Goal: Task Accomplishment & Management: Use online tool/utility

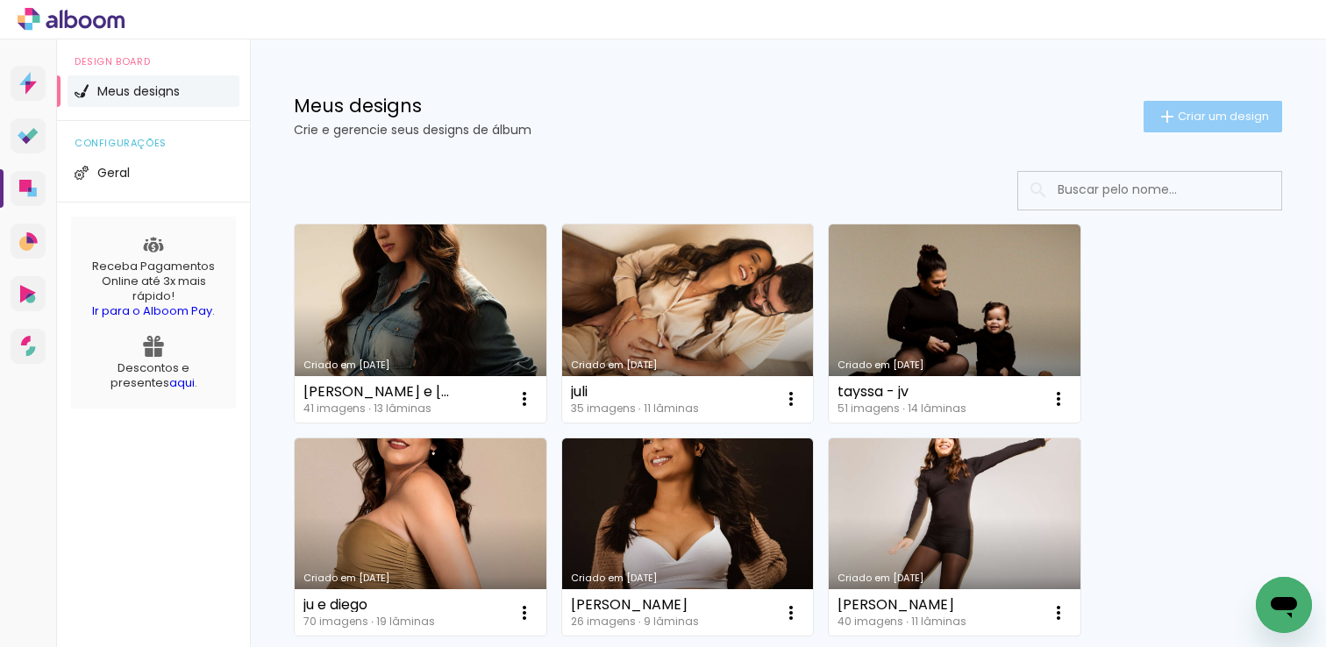
click at [1221, 113] on span "Criar um design" at bounding box center [1223, 116] width 91 height 11
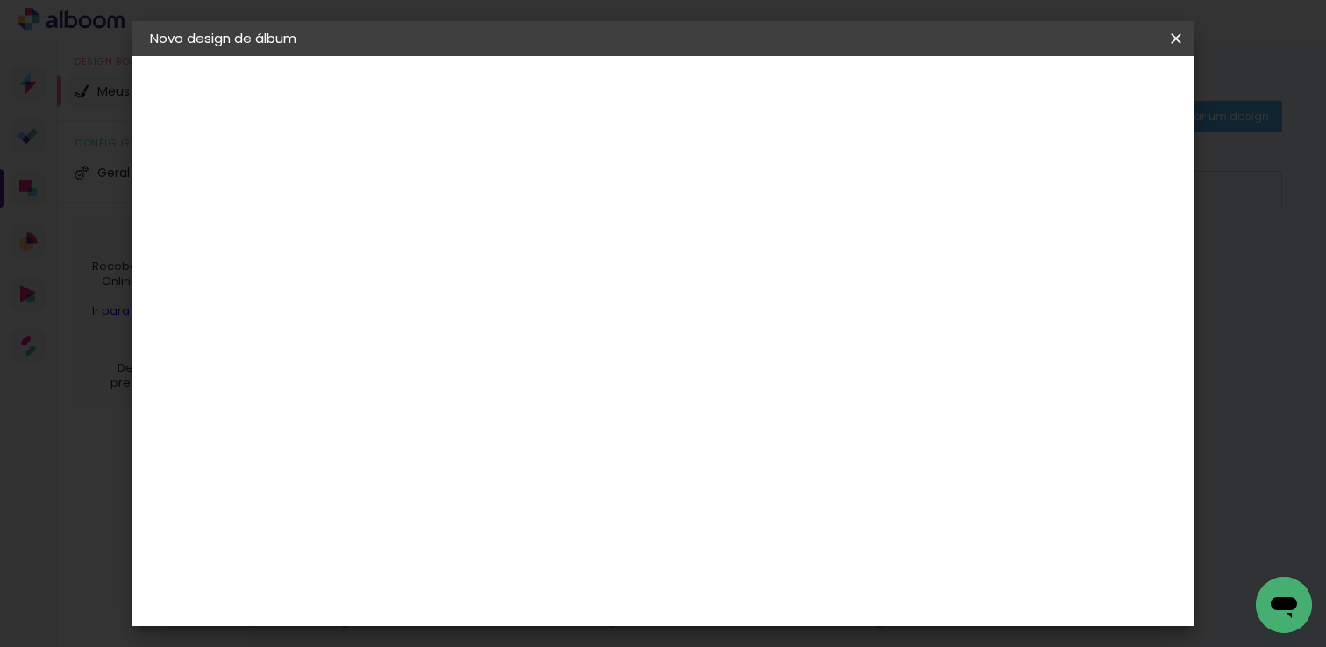
click at [437, 232] on input at bounding box center [437, 235] width 0 height 27
type input "[PERSON_NAME] e eu"
click at [0, 0] on slot "Avançar" at bounding box center [0, 0] width 0 height 0
click at [468, 407] on div "Go image" at bounding box center [446, 421] width 43 height 28
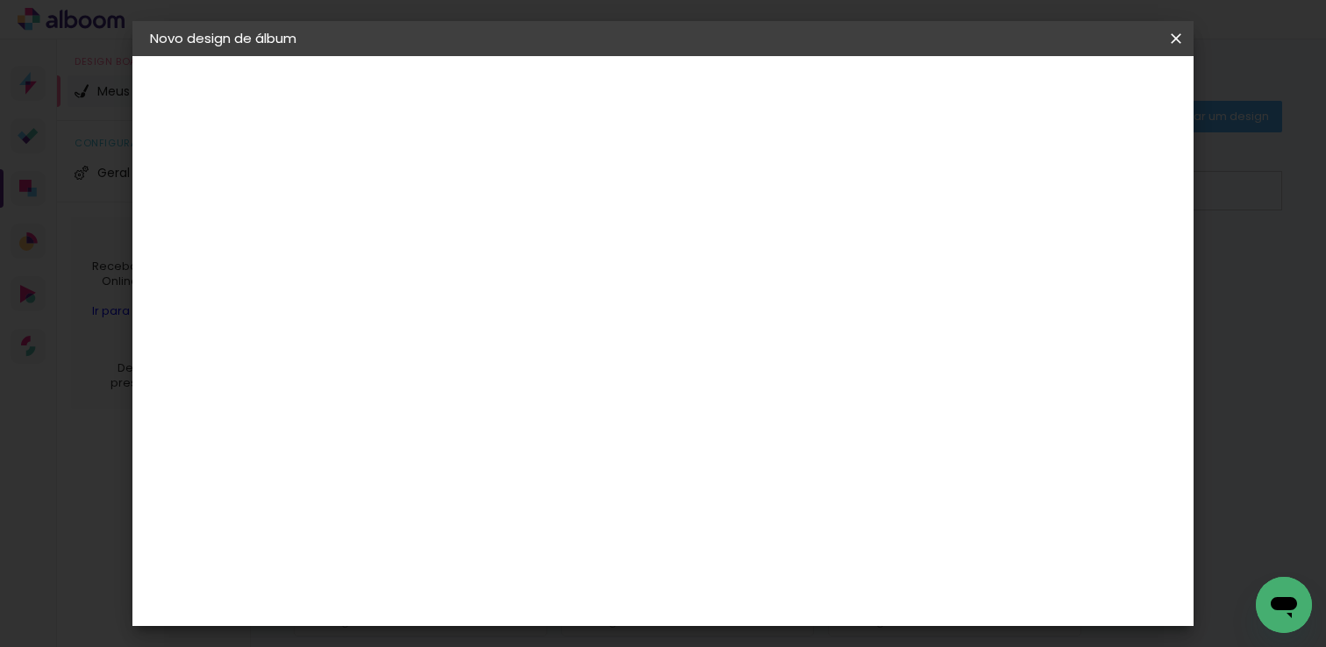
click at [0, 0] on slot "Avançar" at bounding box center [0, 0] width 0 height 0
click at [505, 292] on input "text" at bounding box center [471, 305] width 68 height 27
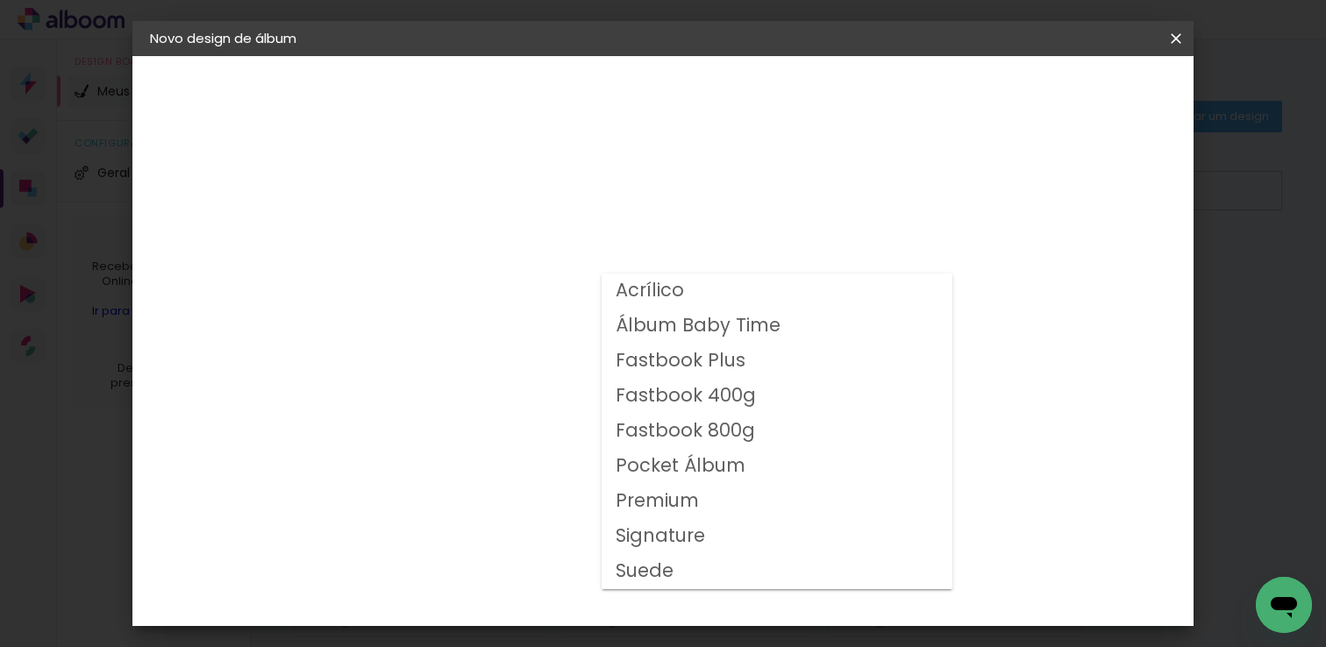
click at [0, 0] on slot "Fastbook 400g" at bounding box center [0, 0] width 0 height 0
type input "Fastbook 400g"
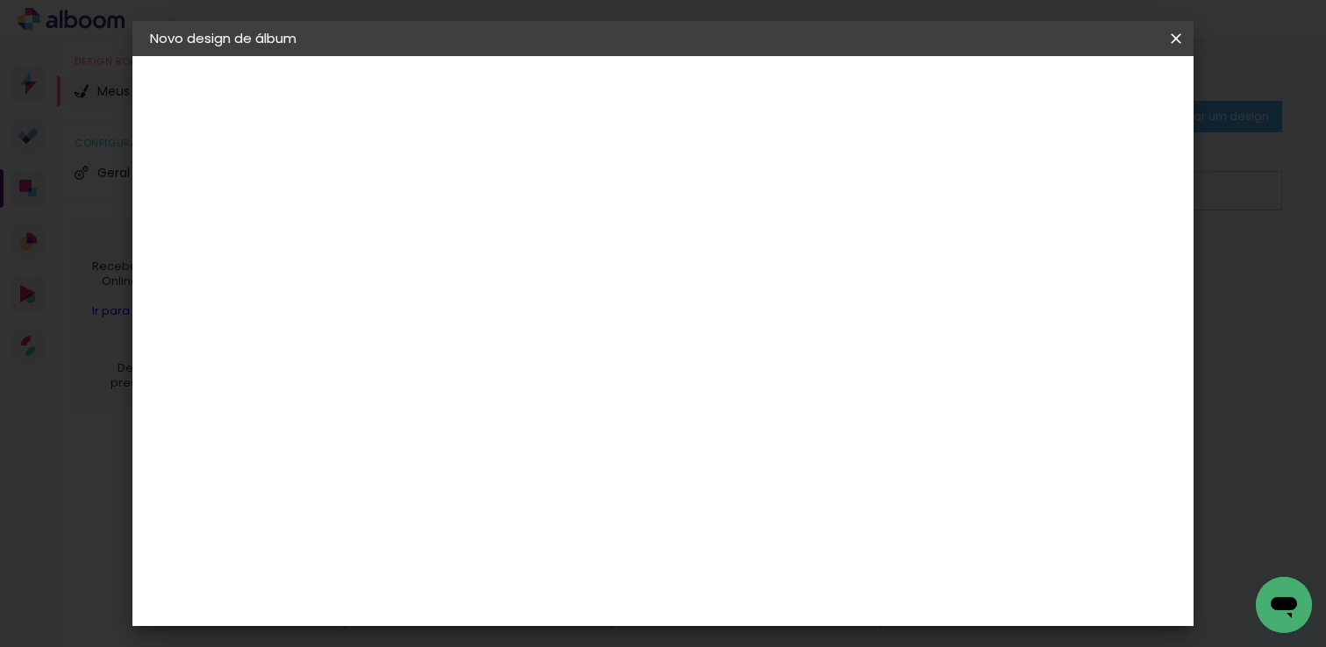
scroll to position [299, 0]
click at [555, 510] on span "20 × 20" at bounding box center [515, 538] width 82 height 57
click at [0, 0] on slot "Avançar" at bounding box center [0, 0] width 0 height 0
click at [931, 87] on span "Iniciar design" at bounding box center [891, 93] width 80 height 12
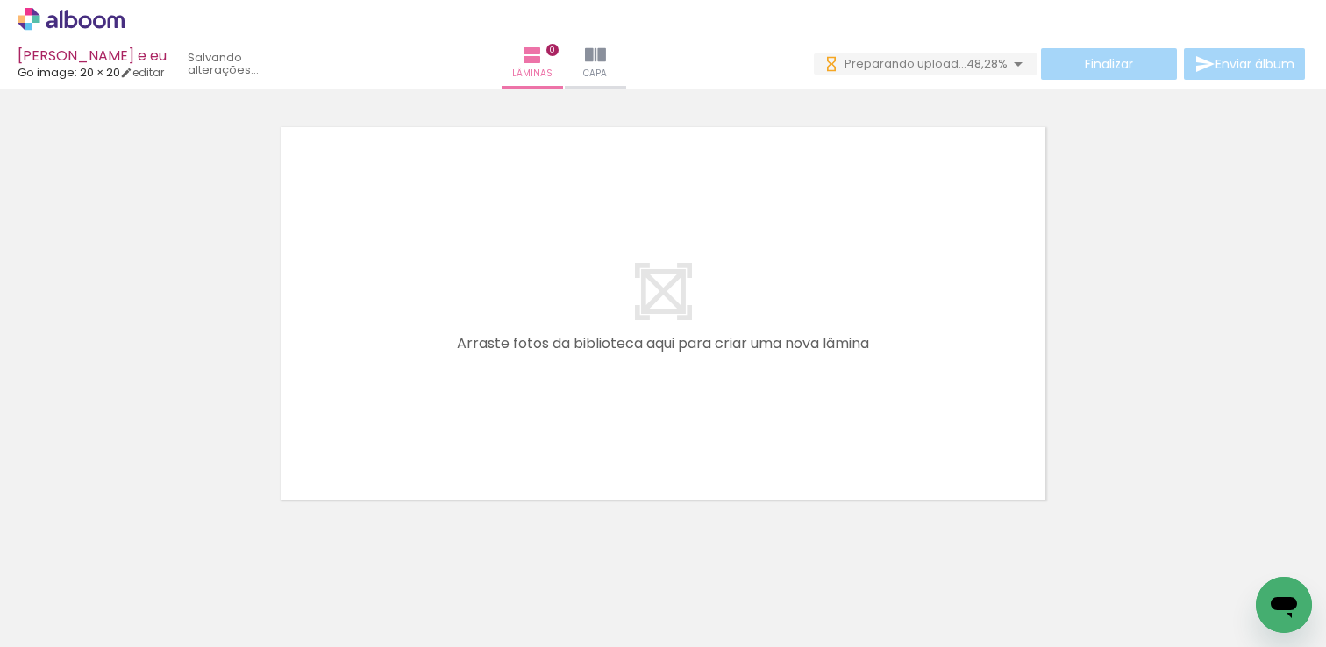
click at [82, 596] on input "Todas as fotos" at bounding box center [49, 594] width 67 height 15
click at [0, 0] on slot "Não utilizadas" at bounding box center [0, 0] width 0 height 0
type input "Não utilizadas"
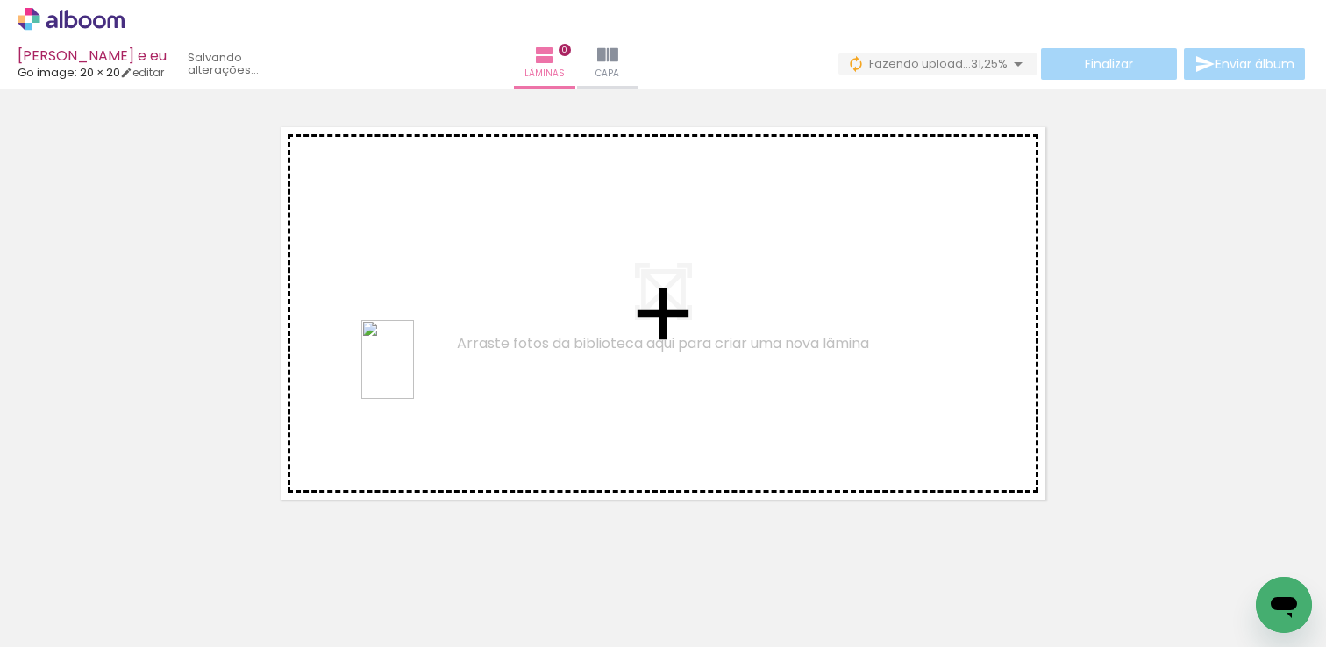
drag, startPoint x: 577, startPoint y: 599, endPoint x: 414, endPoint y: 373, distance: 279.0
click at [414, 373] on quentale-workspace at bounding box center [663, 323] width 1326 height 647
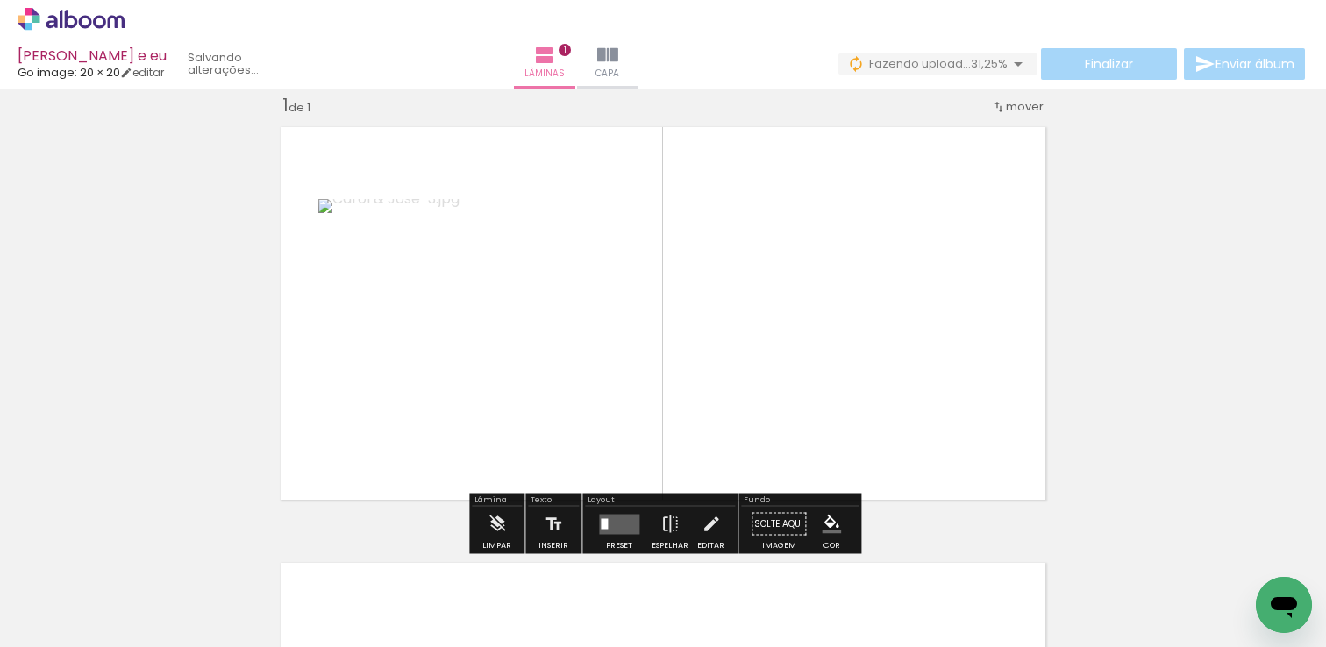
scroll to position [22, 0]
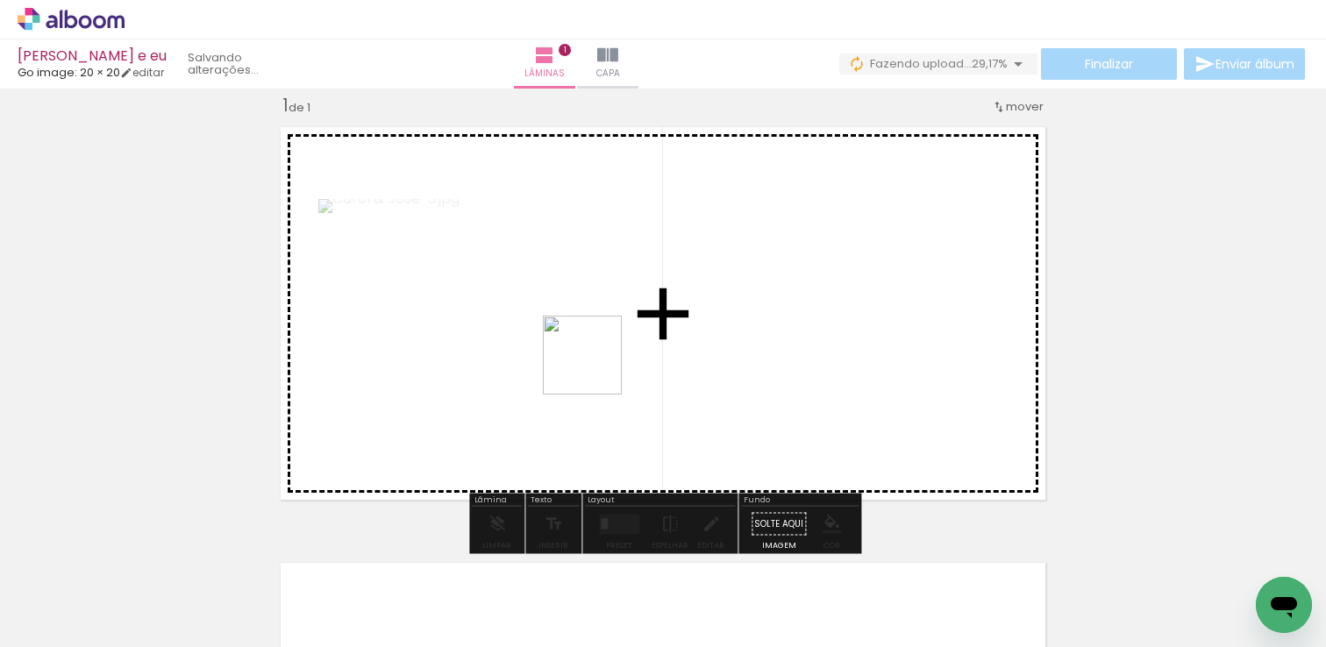
drag, startPoint x: 593, startPoint y: 604, endPoint x: 599, endPoint y: 363, distance: 241.3
click at [599, 363] on quentale-workspace at bounding box center [663, 323] width 1326 height 647
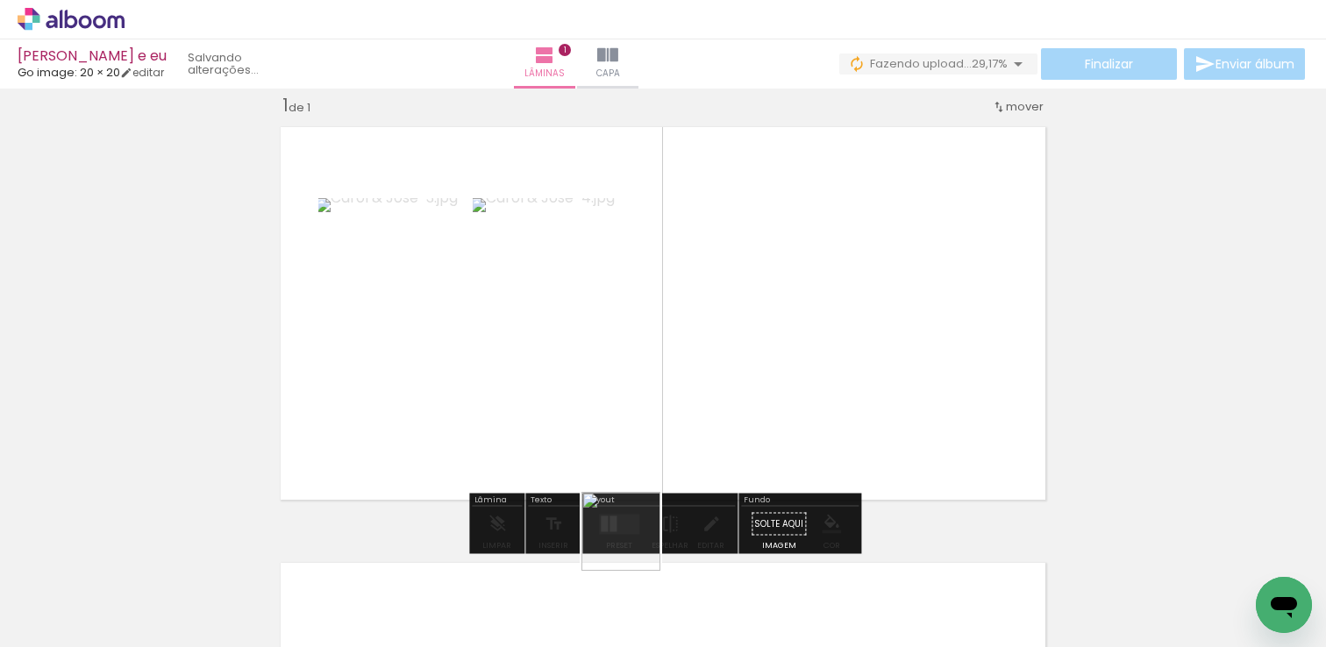
drag, startPoint x: 634, startPoint y: 545, endPoint x: 786, endPoint y: 326, distance: 266.0
click at [786, 326] on quentale-workspace at bounding box center [663, 323] width 1326 height 647
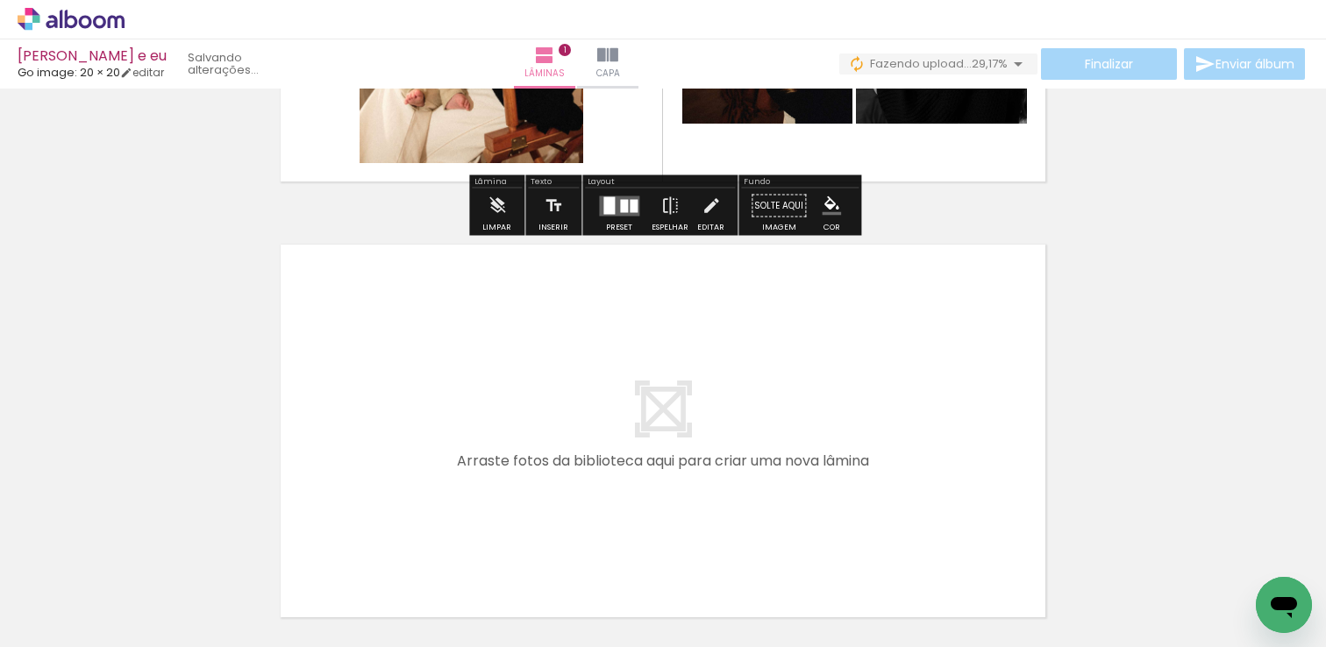
scroll to position [342, 0]
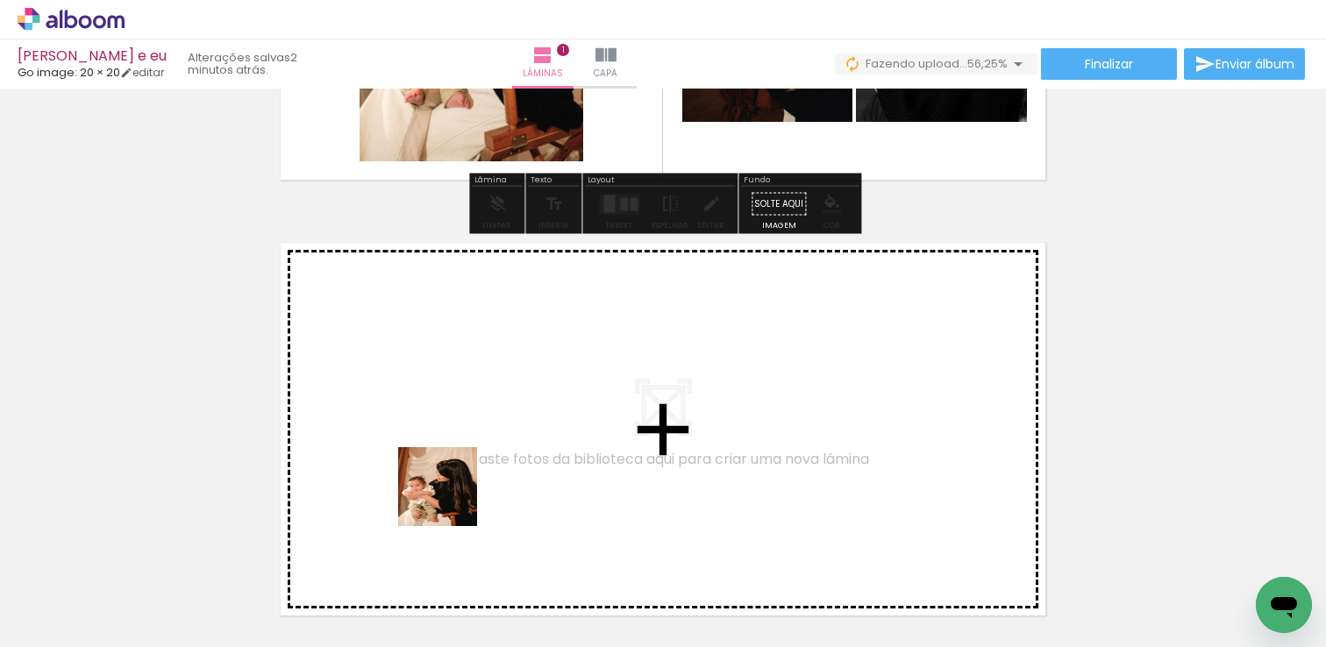
drag, startPoint x: 504, startPoint y: 582, endPoint x: 407, endPoint y: 433, distance: 178.1
click at [407, 433] on quentale-workspace at bounding box center [663, 323] width 1326 height 647
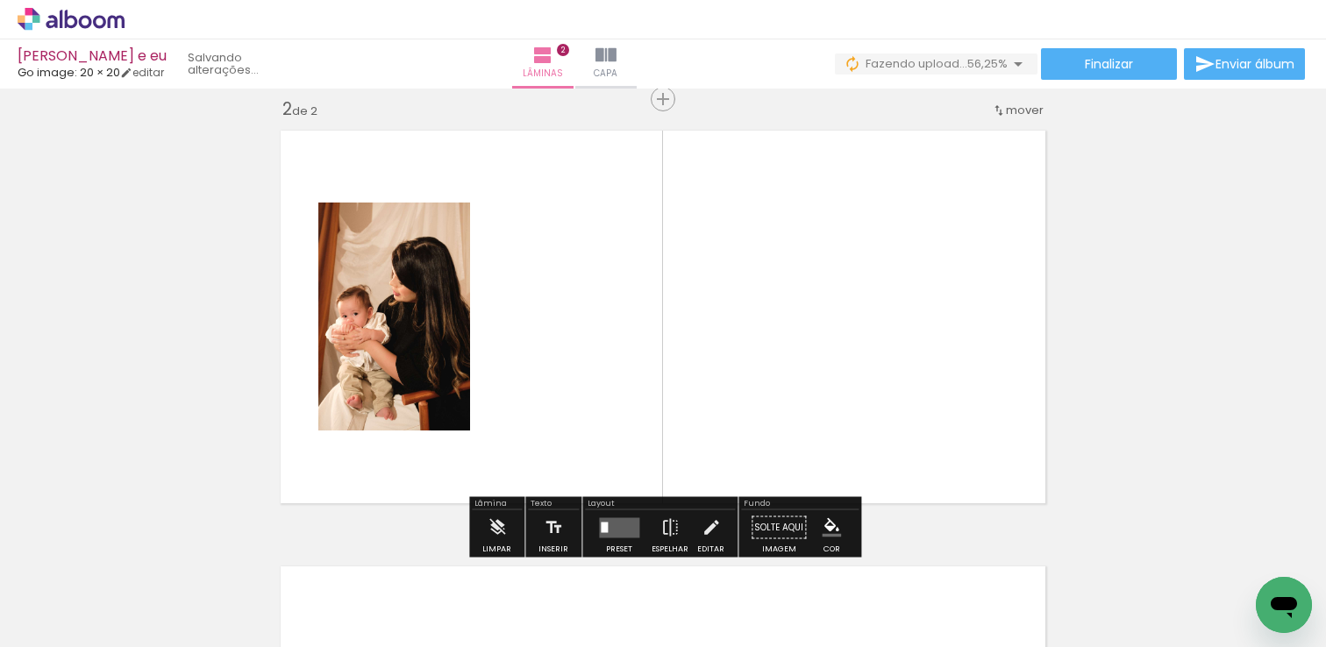
scroll to position [458, 0]
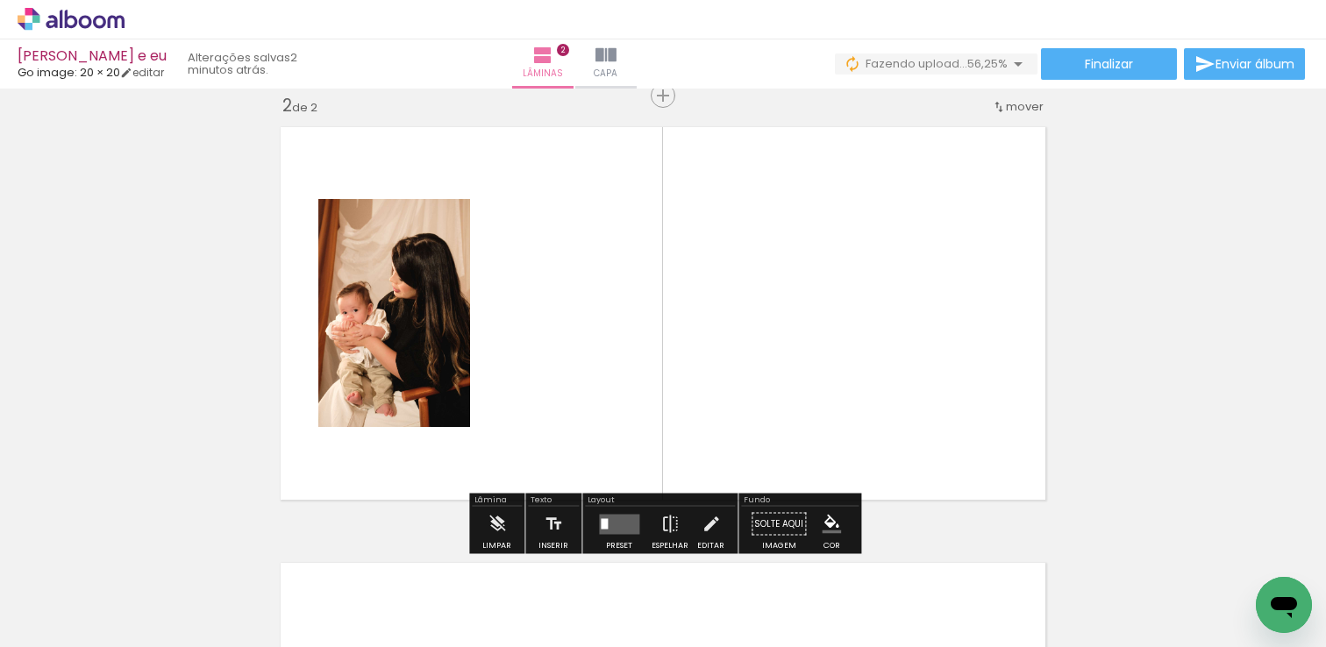
drag, startPoint x: 510, startPoint y: 591, endPoint x: 534, endPoint y: 317, distance: 275.7
click at [534, 317] on quentale-workspace at bounding box center [663, 323] width 1326 height 647
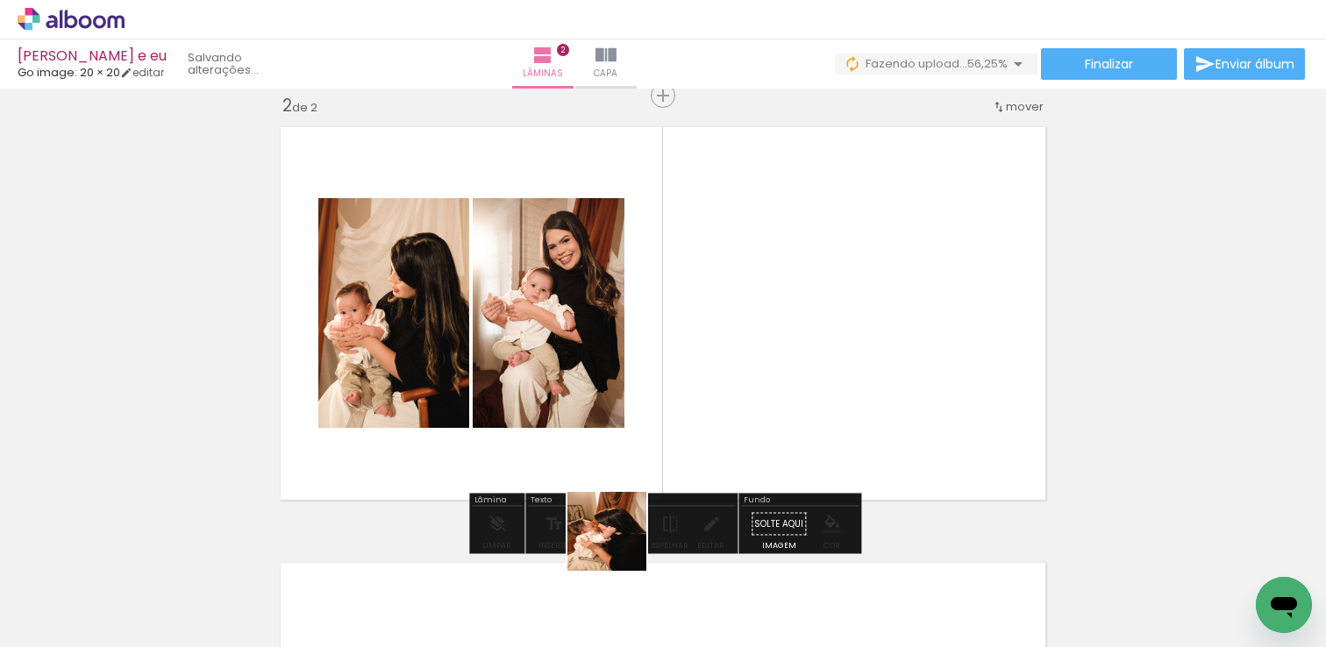
drag, startPoint x: 588, startPoint y: 592, endPoint x: 713, endPoint y: 384, distance: 242.8
click at [711, 384] on quentale-workspace at bounding box center [663, 323] width 1326 height 647
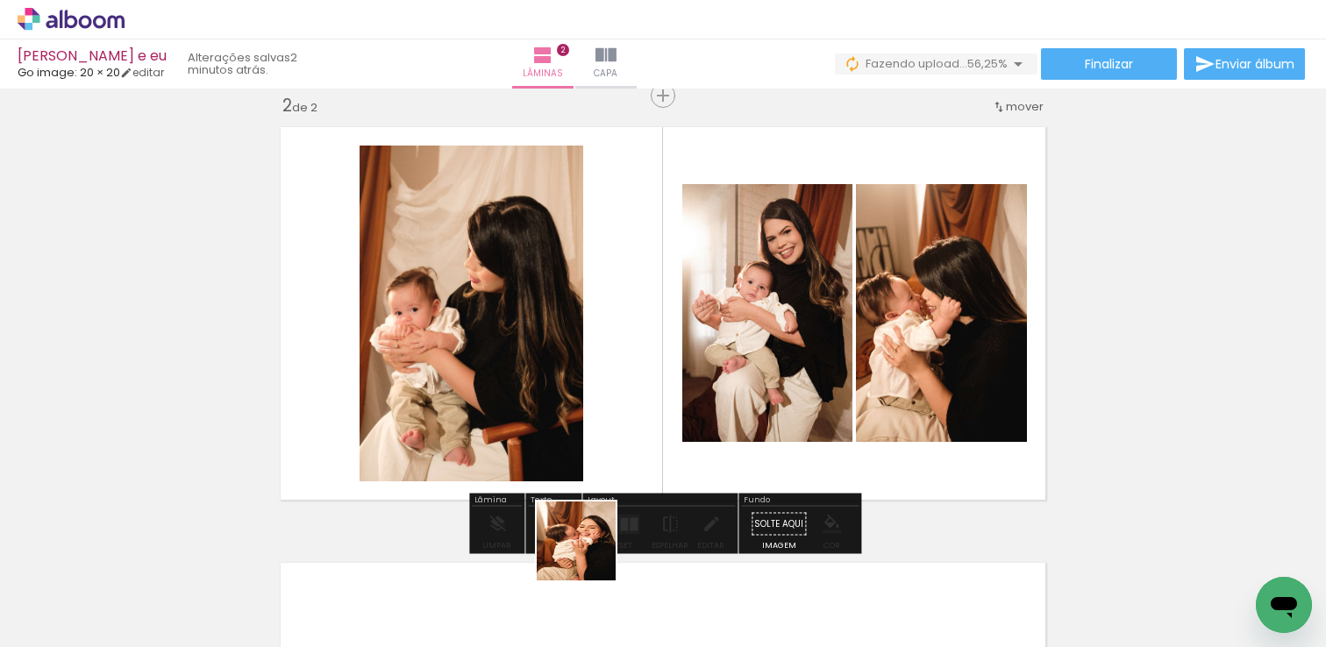
drag, startPoint x: 584, startPoint y: 597, endPoint x: 651, endPoint y: 358, distance: 248.6
click at [651, 358] on quentale-workspace at bounding box center [663, 323] width 1326 height 647
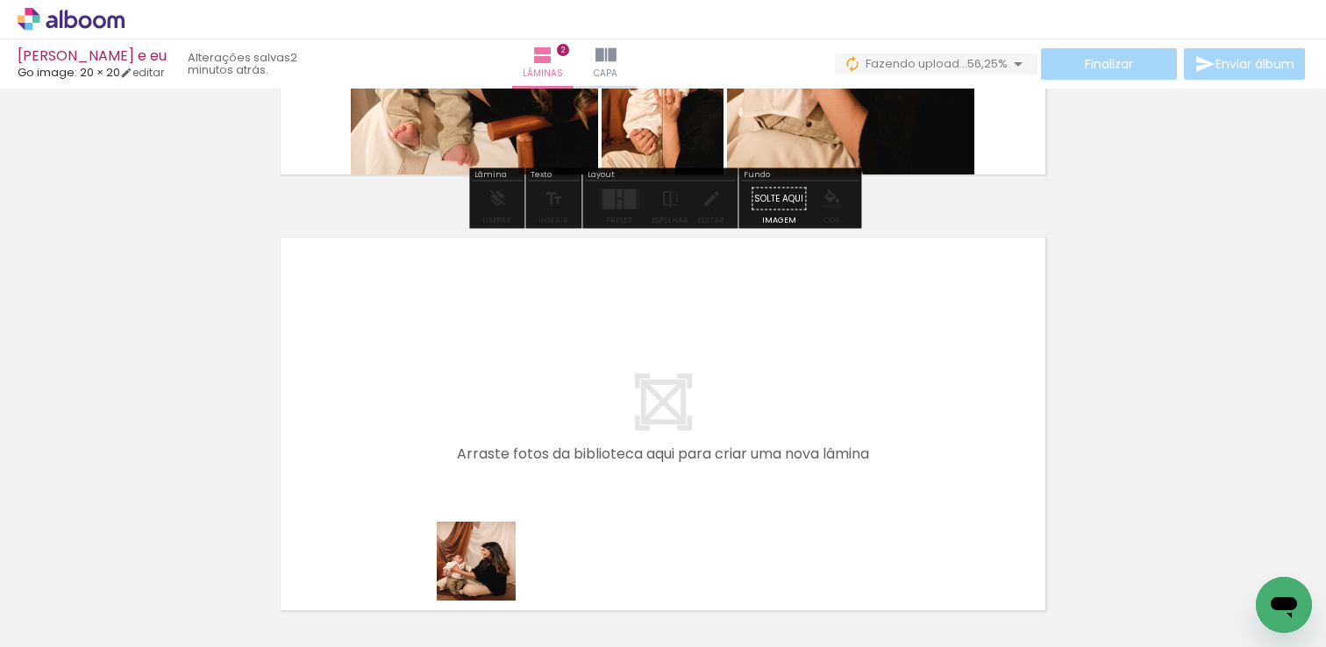
drag, startPoint x: 518, startPoint y: 587, endPoint x: 487, endPoint y: 489, distance: 102.1
click at [487, 489] on quentale-workspace at bounding box center [663, 323] width 1326 height 647
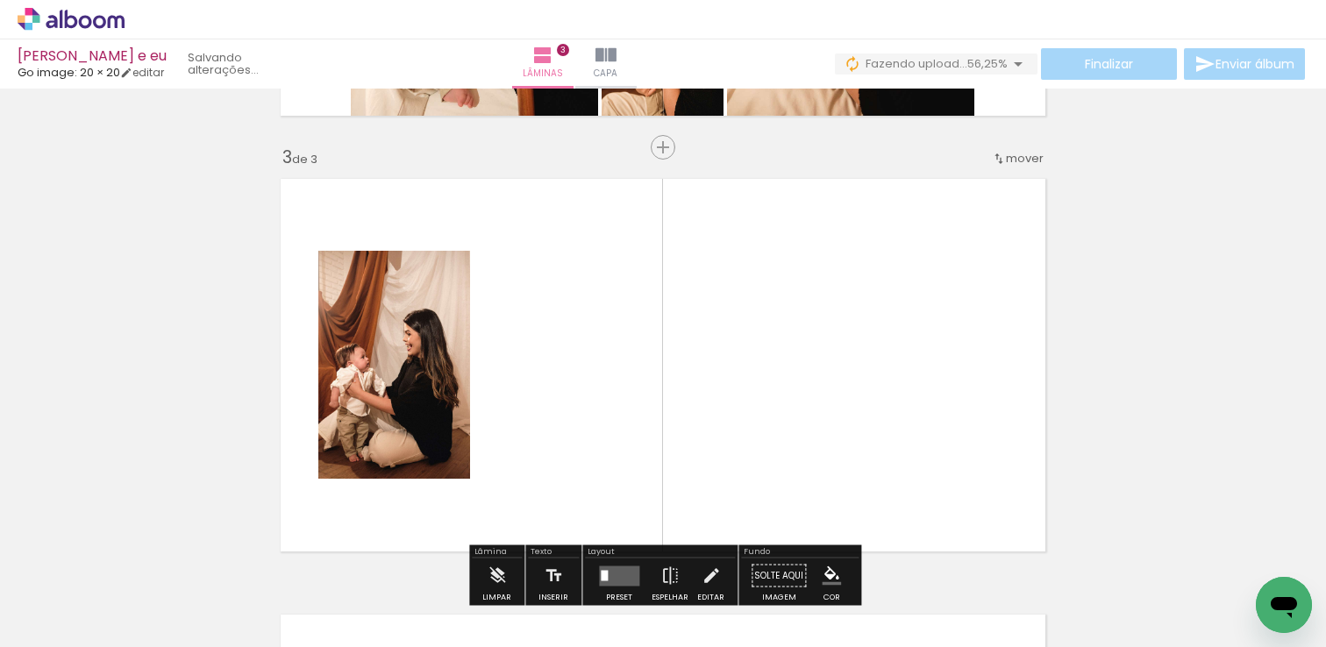
scroll to position [894, 0]
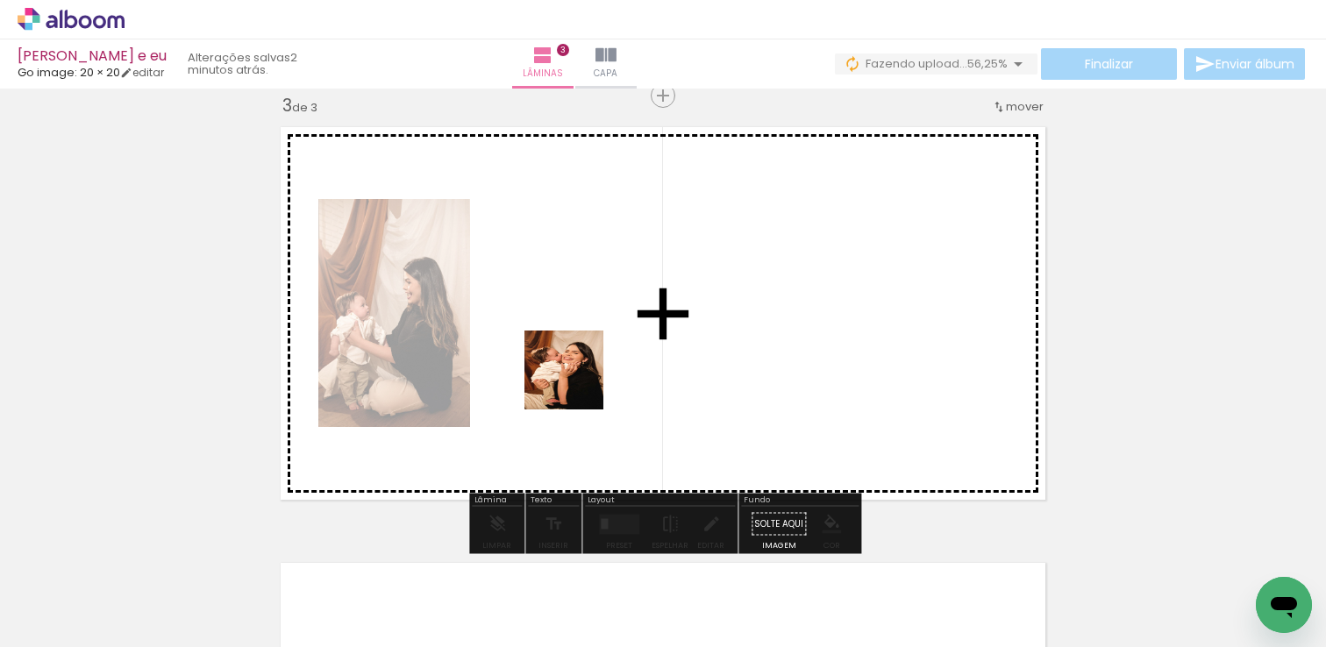
drag, startPoint x: 478, startPoint y: 621, endPoint x: 577, endPoint y: 383, distance: 257.6
click at [577, 383] on quentale-workspace at bounding box center [663, 323] width 1326 height 647
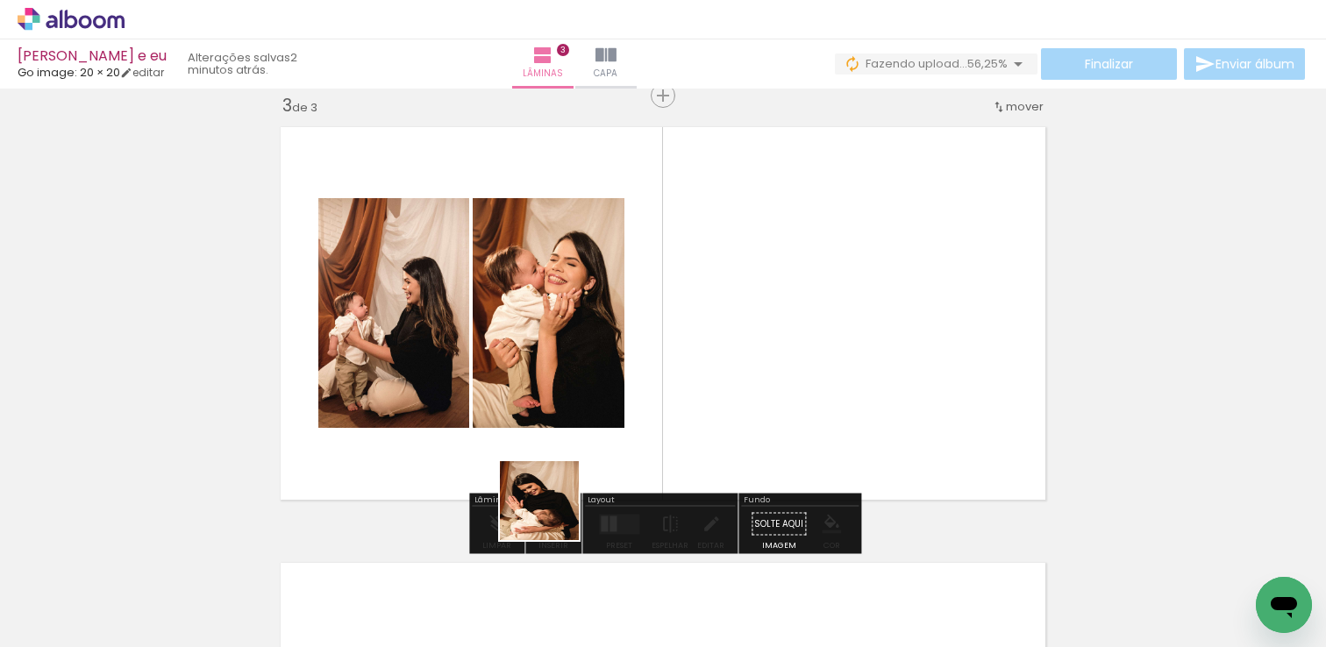
drag, startPoint x: 479, startPoint y: 592, endPoint x: 722, endPoint y: 318, distance: 366.6
click at [722, 318] on quentale-workspace at bounding box center [663, 323] width 1326 height 647
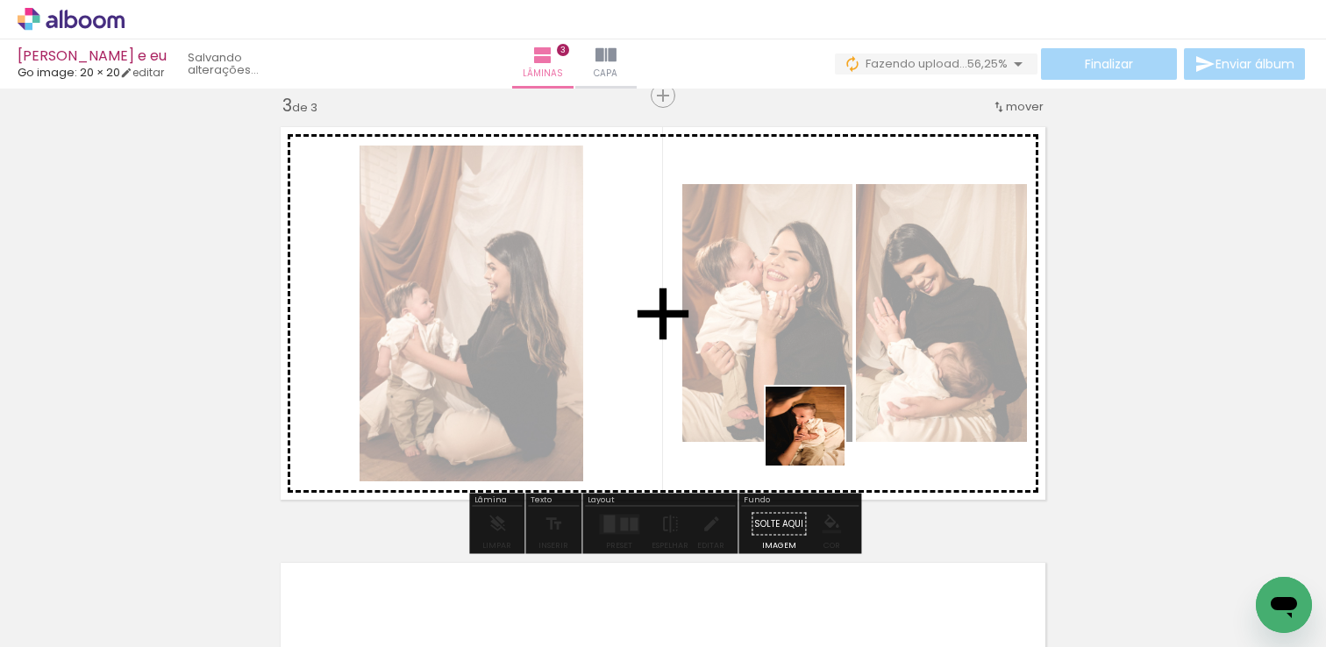
drag, startPoint x: 573, startPoint y: 535, endPoint x: 862, endPoint y: 367, distance: 334.9
click at [861, 386] on quentale-workspace at bounding box center [663, 323] width 1326 height 647
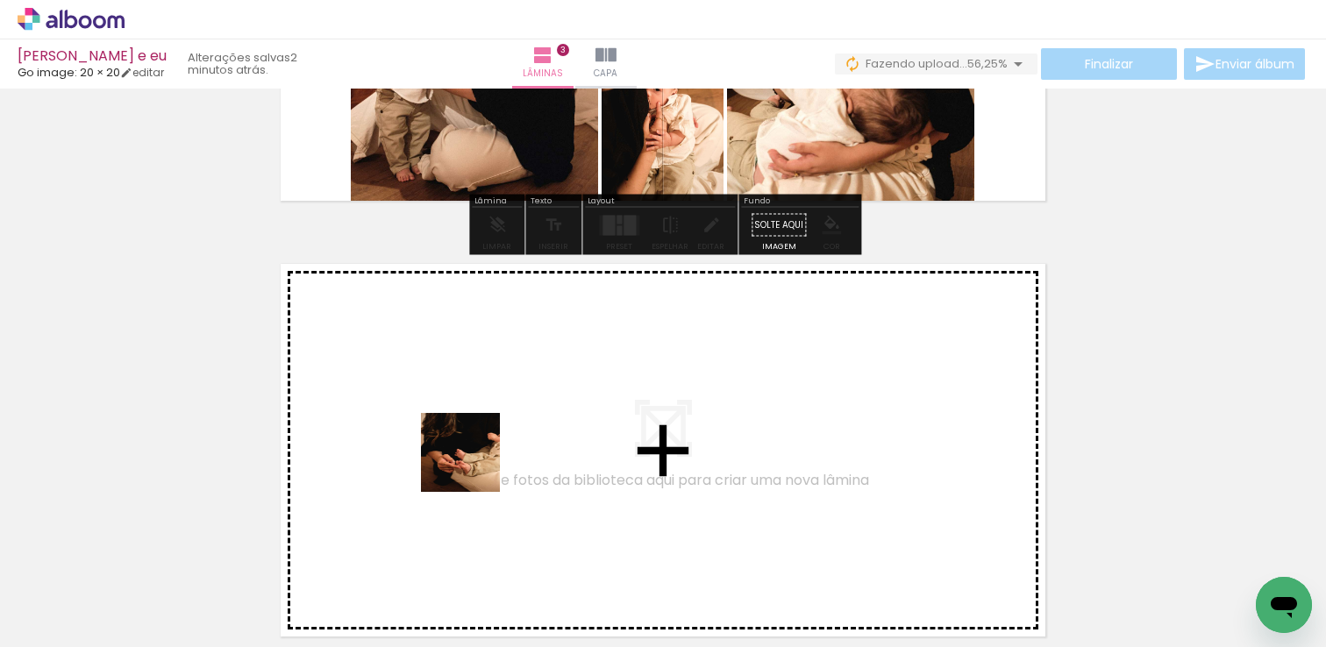
drag, startPoint x: 475, startPoint y: 505, endPoint x: 474, endPoint y: 463, distance: 42.1
click at [474, 463] on quentale-workspace at bounding box center [663, 323] width 1326 height 647
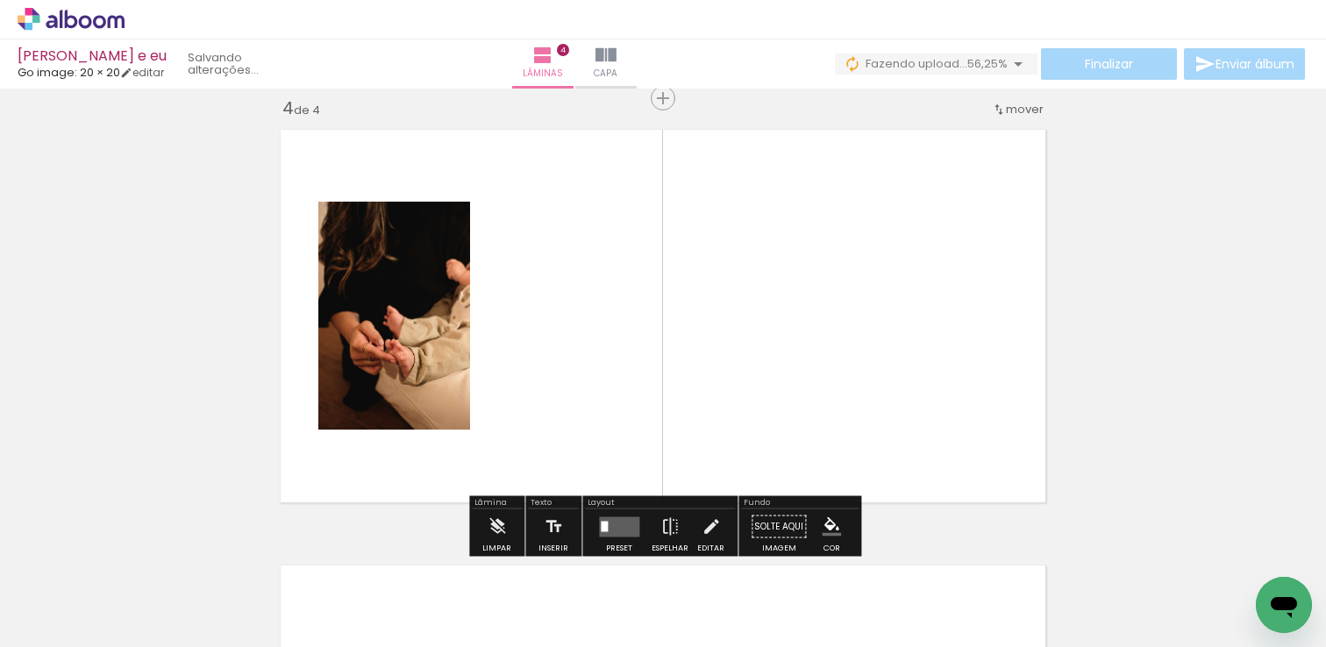
scroll to position [1330, 0]
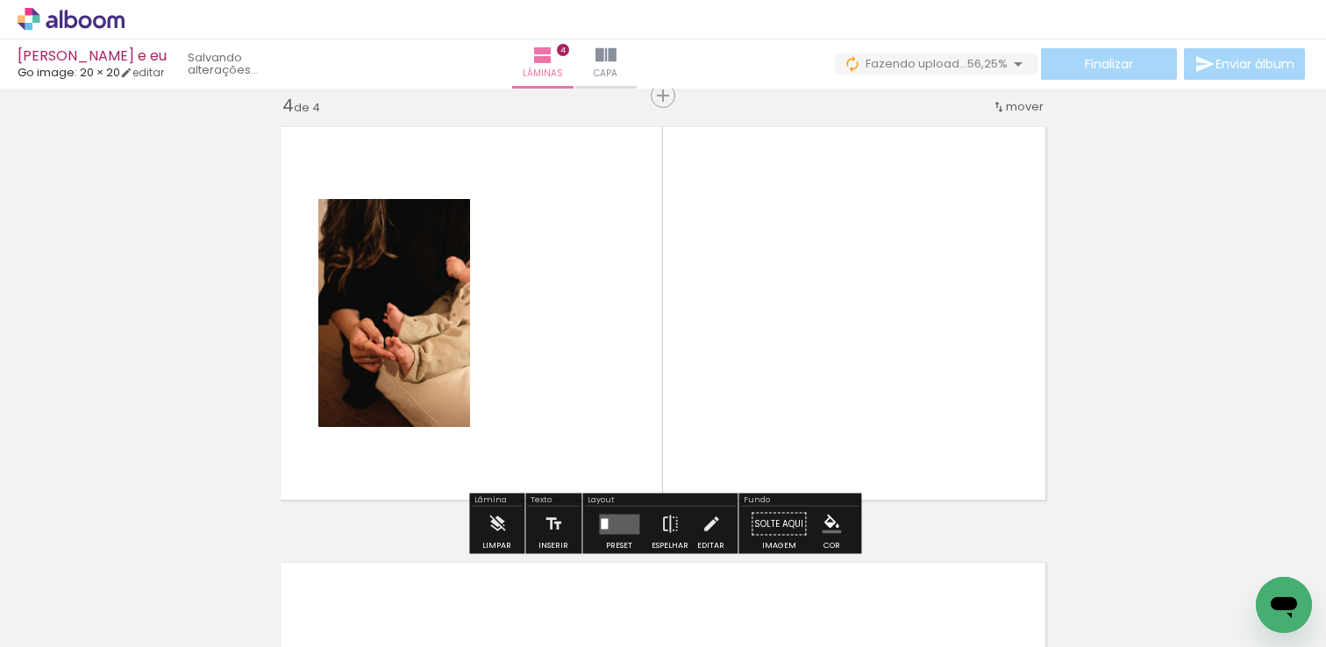
drag, startPoint x: 589, startPoint y: 597, endPoint x: 597, endPoint y: 379, distance: 218.6
click at [597, 379] on quentale-workspace at bounding box center [663, 323] width 1326 height 647
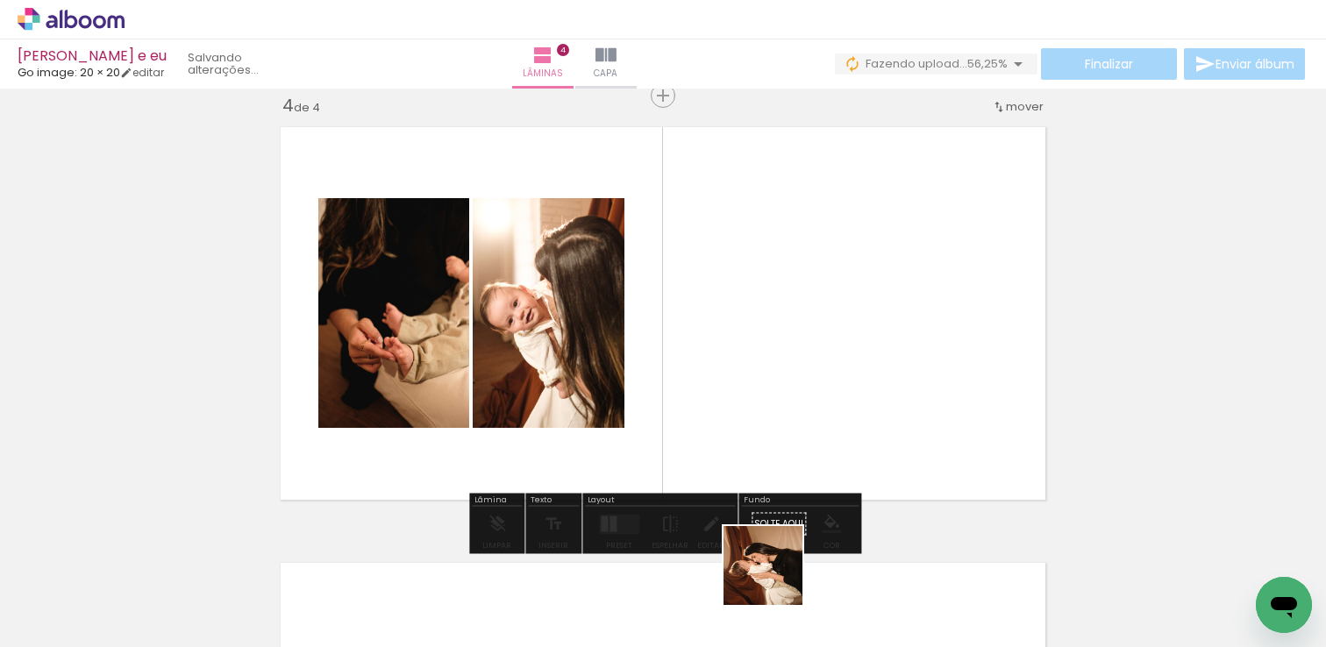
drag, startPoint x: 776, startPoint y: 589, endPoint x: 797, endPoint y: 346, distance: 243.9
click at [796, 378] on quentale-workspace at bounding box center [663, 323] width 1326 height 647
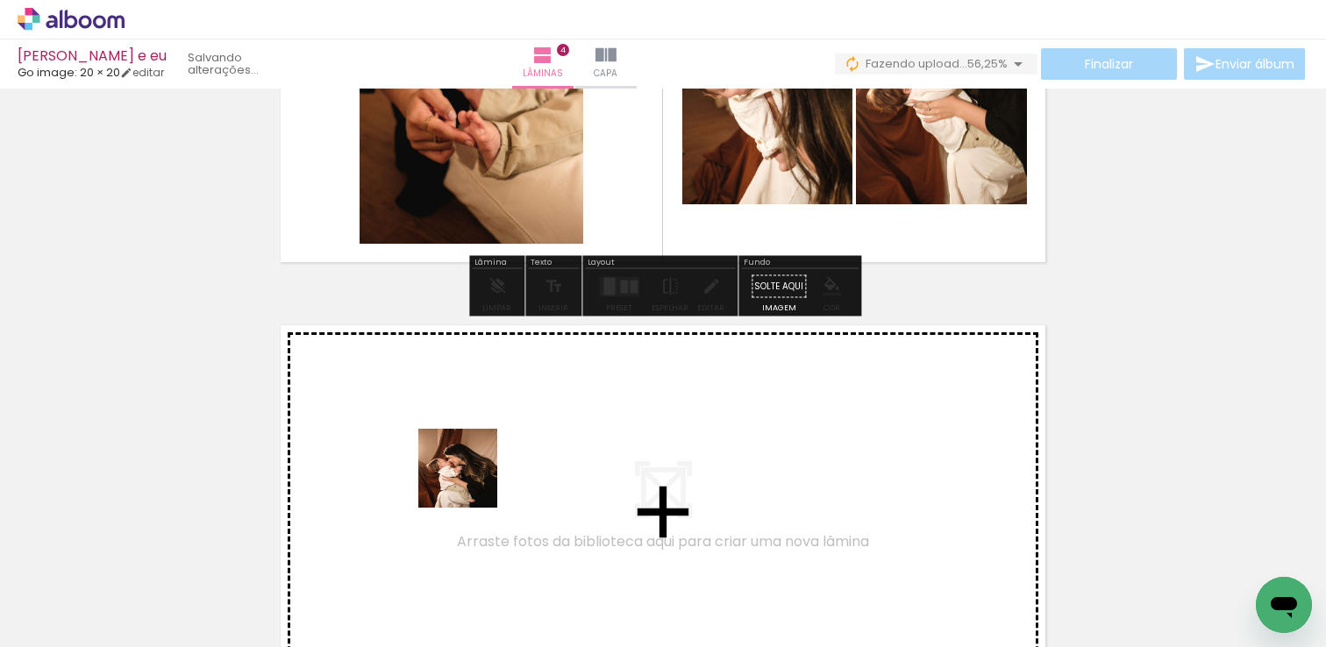
drag, startPoint x: 586, startPoint y: 592, endPoint x: 439, endPoint y: 440, distance: 210.9
click at [439, 440] on quentale-workspace at bounding box center [663, 323] width 1326 height 647
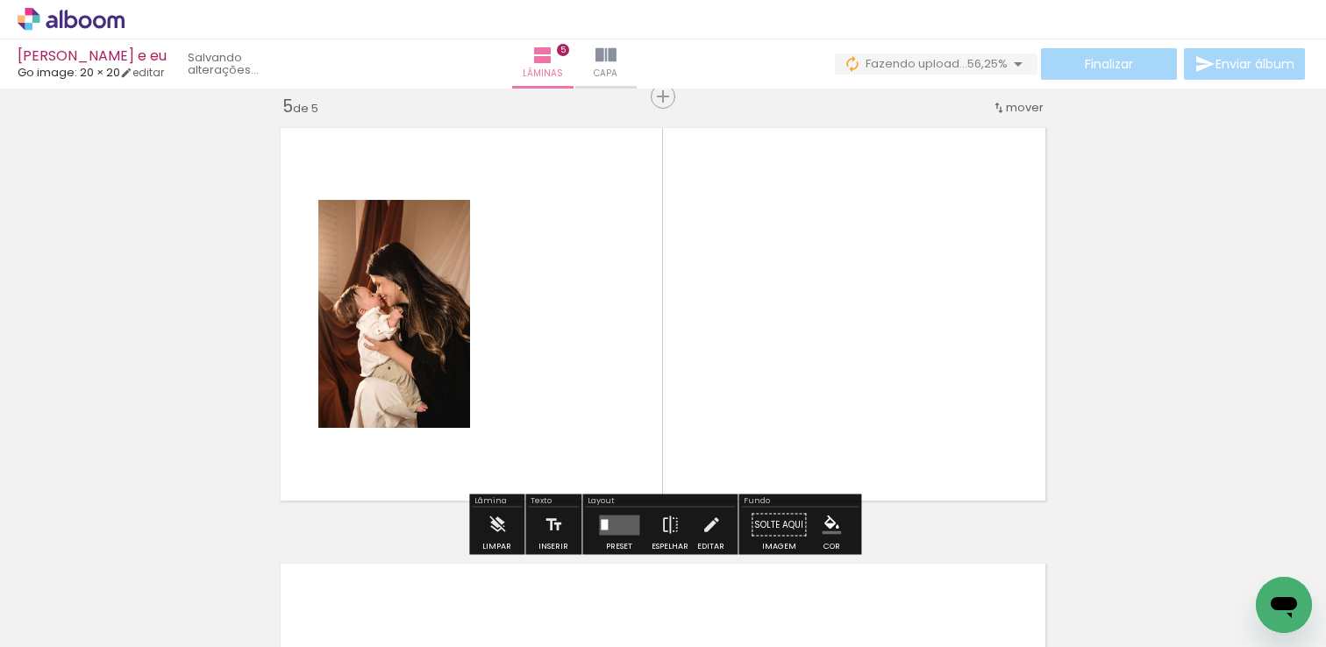
scroll to position [1766, 0]
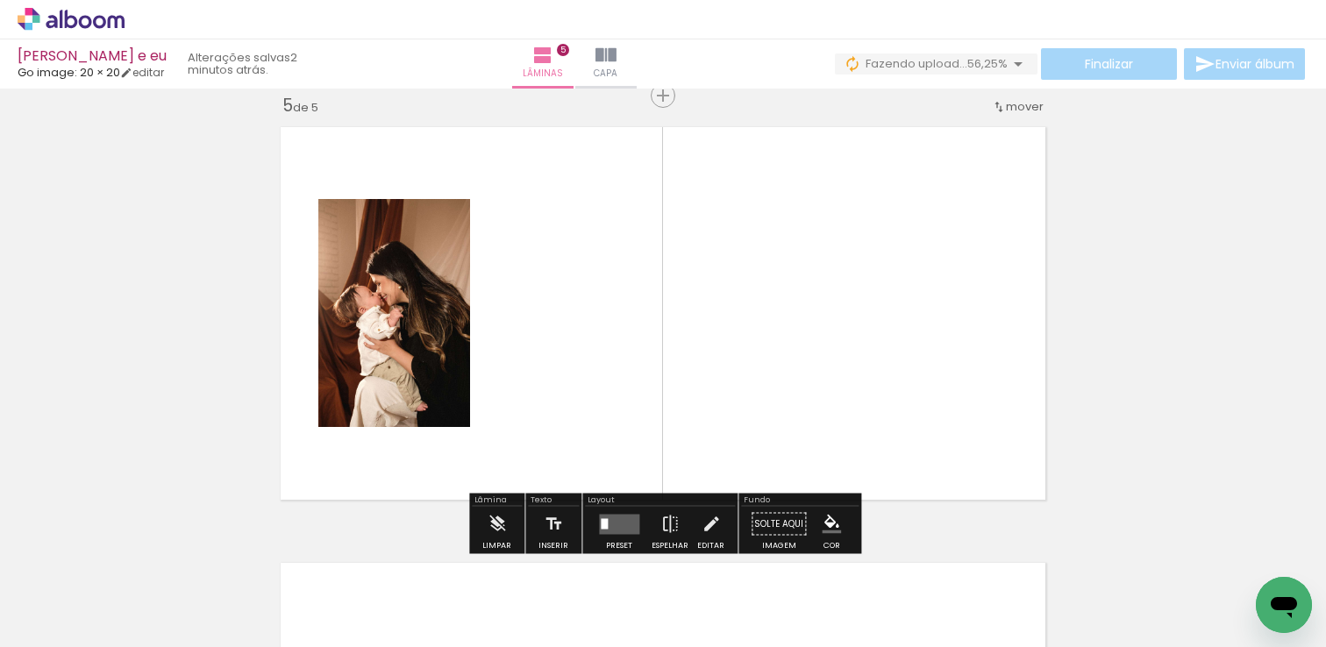
drag, startPoint x: 876, startPoint y: 590, endPoint x: 657, endPoint y: 356, distance: 320.8
click at [657, 356] on quentale-workspace at bounding box center [663, 323] width 1326 height 647
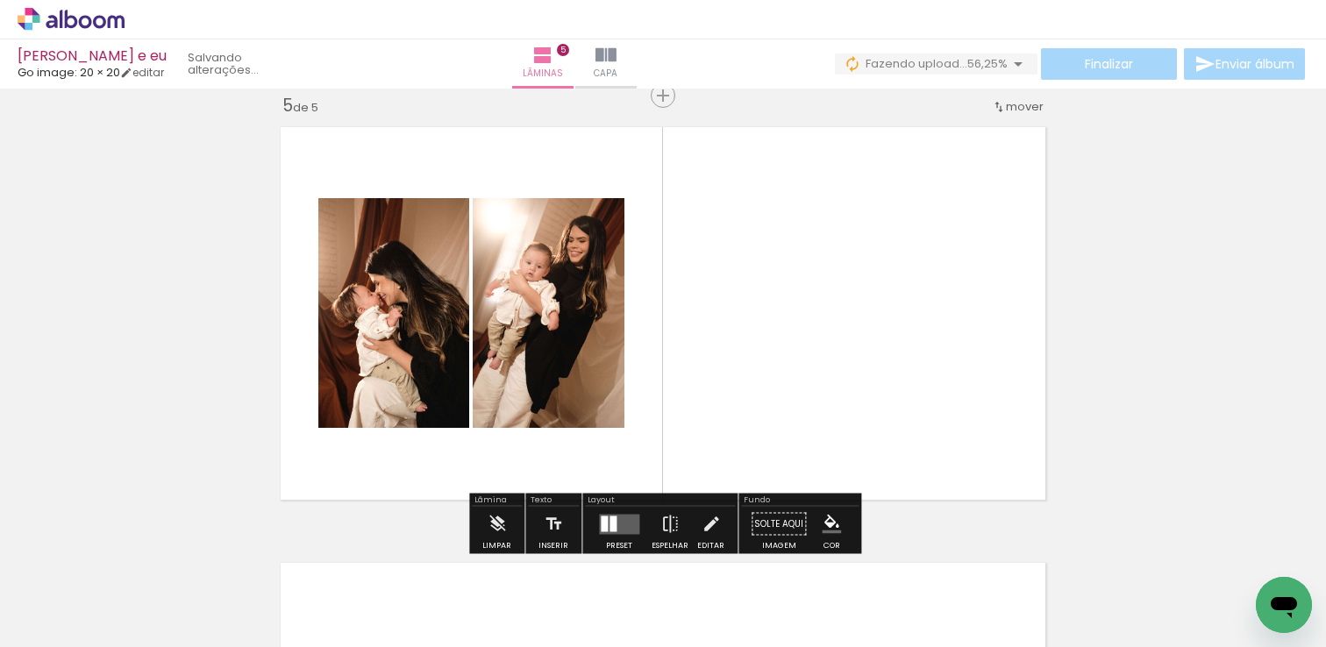
drag, startPoint x: 772, startPoint y: 599, endPoint x: 757, endPoint y: 386, distance: 213.7
click at [786, 472] on quentale-workspace at bounding box center [663, 323] width 1326 height 647
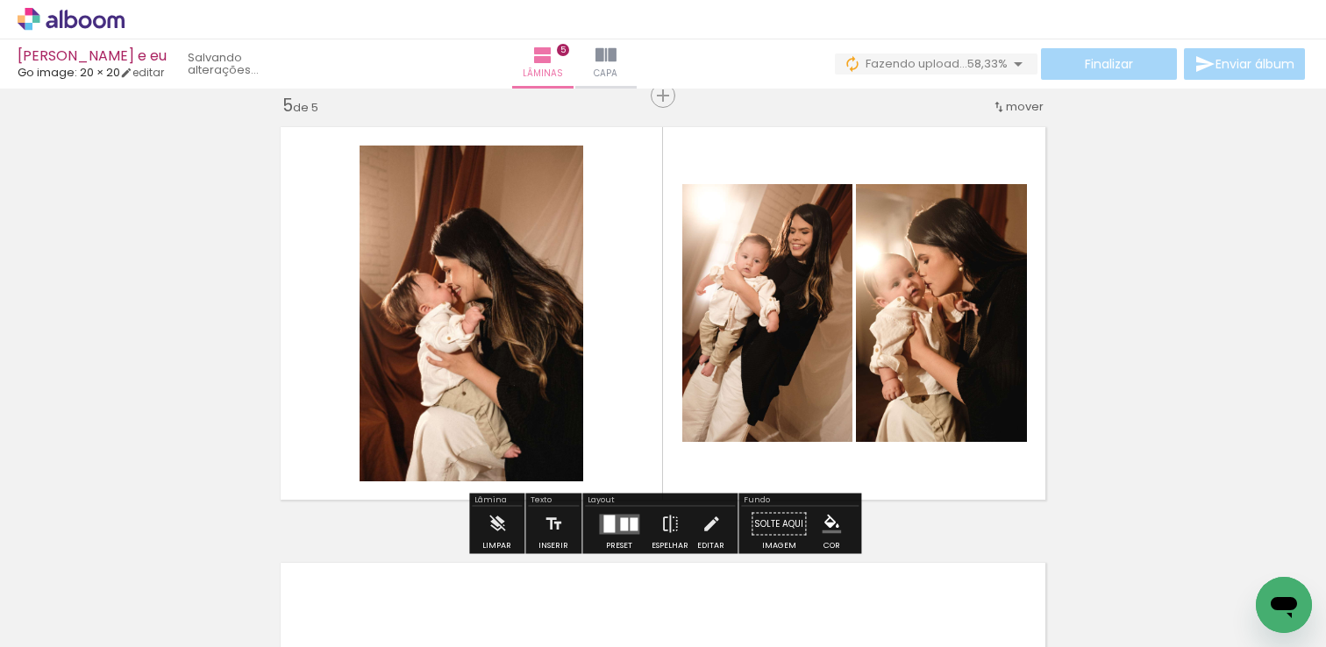
drag, startPoint x: 663, startPoint y: 517, endPoint x: 639, endPoint y: 403, distance: 116.5
click at [639, 403] on quentale-workspace at bounding box center [663, 323] width 1326 height 647
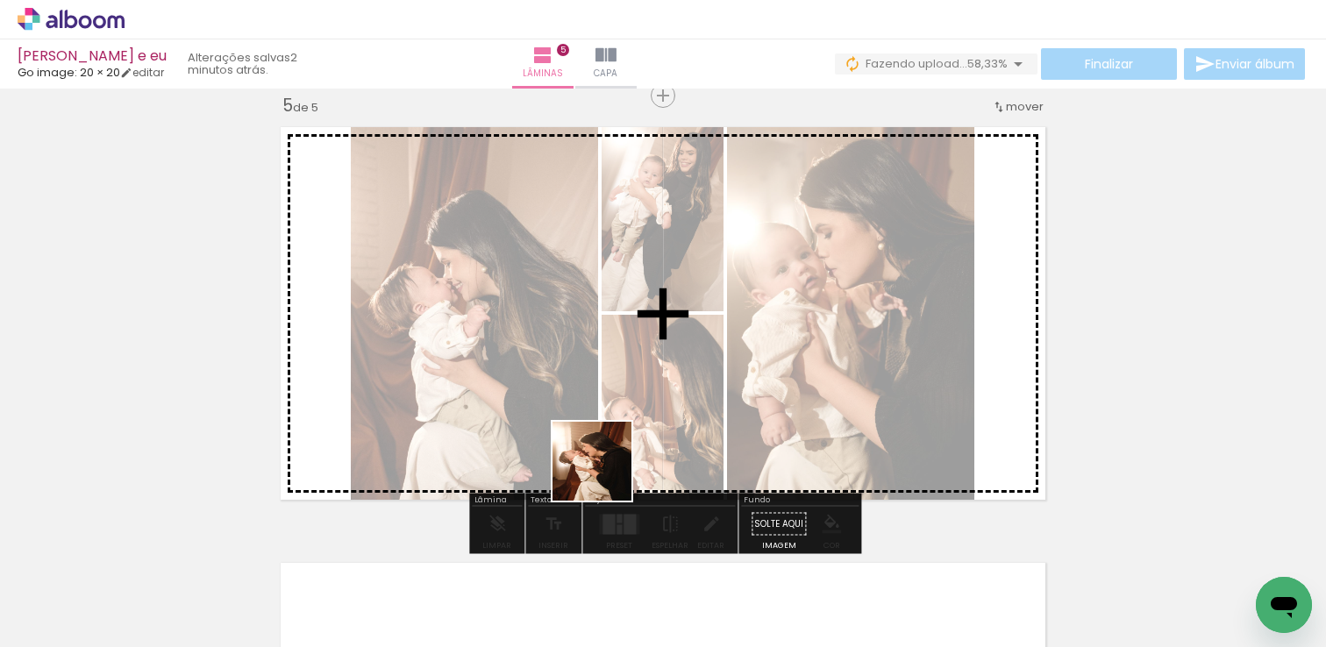
drag, startPoint x: 563, startPoint y: 597, endPoint x: 635, endPoint y: 368, distance: 240.0
click at [632, 384] on quentale-workspace at bounding box center [663, 323] width 1326 height 647
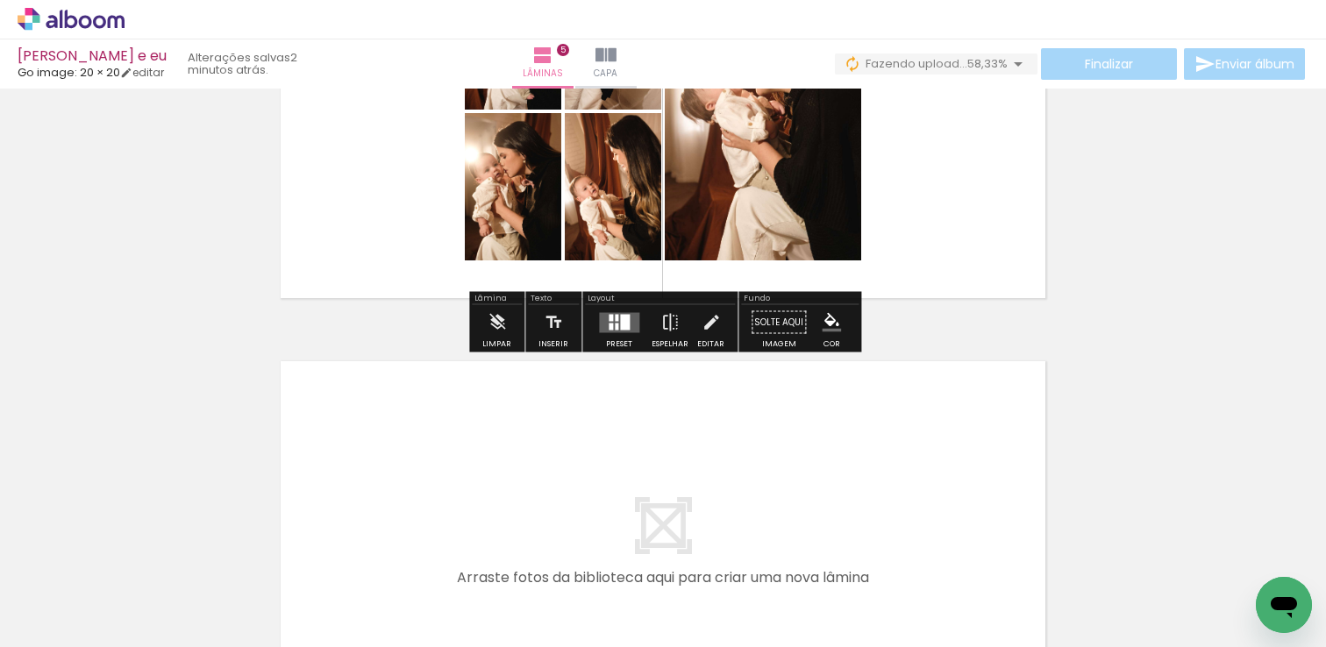
scroll to position [2007, 0]
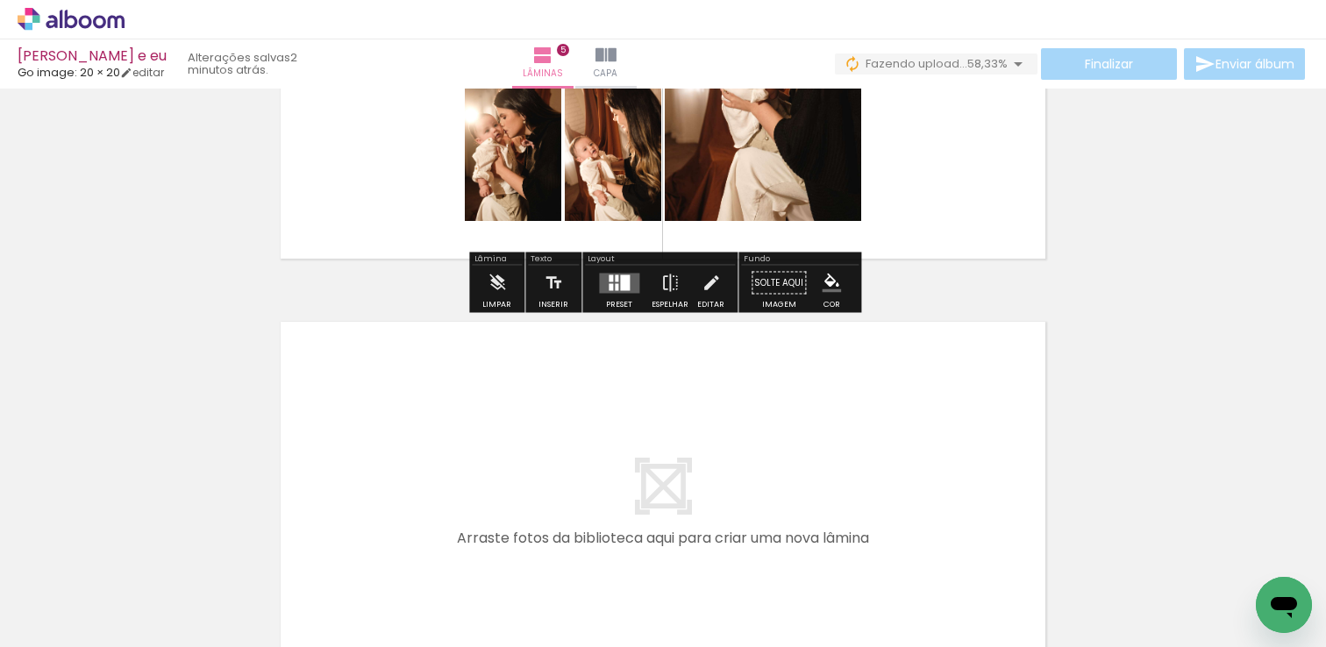
drag, startPoint x: 550, startPoint y: 529, endPoint x: 493, endPoint y: 486, distance: 71.4
click at [493, 486] on quentale-workspace at bounding box center [663, 323] width 1326 height 647
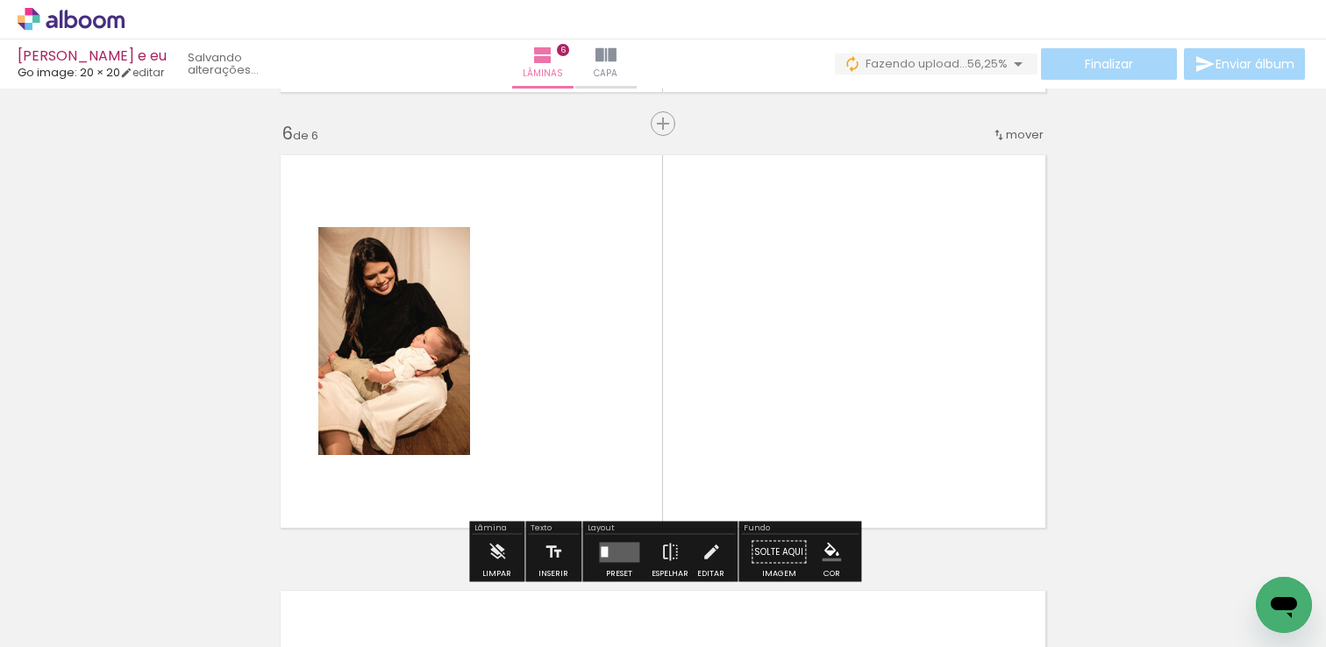
scroll to position [2202, 0]
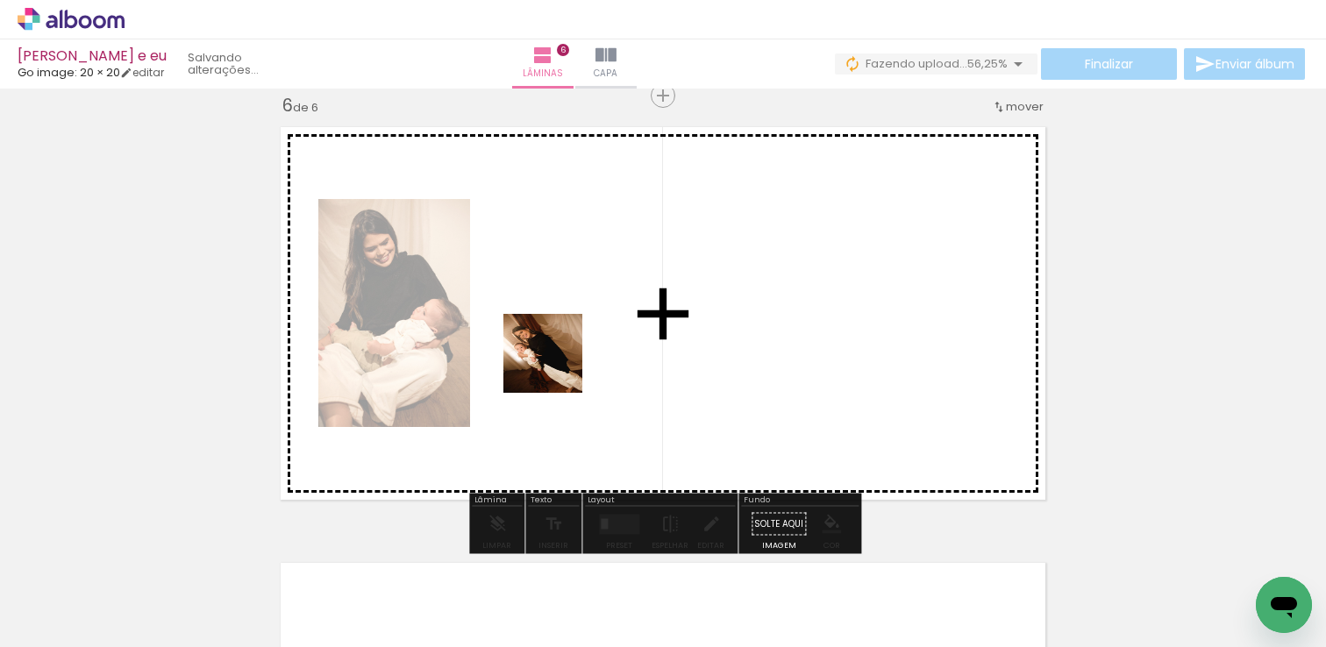
drag, startPoint x: 673, startPoint y: 605, endPoint x: 552, endPoint y: 358, distance: 275.4
click at [552, 358] on quentale-workspace at bounding box center [663, 323] width 1326 height 647
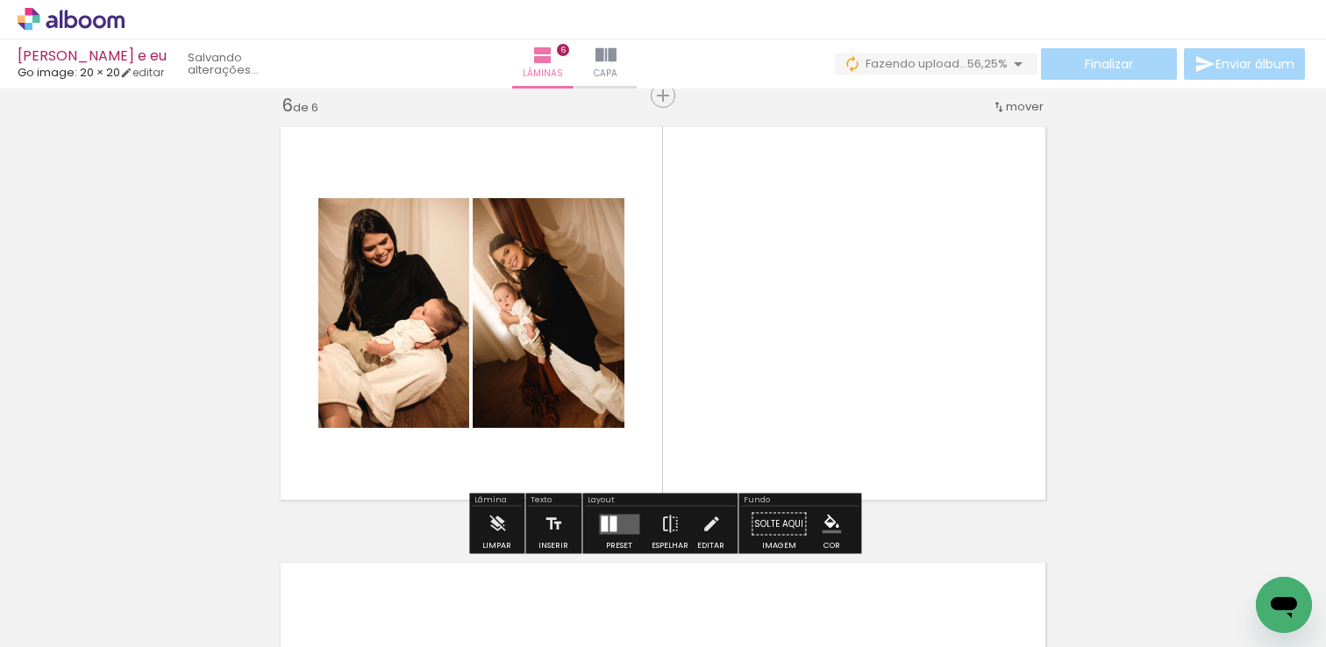
drag, startPoint x: 776, startPoint y: 604, endPoint x: 733, endPoint y: 291, distance: 316.1
click at [732, 294] on quentale-workspace at bounding box center [663, 323] width 1326 height 647
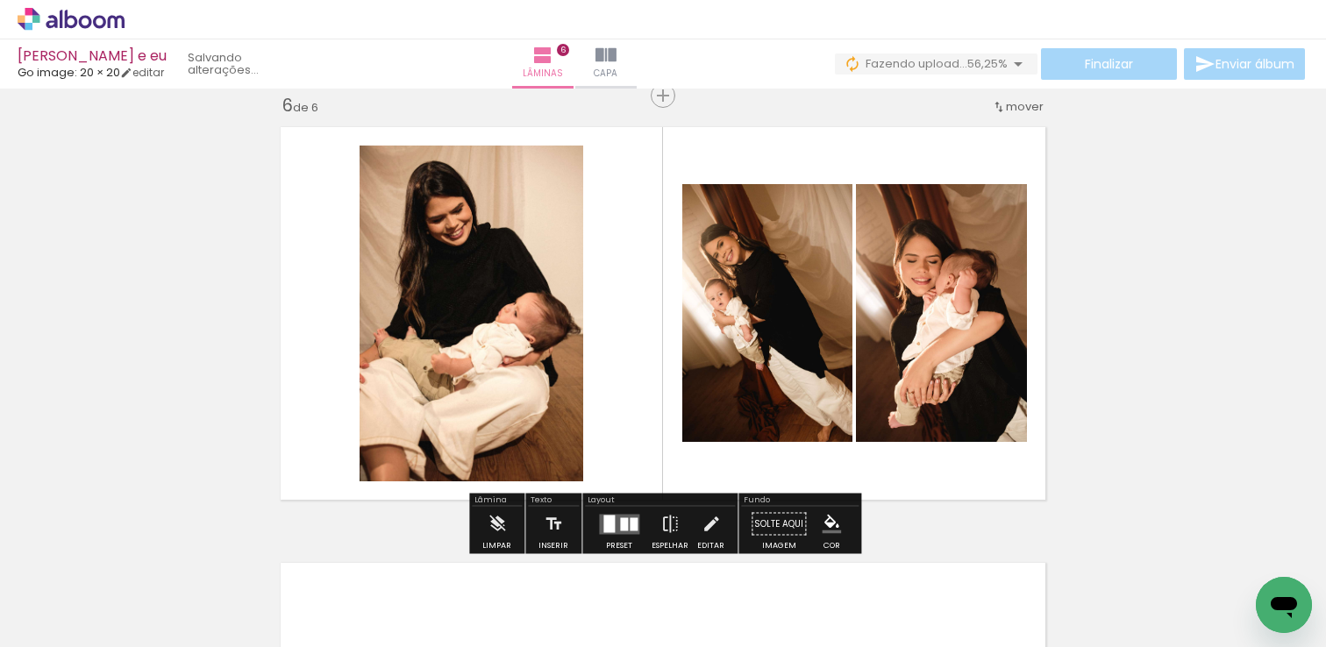
scroll to position [0, 1377]
drag, startPoint x: 853, startPoint y: 596, endPoint x: 603, endPoint y: 387, distance: 326.9
click at [603, 387] on quentale-workspace at bounding box center [663, 323] width 1326 height 647
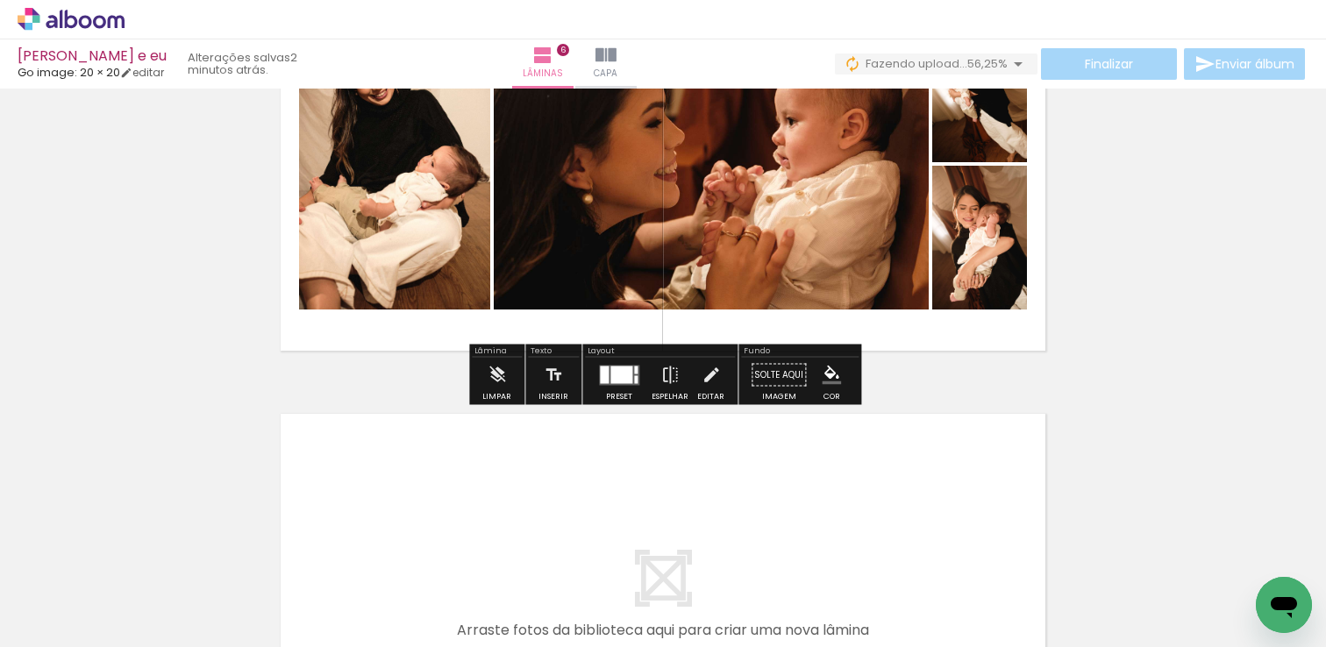
scroll to position [2353, 0]
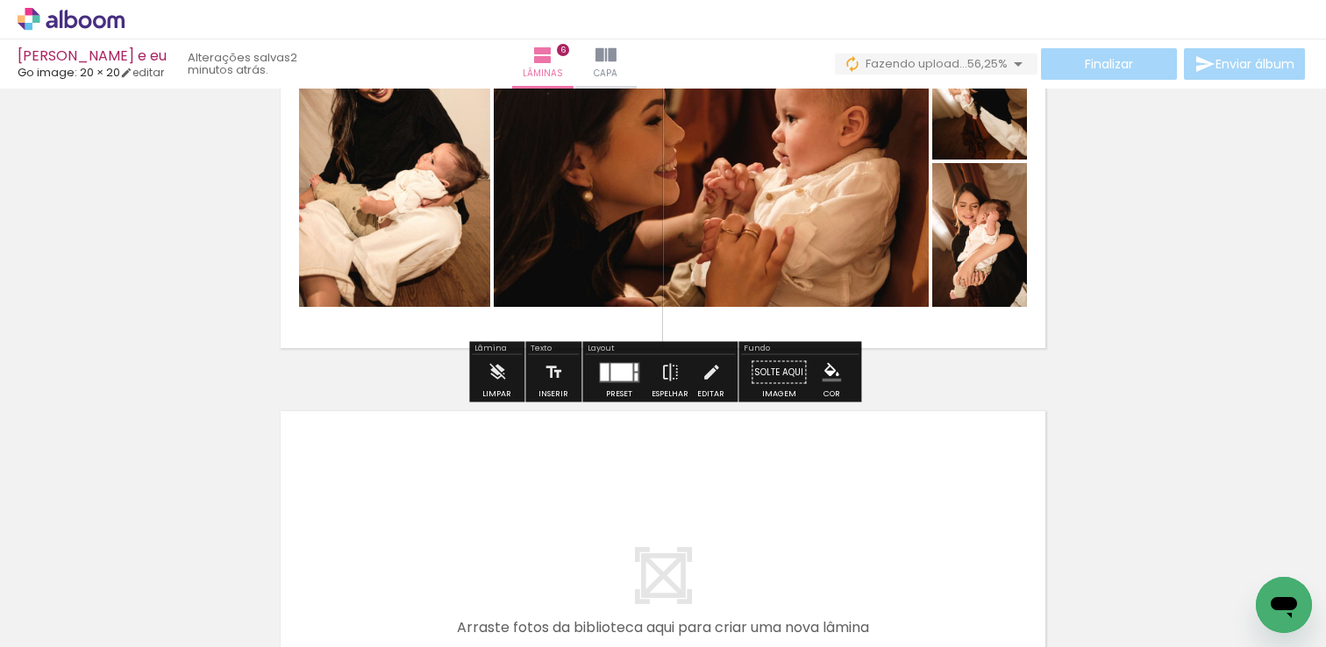
drag, startPoint x: 982, startPoint y: 628, endPoint x: 692, endPoint y: 436, distance: 347.4
click at [692, 436] on quentale-workspace at bounding box center [663, 323] width 1326 height 647
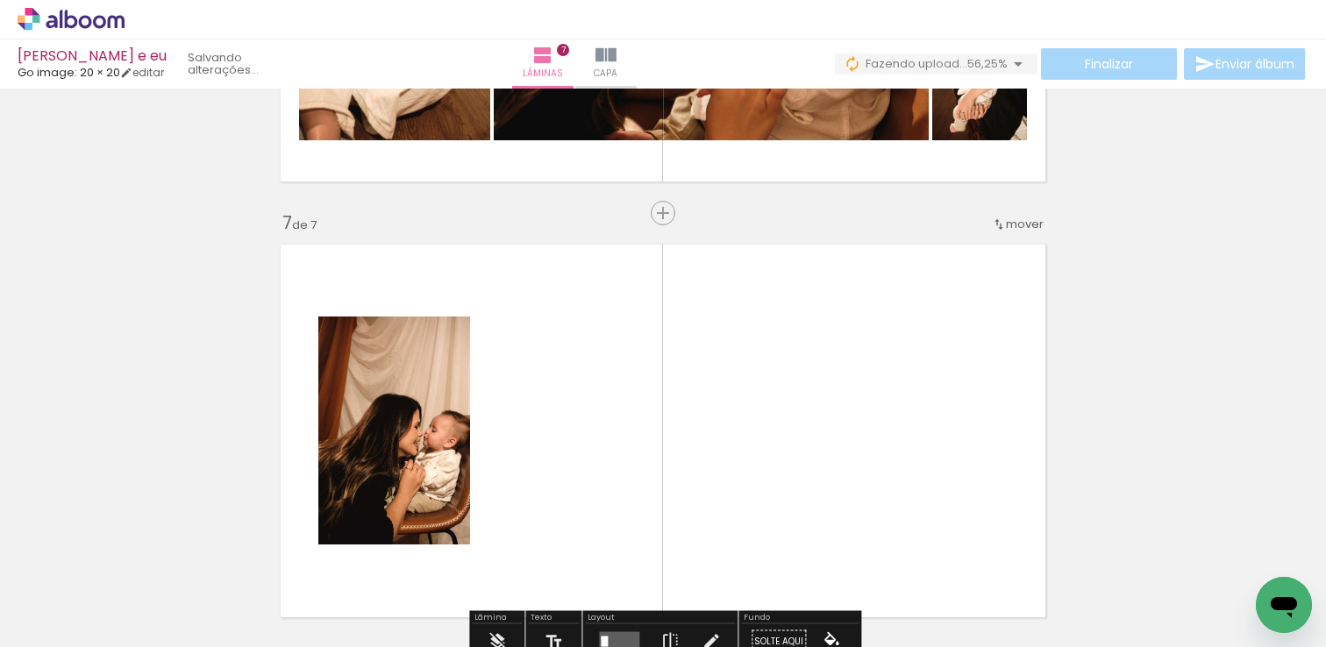
scroll to position [2638, 0]
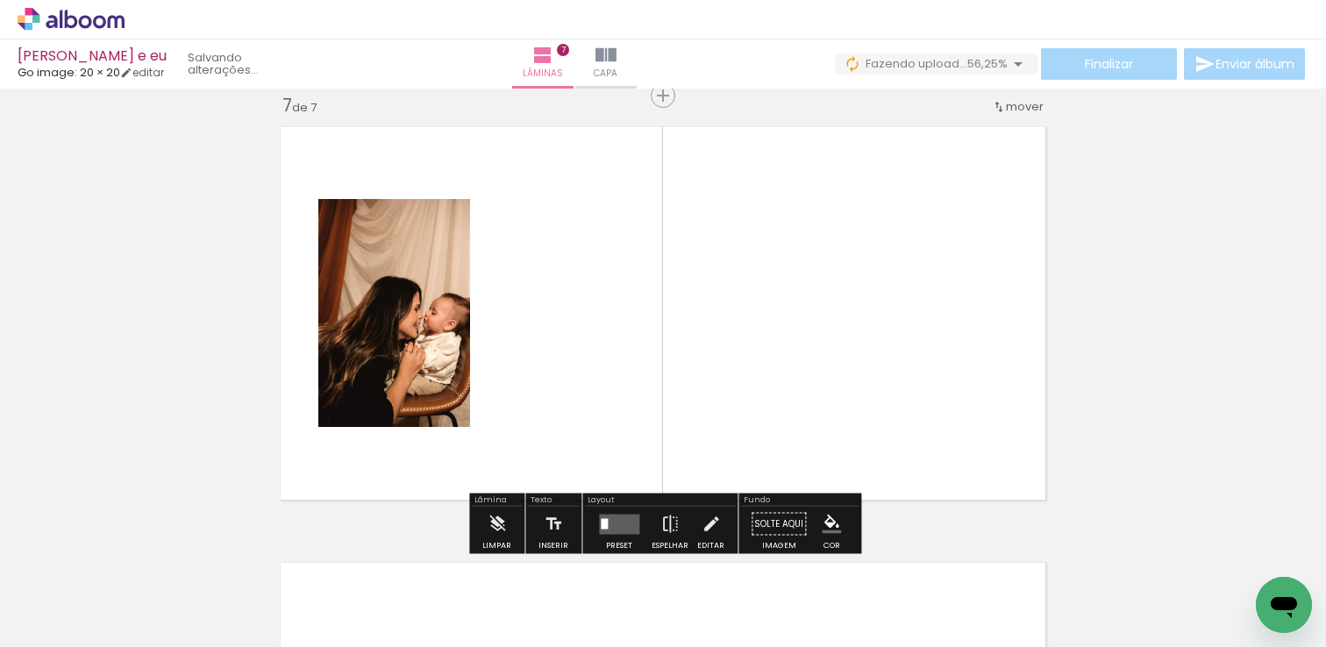
drag, startPoint x: 1073, startPoint y: 592, endPoint x: 646, endPoint y: 355, distance: 488.4
click at [646, 355] on quentale-workspace at bounding box center [663, 323] width 1326 height 647
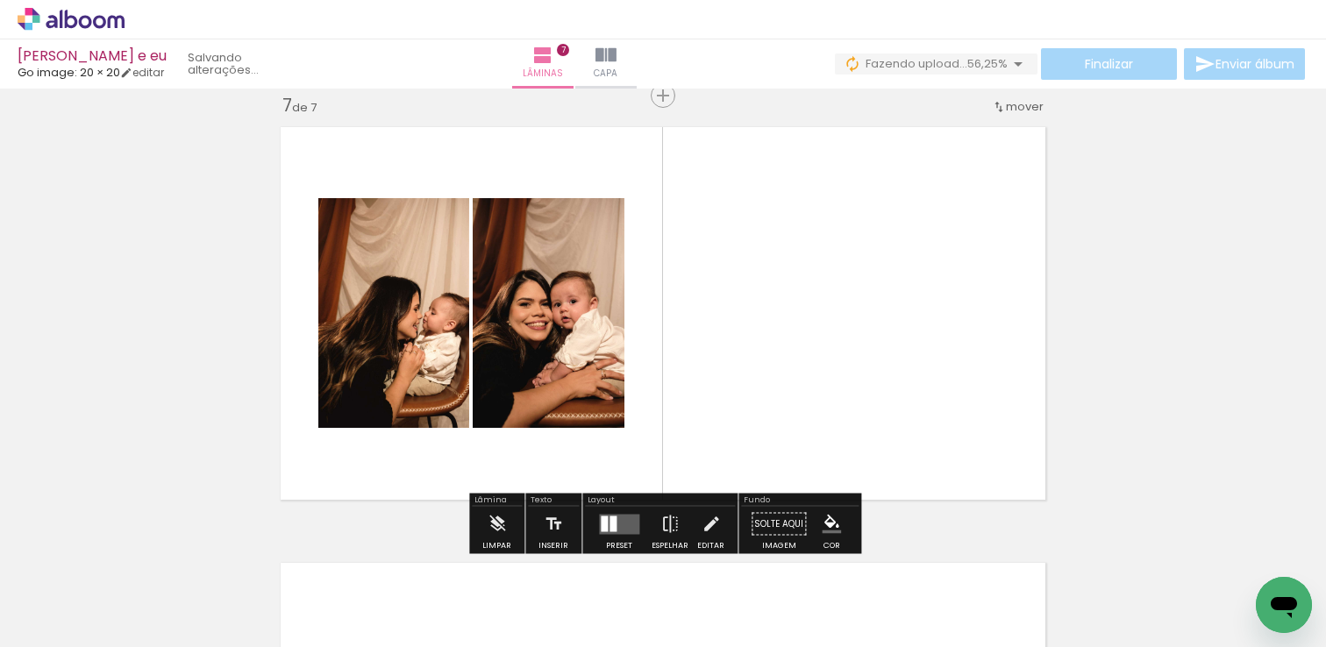
scroll to position [0, 1082]
drag, startPoint x: 1157, startPoint y: 575, endPoint x: 825, endPoint y: 346, distance: 403.7
click at [855, 372] on quentale-workspace at bounding box center [663, 323] width 1326 height 647
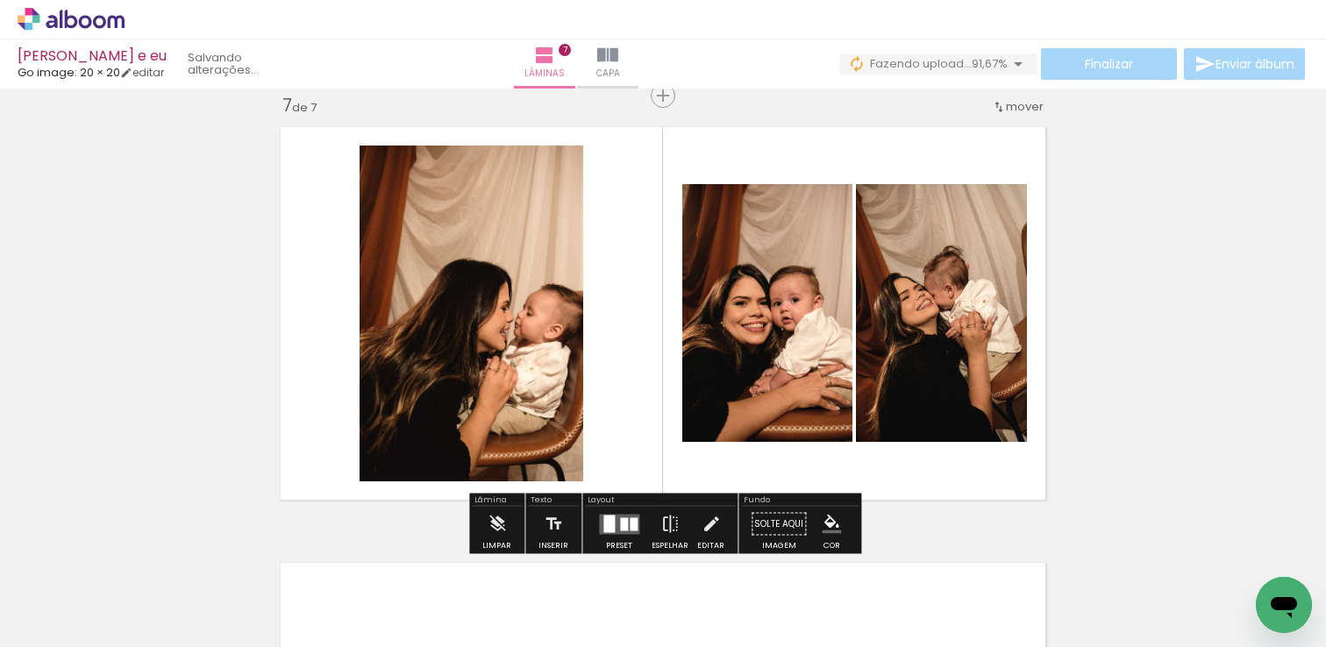
scroll to position [0, 984]
drag, startPoint x: 1246, startPoint y: 574, endPoint x: 870, endPoint y: 397, distance: 415.6
click at [884, 396] on quentale-workspace at bounding box center [663, 323] width 1326 height 647
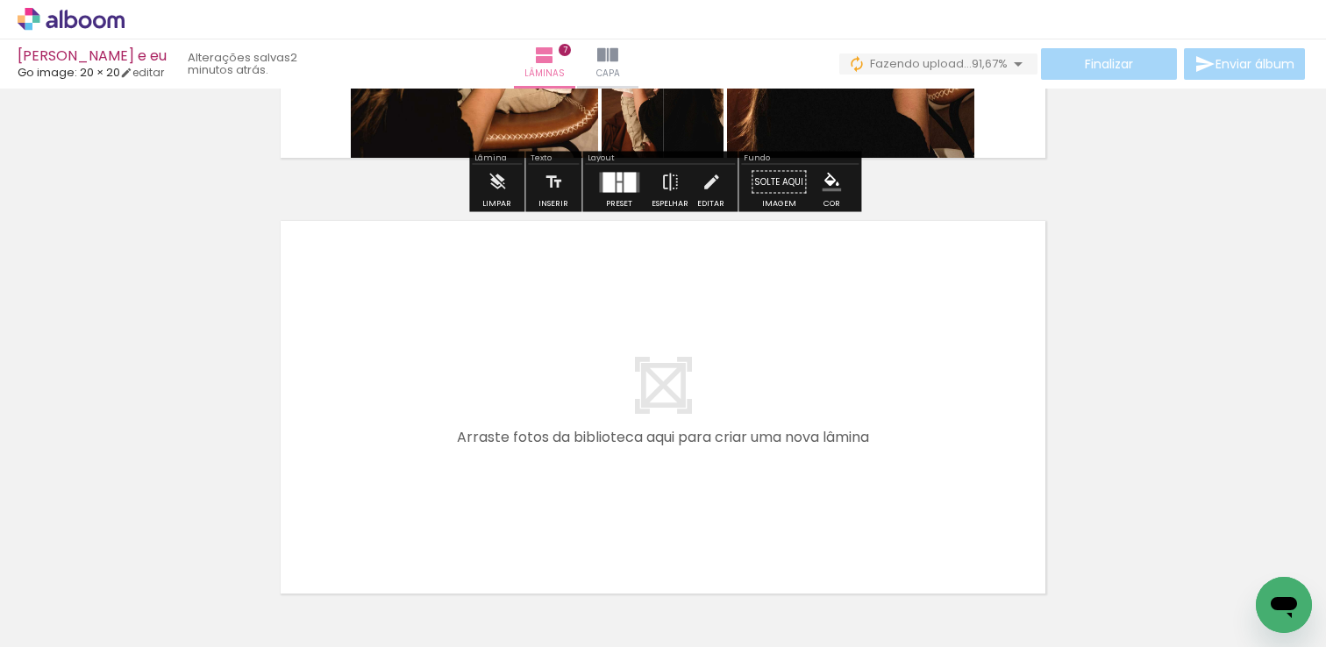
scroll to position [3001, 0]
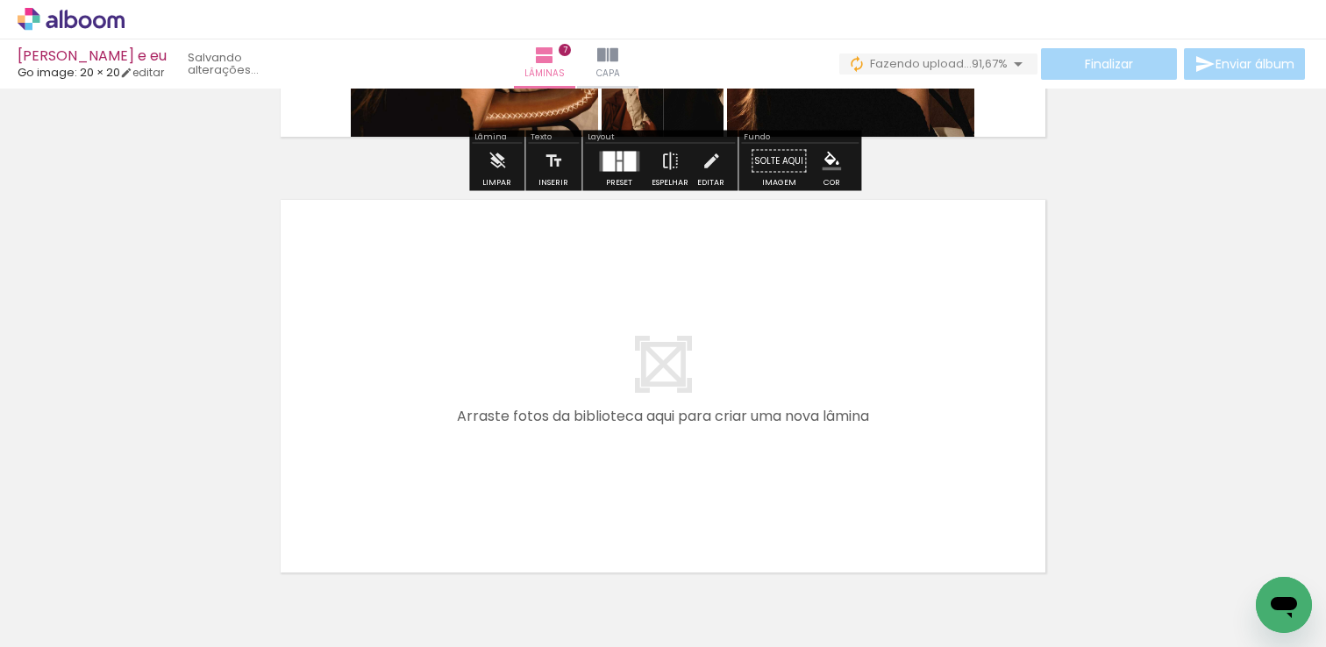
drag, startPoint x: 479, startPoint y: 604, endPoint x: 365, endPoint y: 384, distance: 247.9
click at [365, 384] on quentale-workspace at bounding box center [663, 323] width 1326 height 647
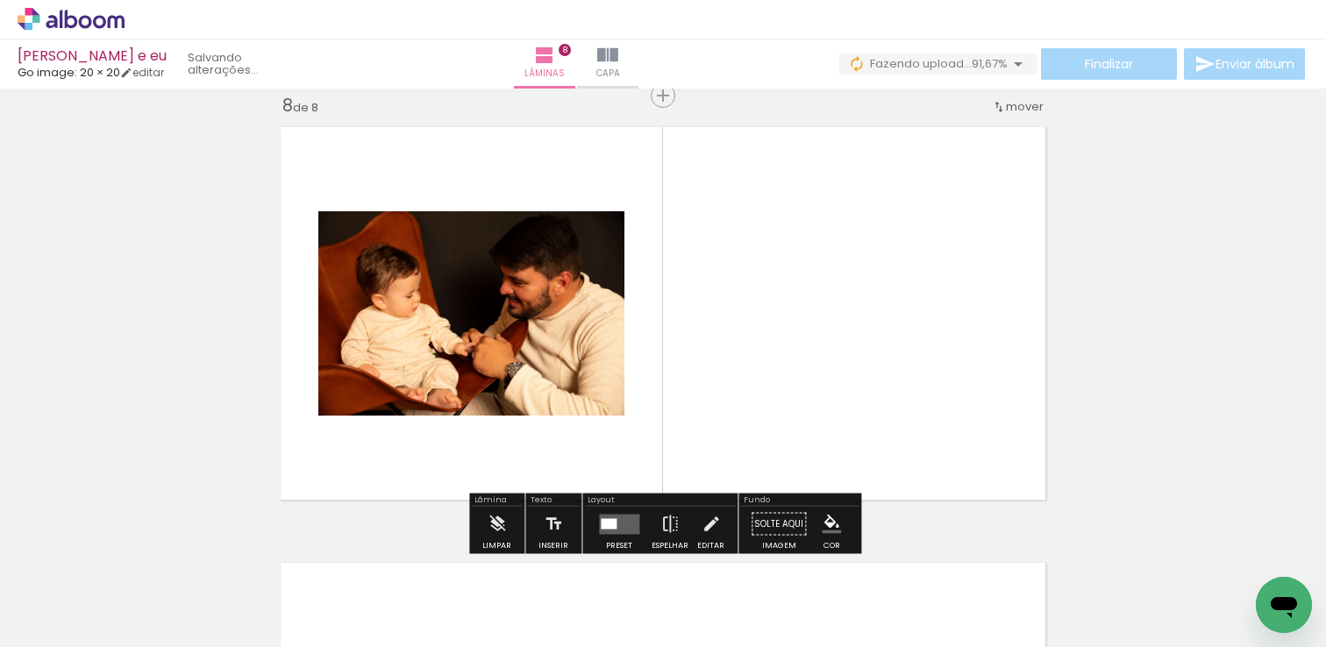
scroll to position [0, 0]
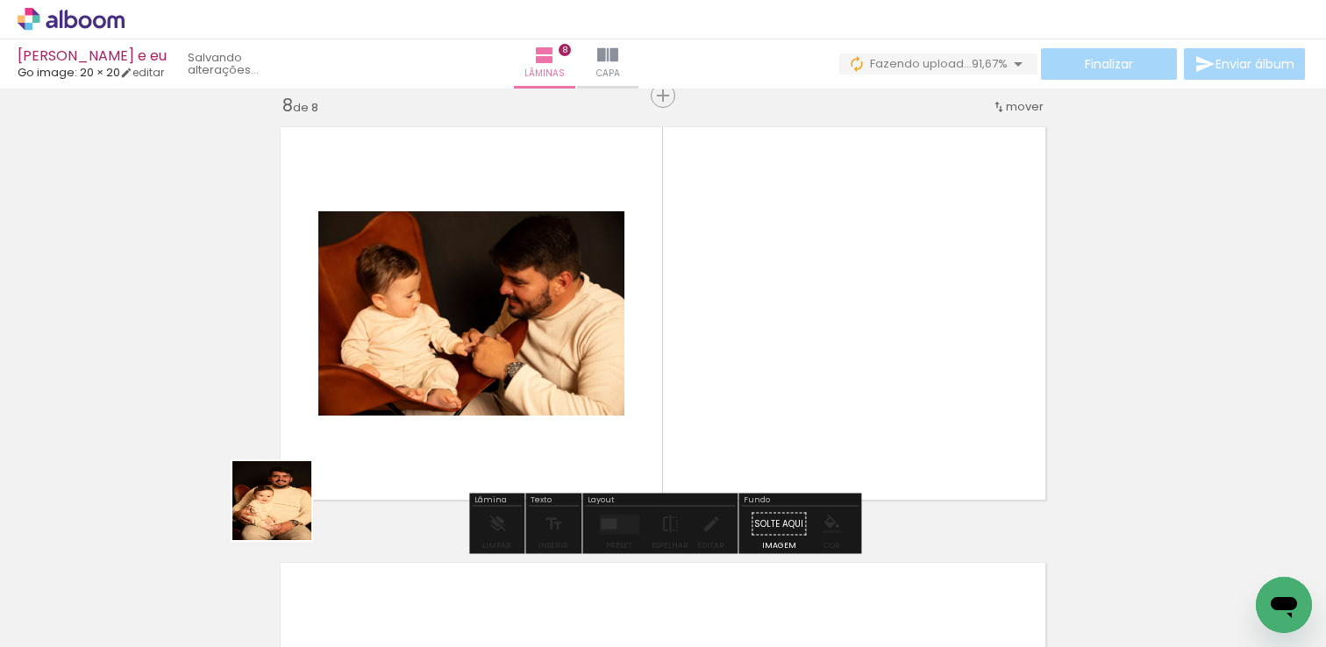
drag, startPoint x: 182, startPoint y: 592, endPoint x: 676, endPoint y: 329, distance: 559.6
click at [668, 331] on quentale-workspace at bounding box center [663, 323] width 1326 height 647
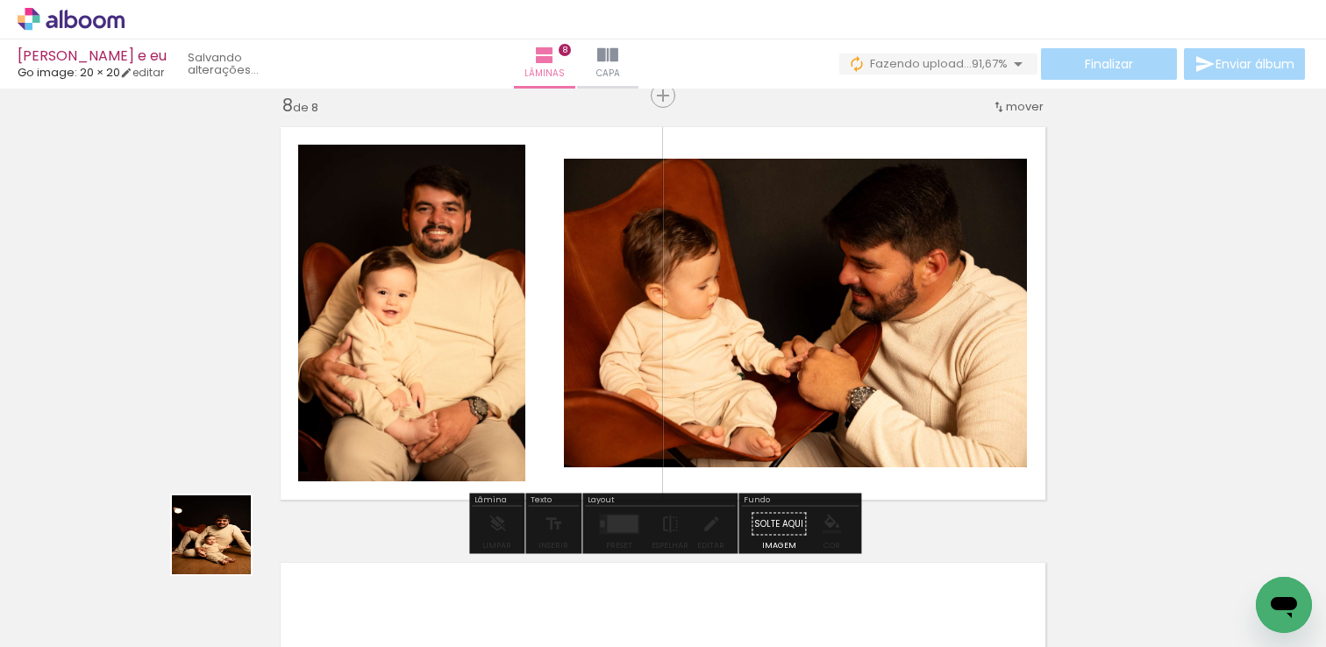
drag, startPoint x: 187, startPoint y: 593, endPoint x: 660, endPoint y: 350, distance: 531.6
click at [660, 350] on quentale-workspace at bounding box center [663, 323] width 1326 height 647
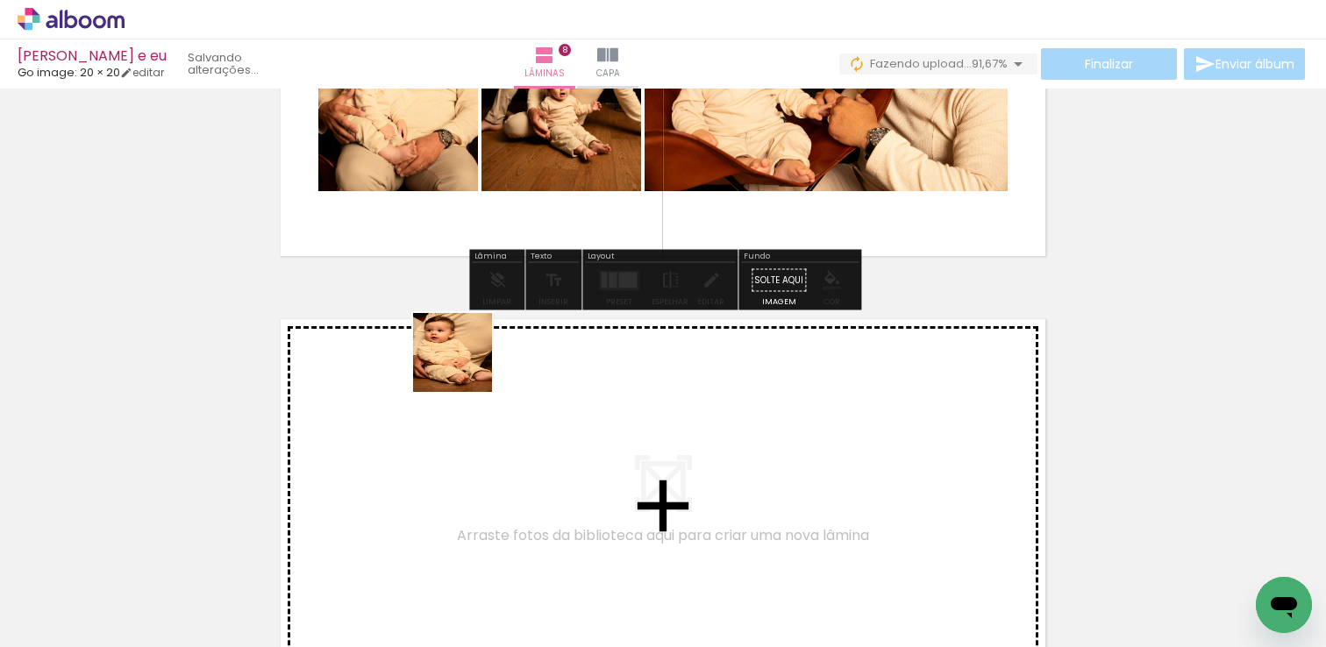
drag
click at [466, 366] on quentale-workspace at bounding box center [663, 323] width 1326 height 647
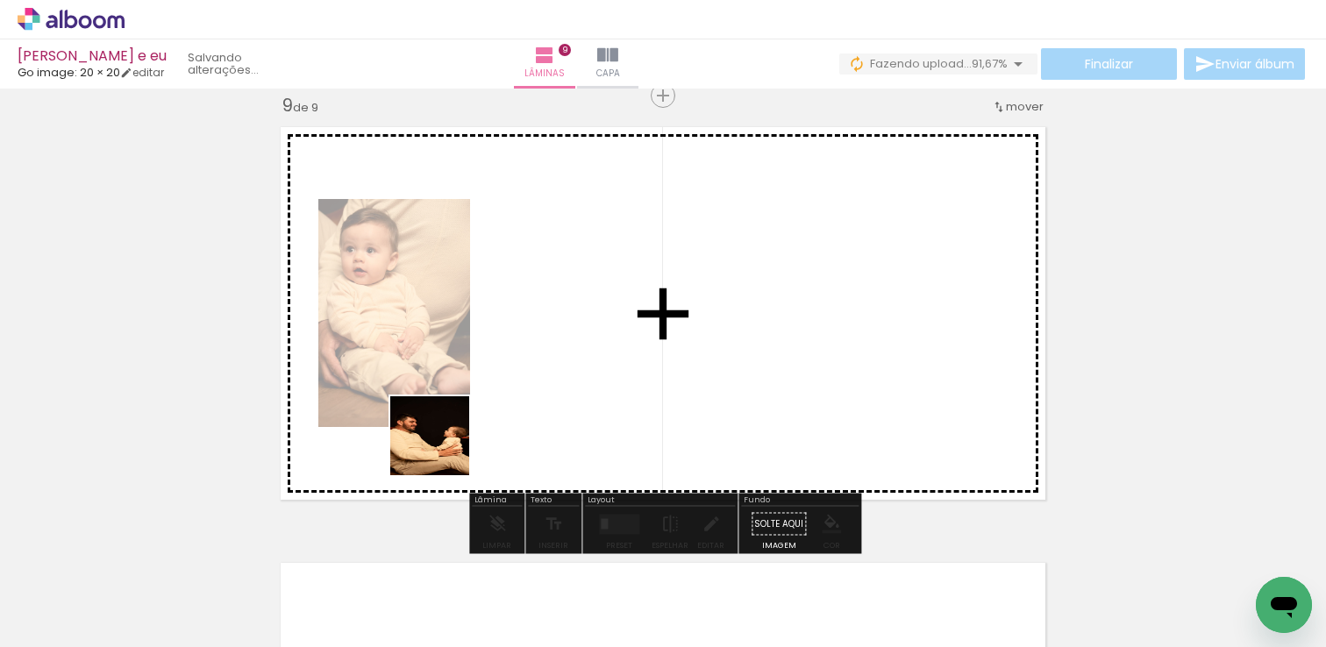
click at [494, 418] on quentale-workspace at bounding box center [663, 323] width 1326 height 647
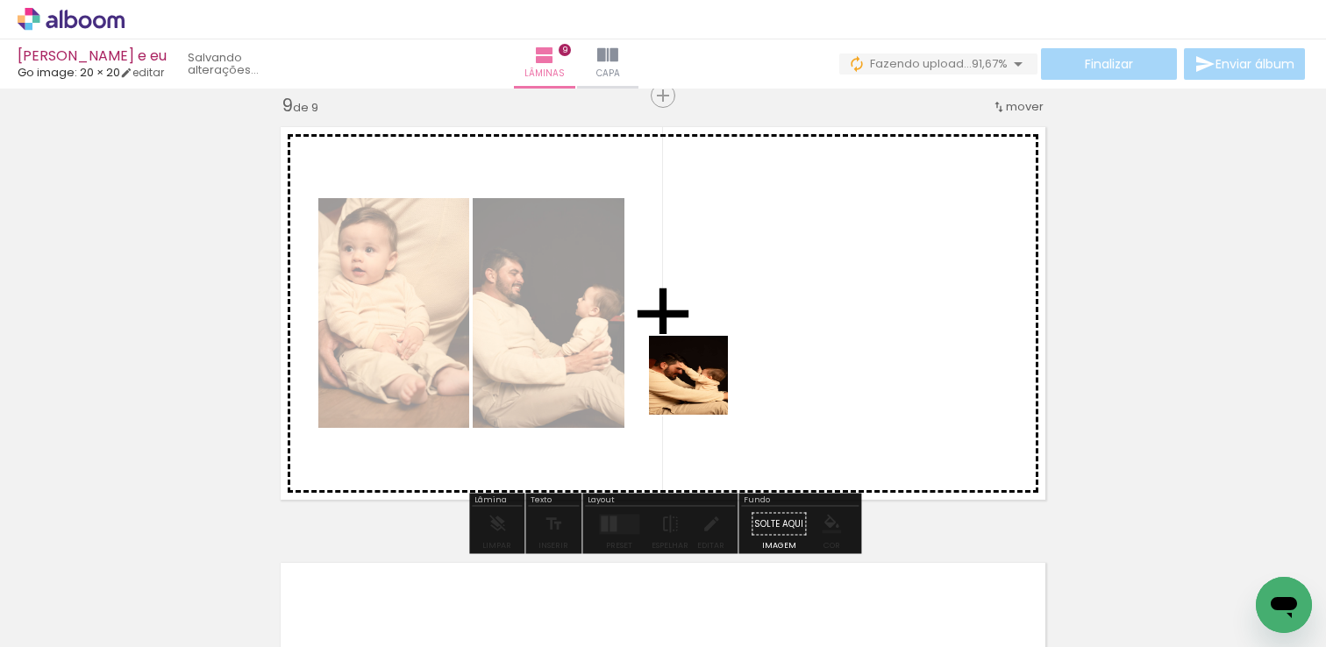
click at [732, 364] on quentale-workspace at bounding box center [663, 323] width 1326 height 647
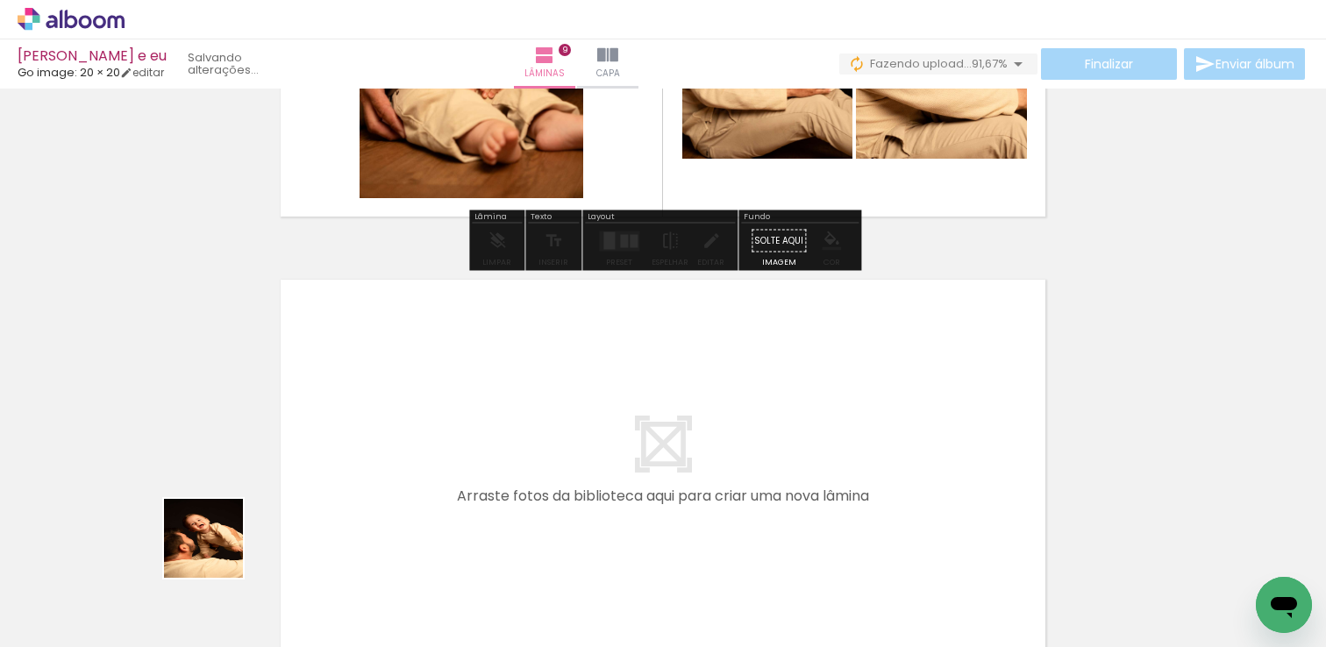
click at [463, 411] on quentale-workspace at bounding box center [663, 323] width 1326 height 647
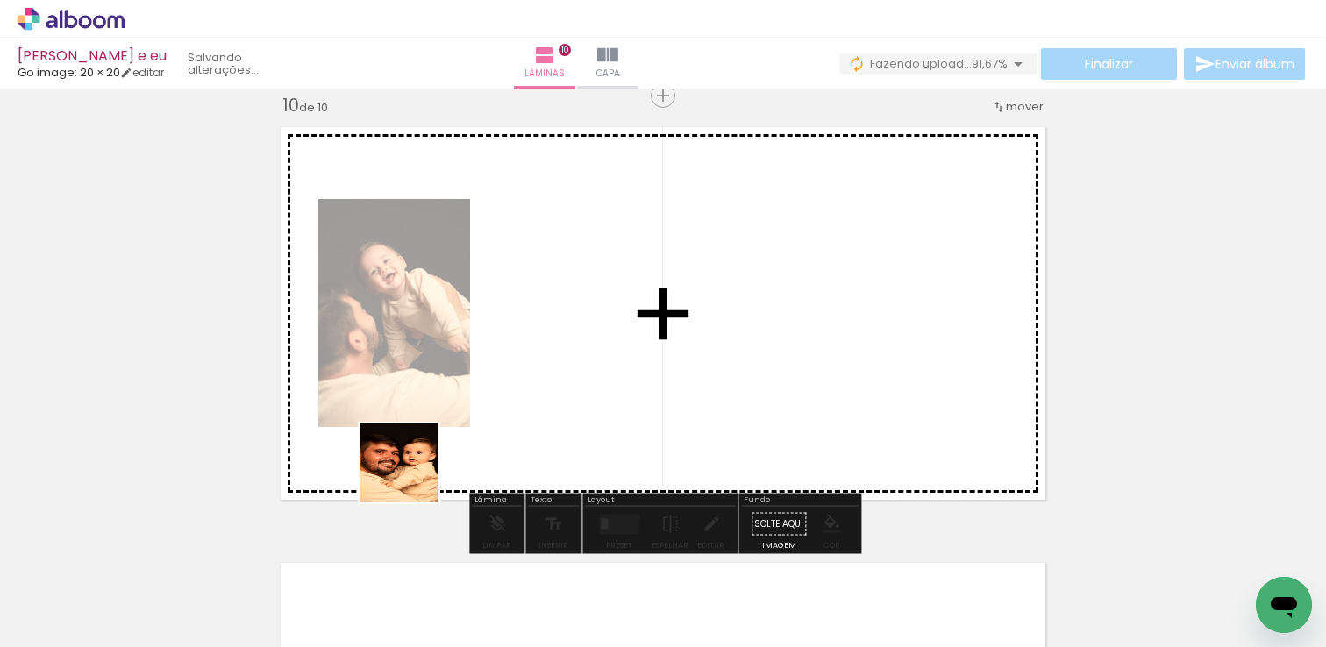
click at [549, 377] on quentale-workspace at bounding box center [663, 323] width 1326 height 647
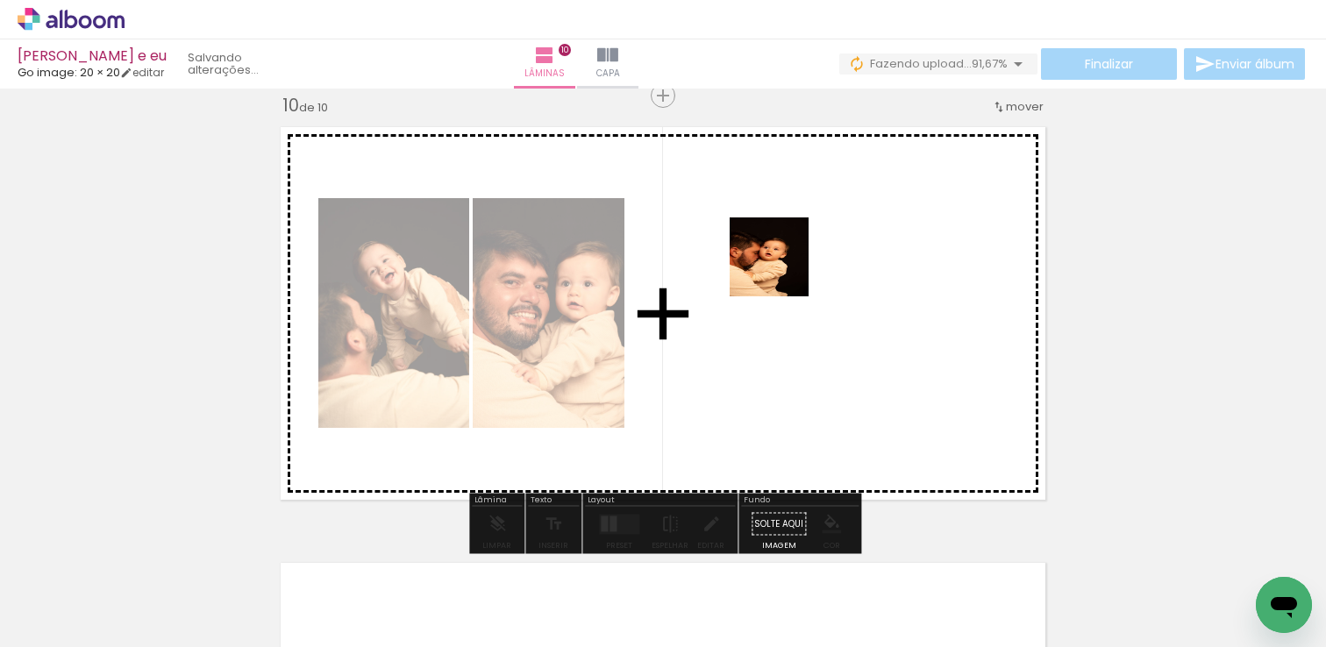
click at [783, 270] on quentale-workspace at bounding box center [663, 323] width 1326 height 647
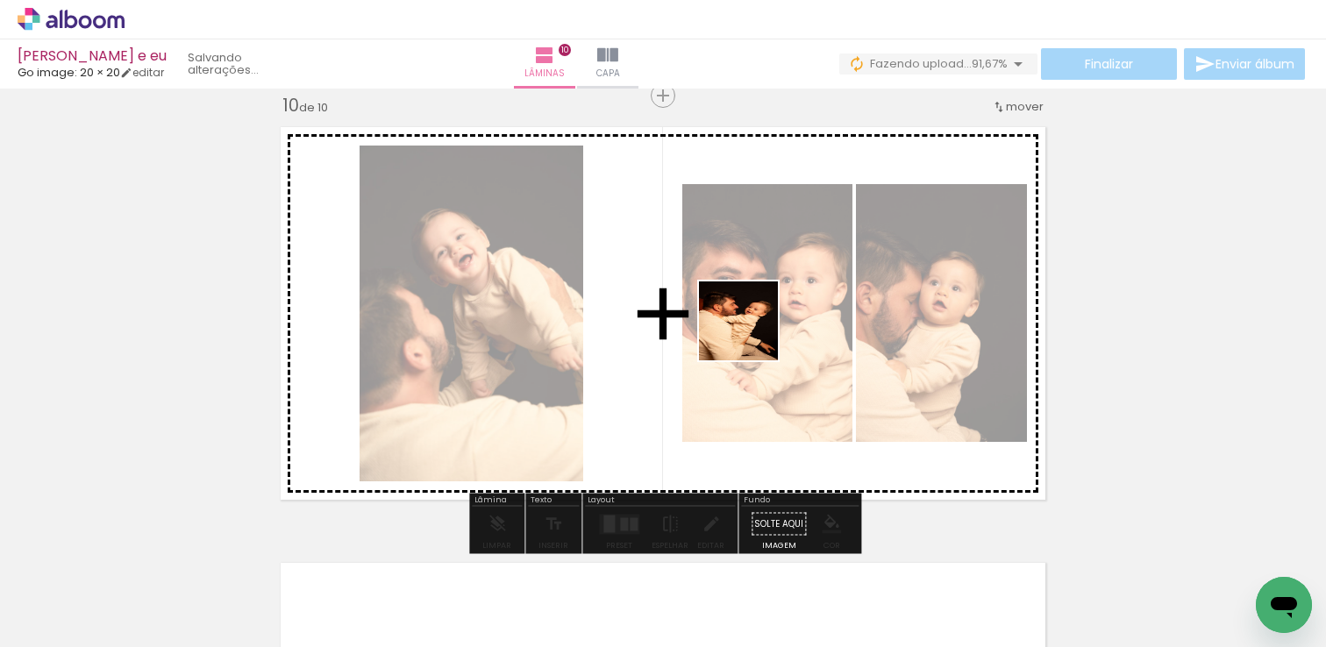
click at [775, 334] on quentale-workspace at bounding box center [663, 323] width 1326 height 647
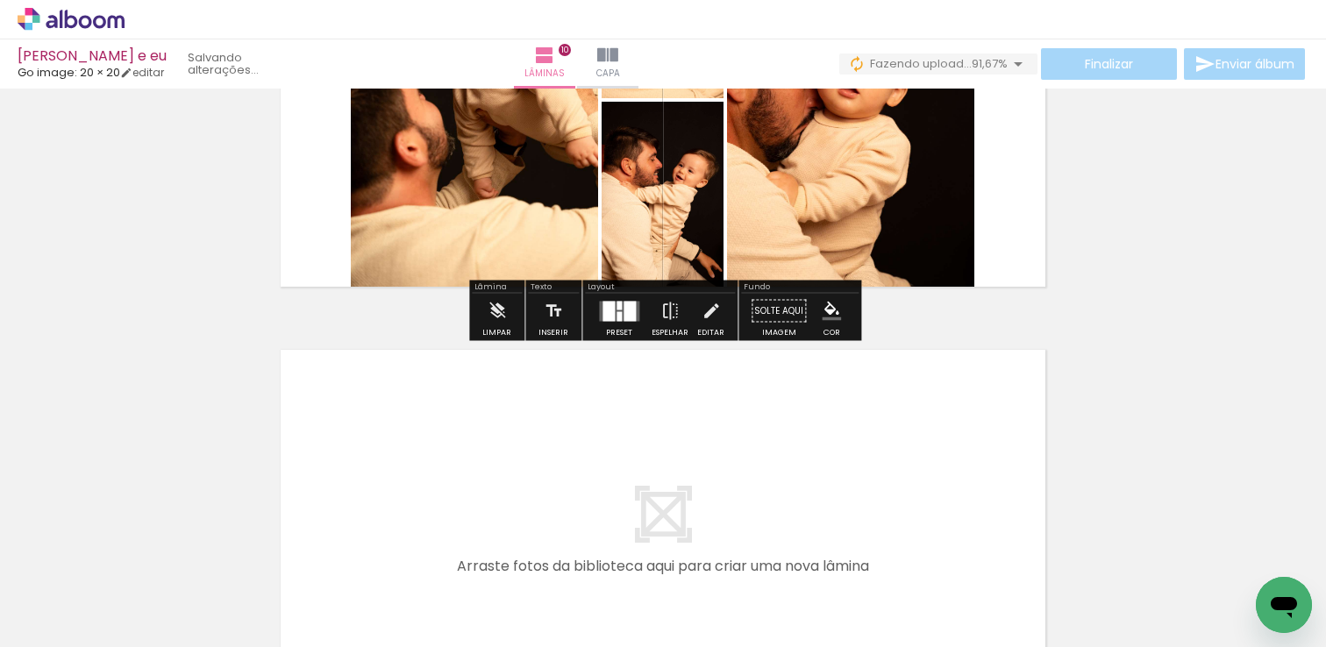
click at [0, 0] on quentale-layouter at bounding box center [0, 0] width 0 height 0
click at [350, 432] on quentale-workspace at bounding box center [663, 323] width 1326 height 647
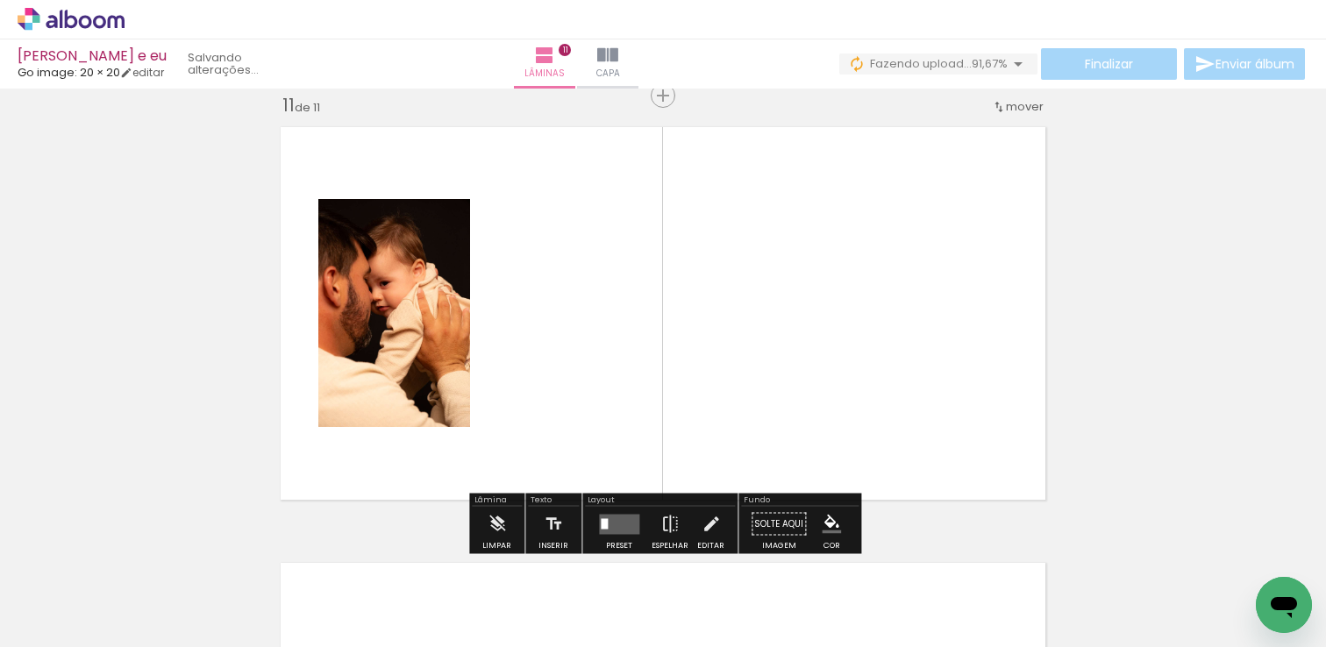
click at [495, 392] on quentale-workspace at bounding box center [663, 323] width 1326 height 647
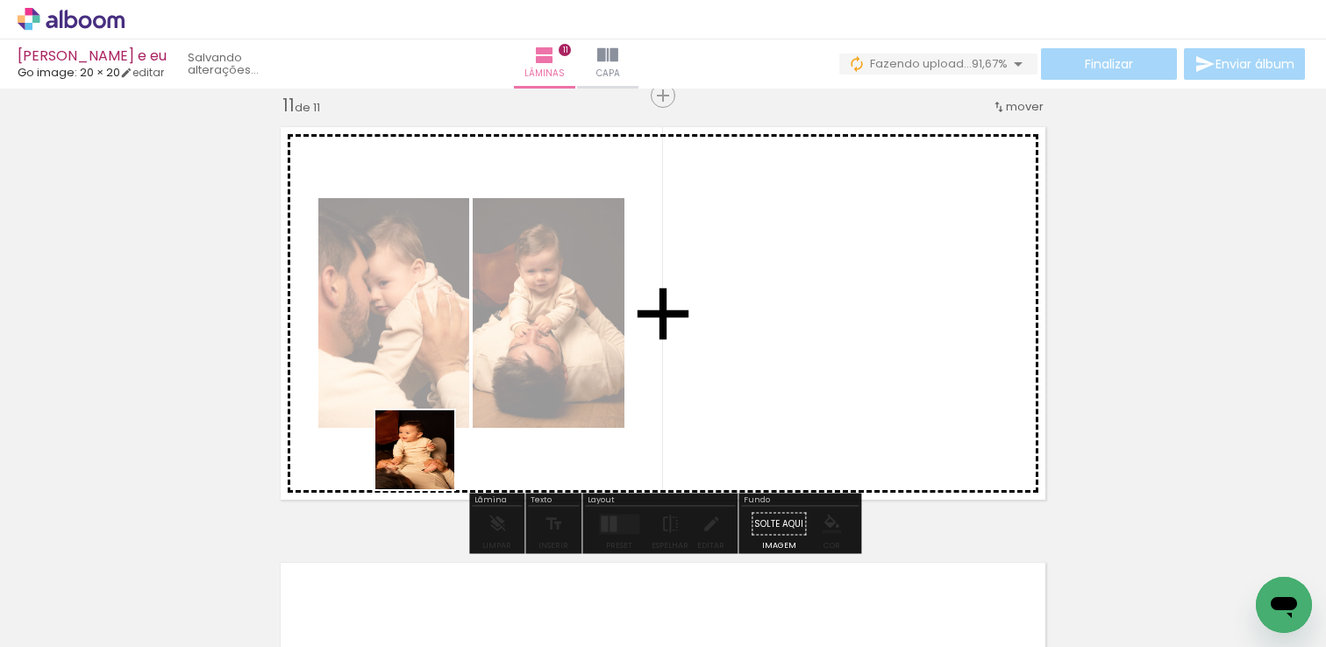
click at [681, 314] on quentale-workspace at bounding box center [663, 323] width 1326 height 647
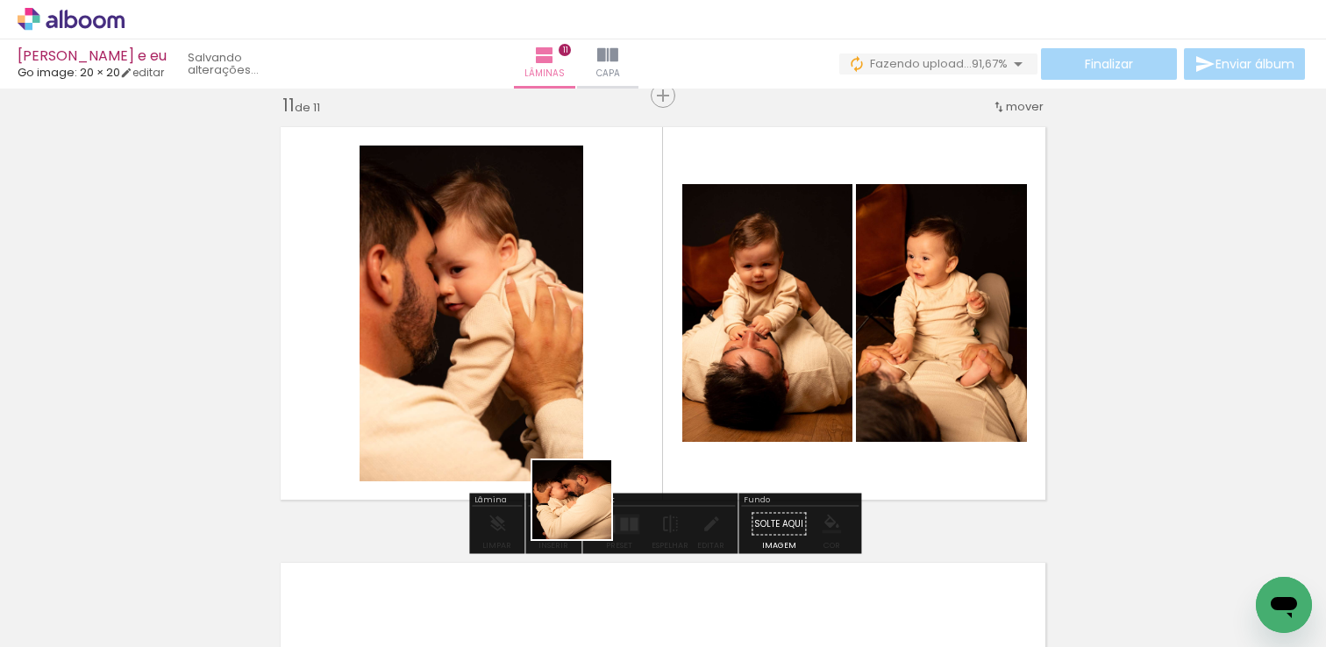
click at [634, 275] on quentale-workspace at bounding box center [663, 323] width 1326 height 647
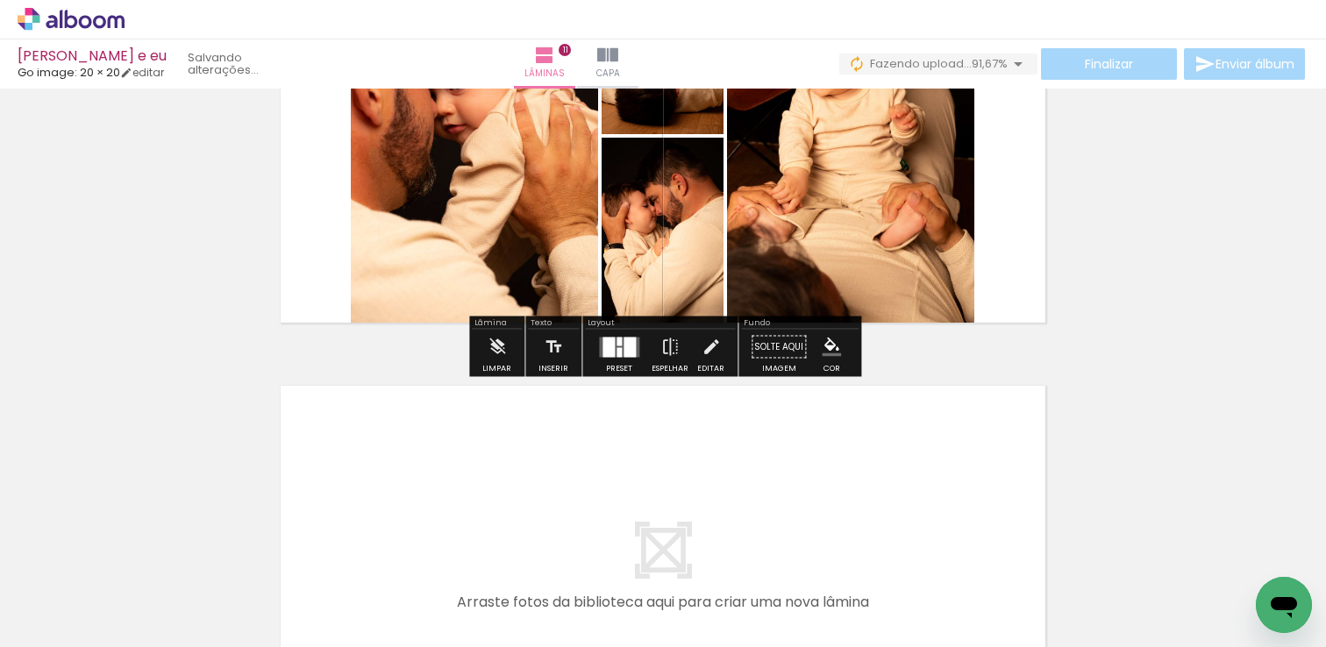
scroll to position [4591, 0]
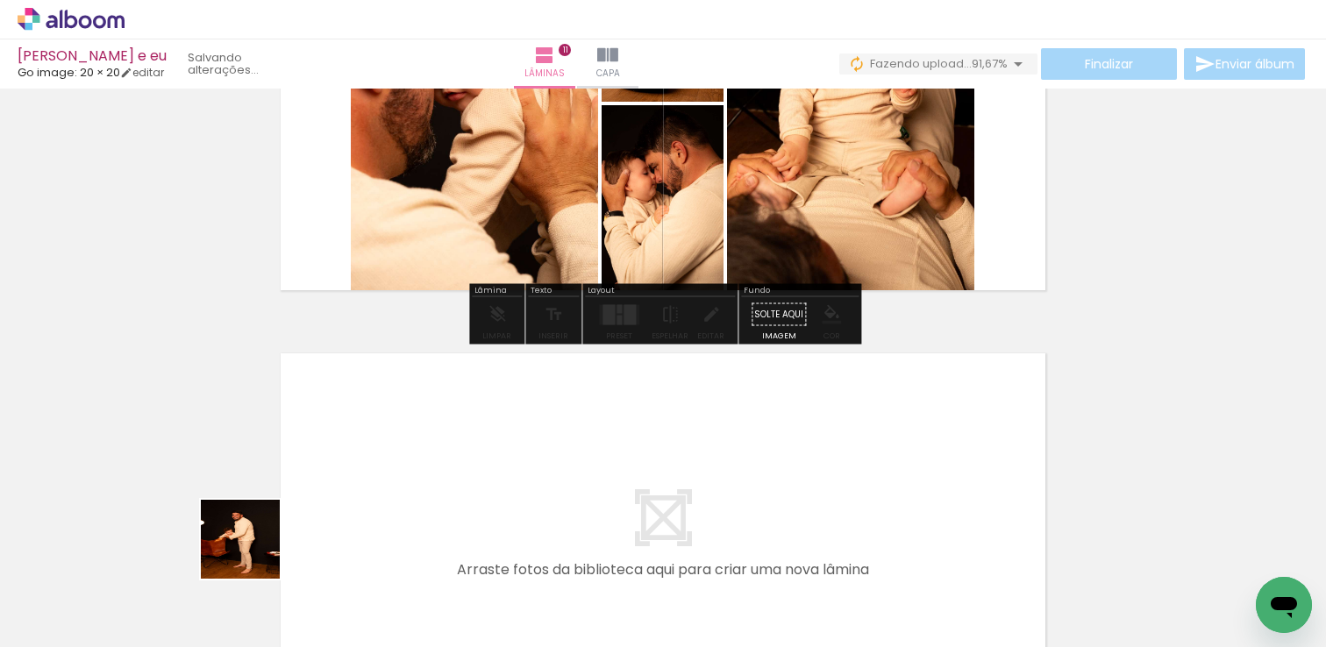
click at [389, 461] on quentale-workspace at bounding box center [663, 323] width 1326 height 647
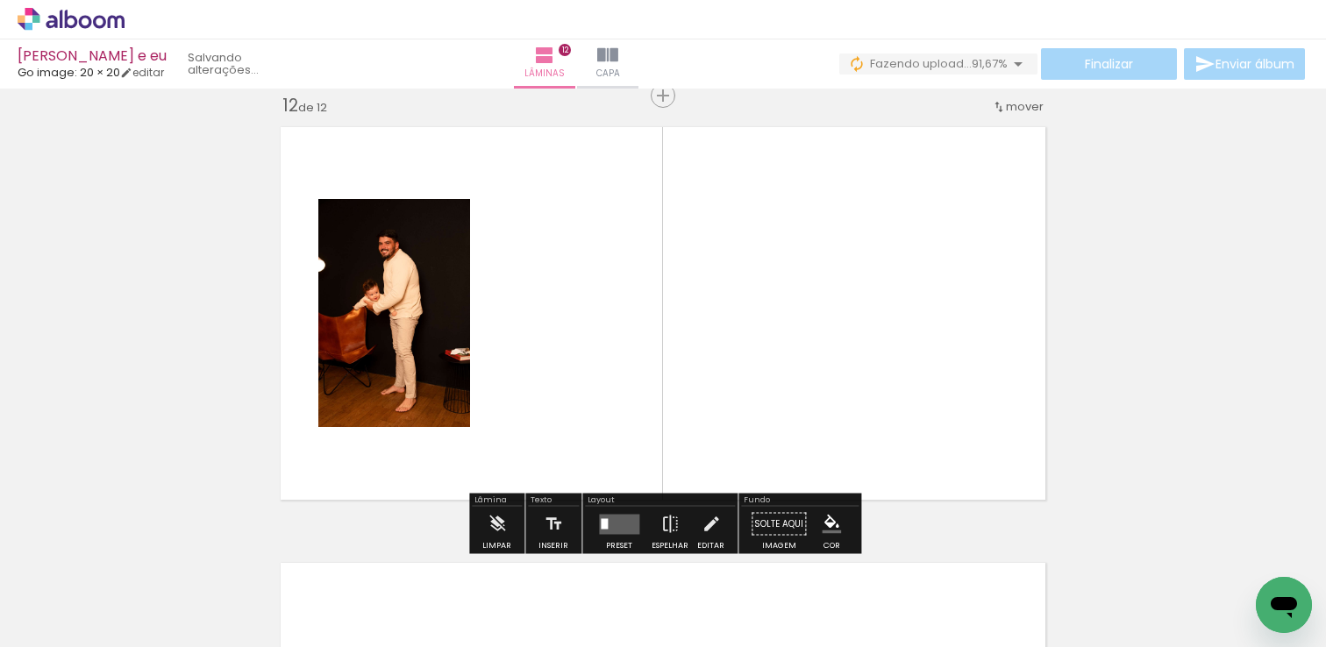
click at [475, 397] on quentale-workspace at bounding box center [663, 323] width 1326 height 647
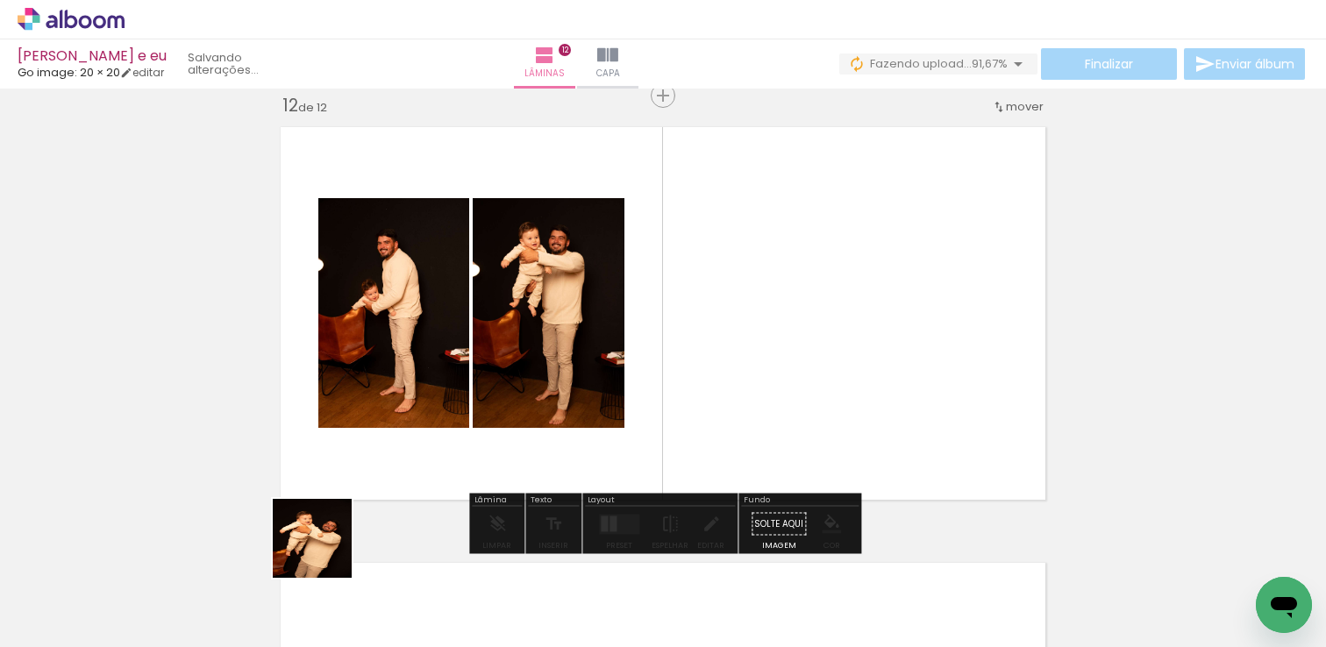
click at [594, 394] on quentale-workspace at bounding box center [663, 323] width 1326 height 647
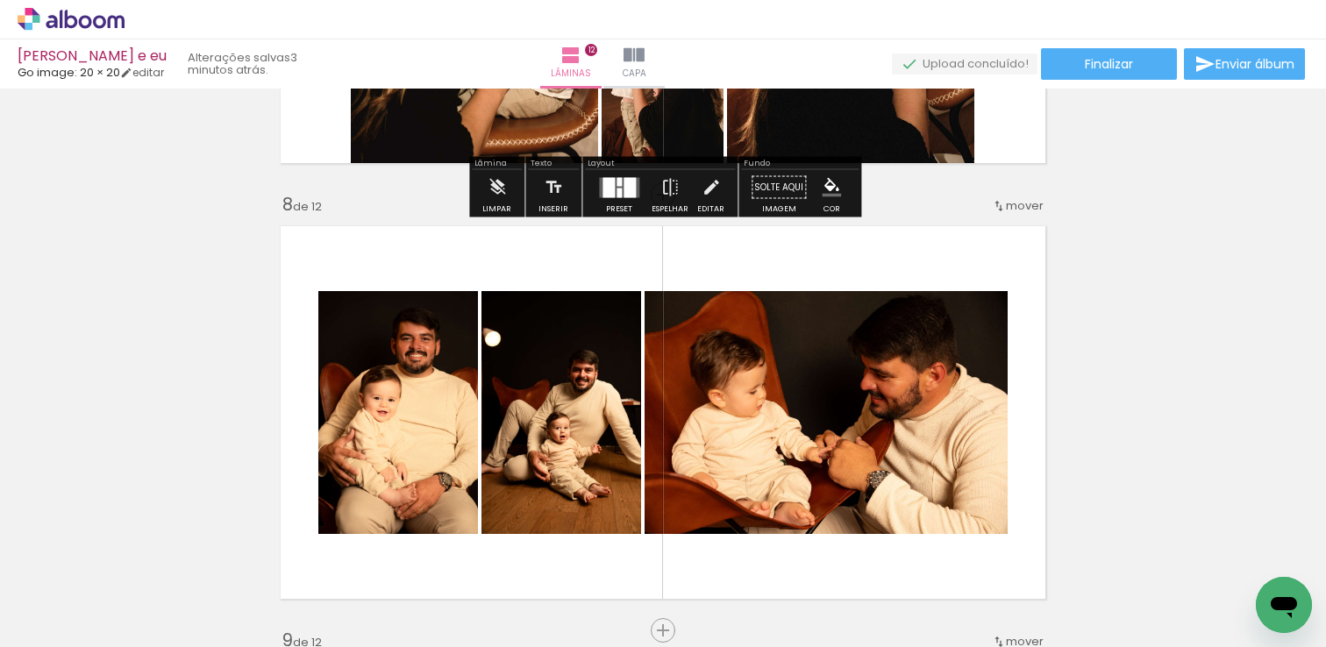
scroll to position [2982, 0]
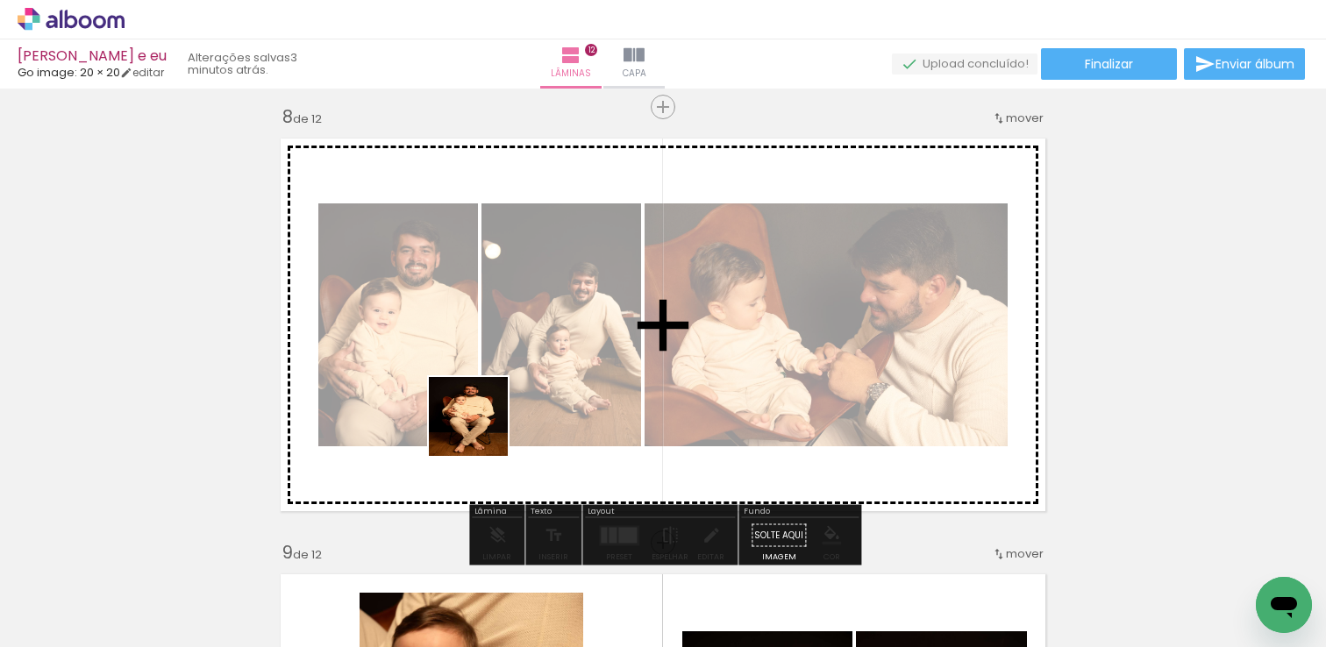
click at [475, 318] on quentale-workspace at bounding box center [663, 323] width 1326 height 647
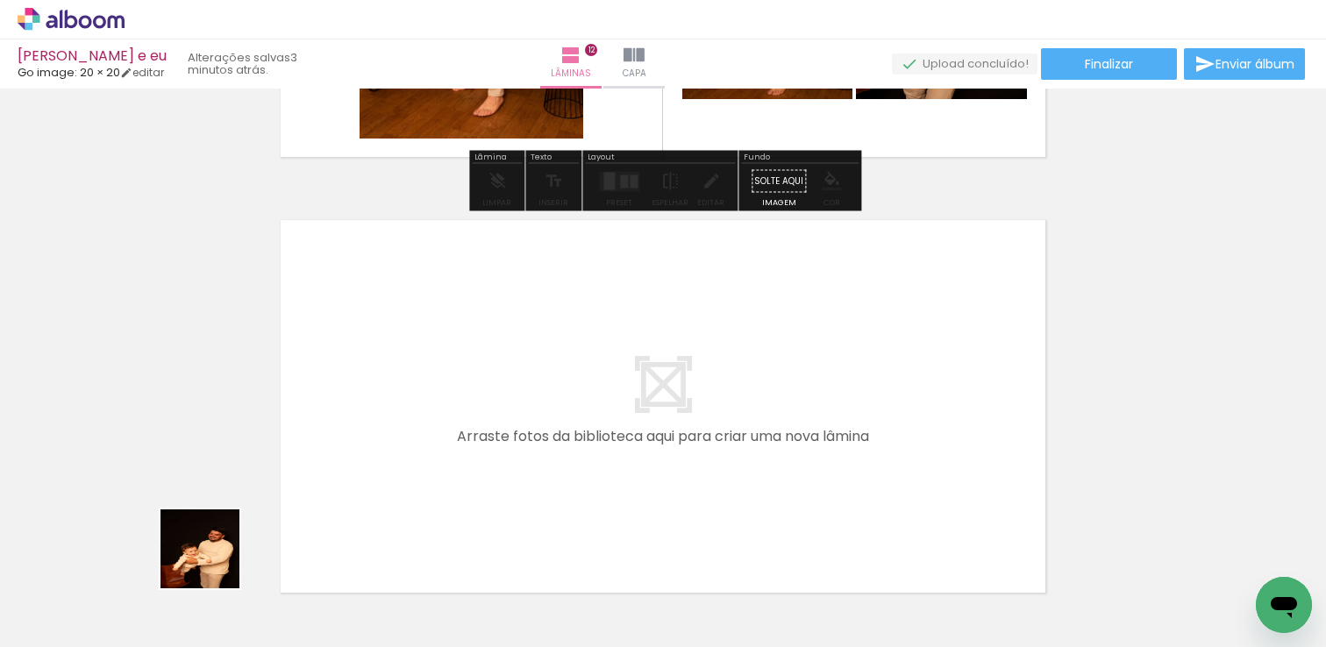
click at [464, 424] on quentale-workspace at bounding box center [663, 323] width 1326 height 647
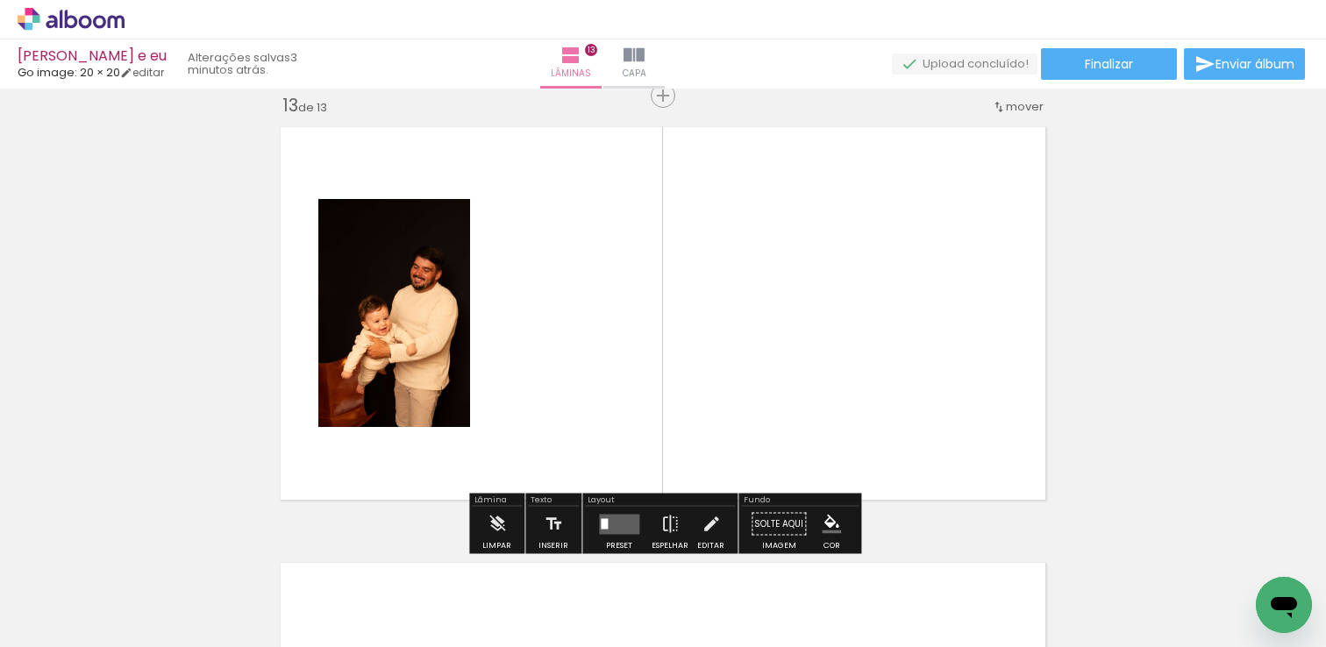
click at [471, 408] on quentale-workspace at bounding box center [663, 323] width 1326 height 647
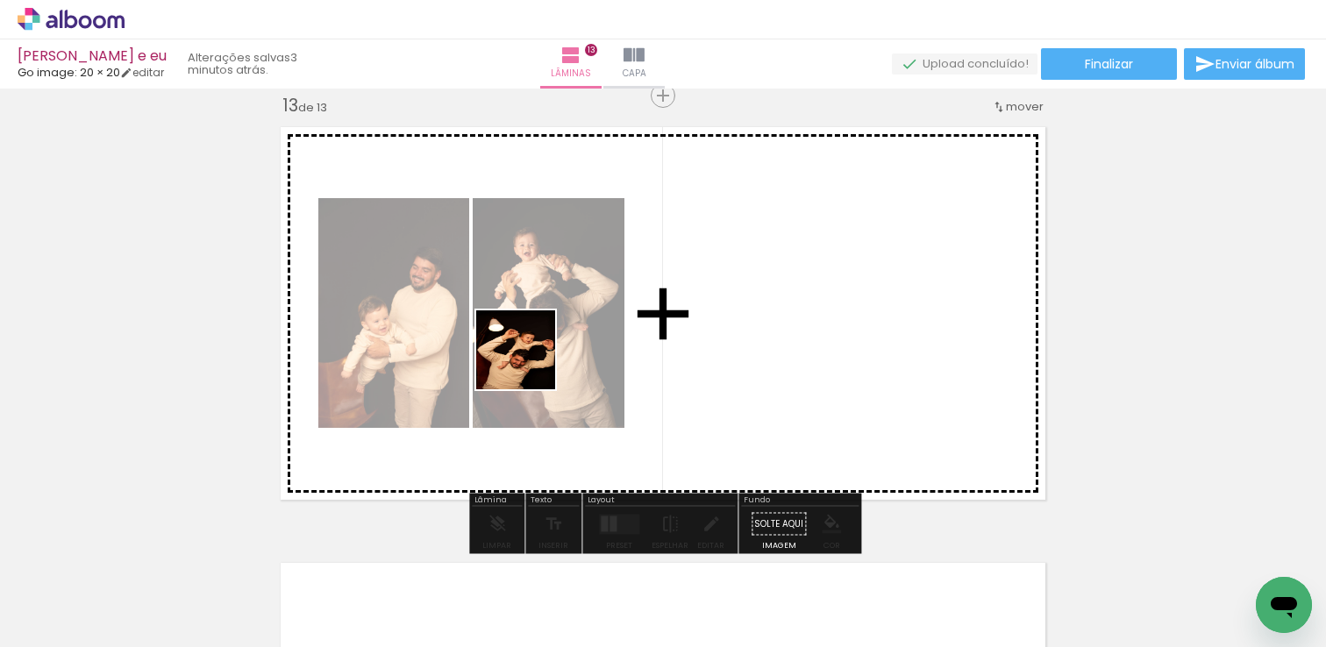
click at [690, 313] on quentale-workspace at bounding box center [663, 323] width 1326 height 647
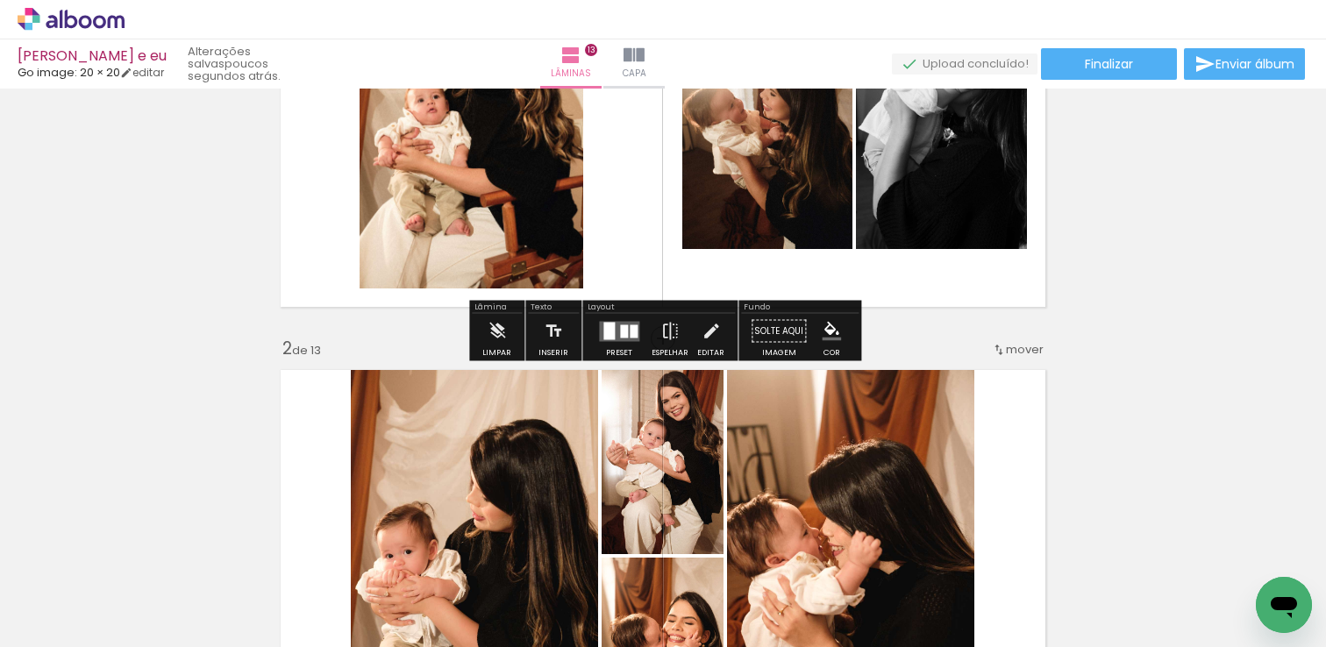
scroll to position [217, 0]
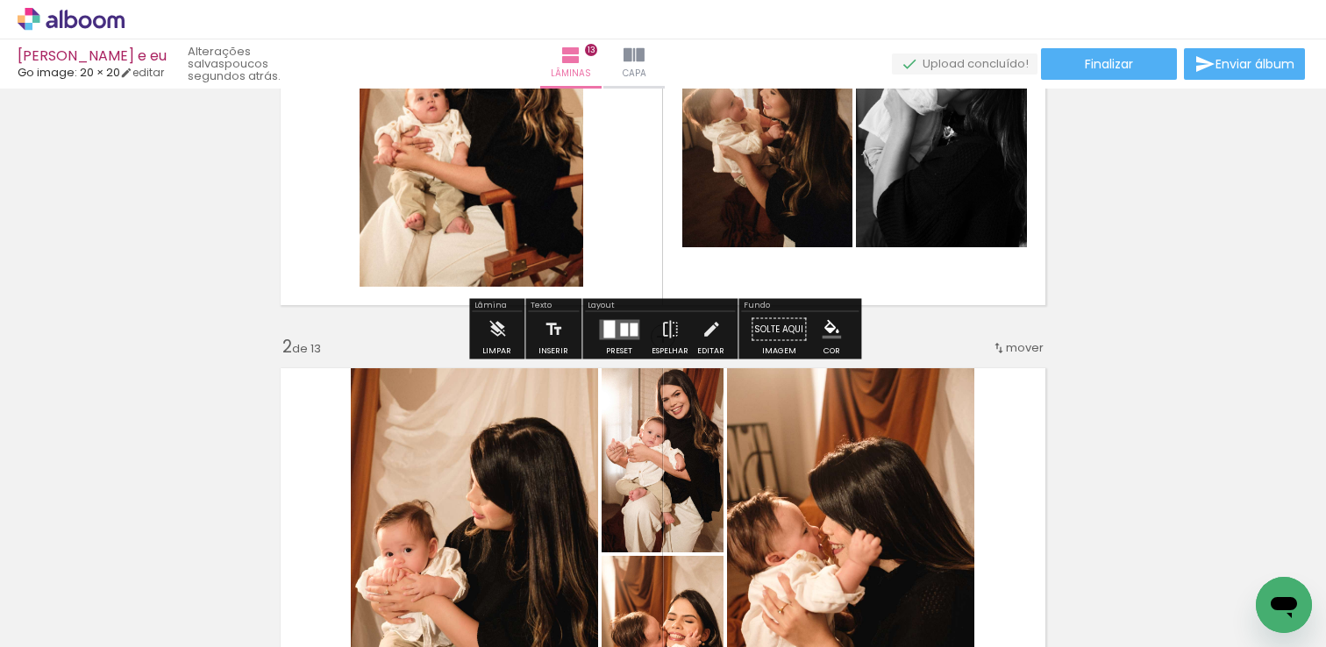
click at [618, 338] on quentale-layouter at bounding box center [619, 329] width 40 height 20
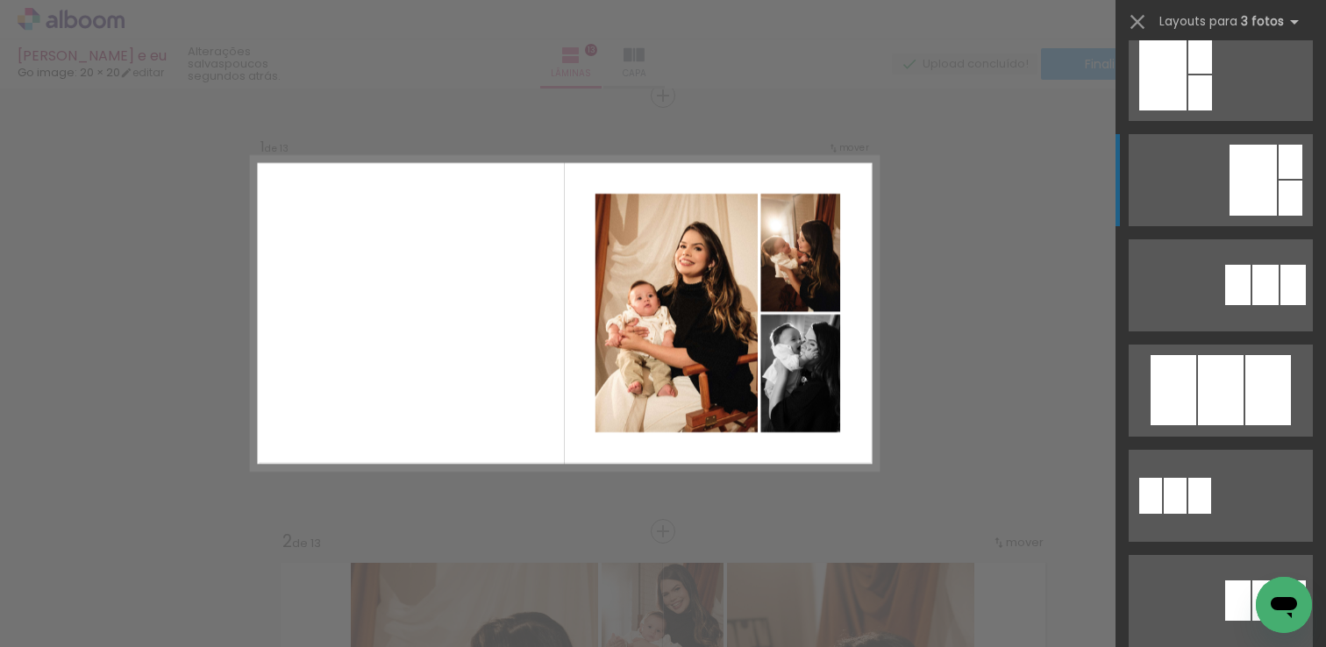
scroll to position [555, 0]
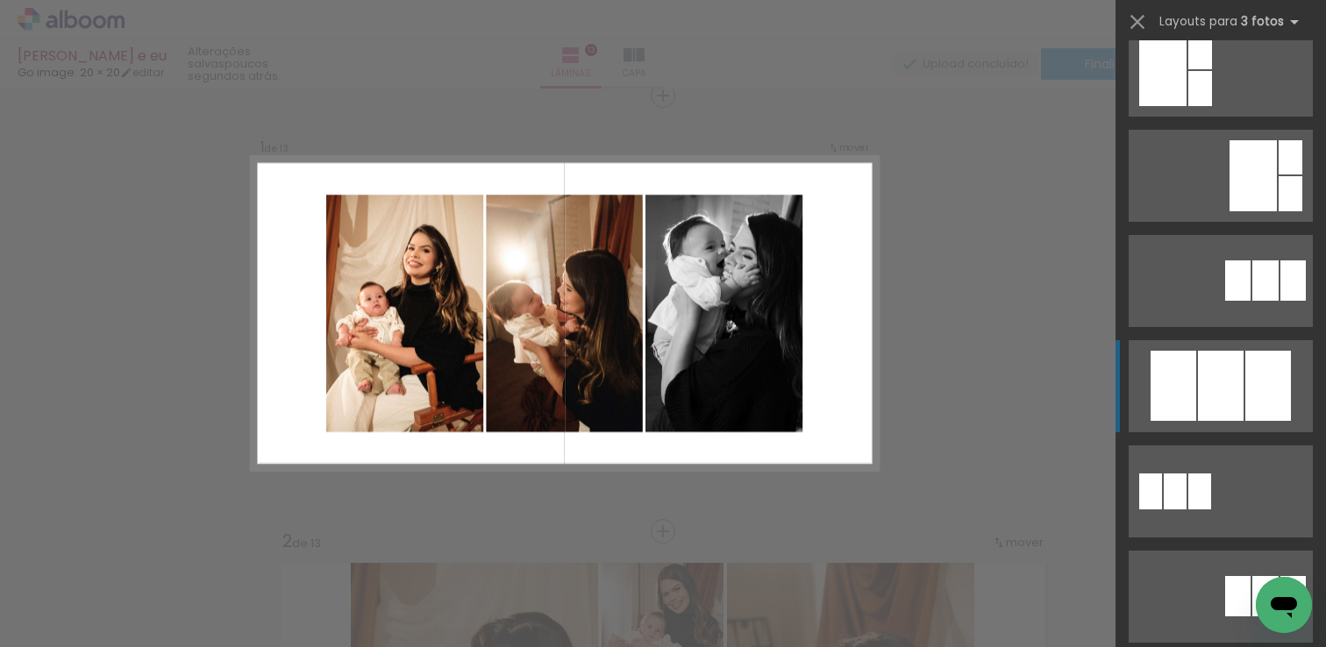
click at [1211, 381] on div at bounding box center [1221, 386] width 46 height 70
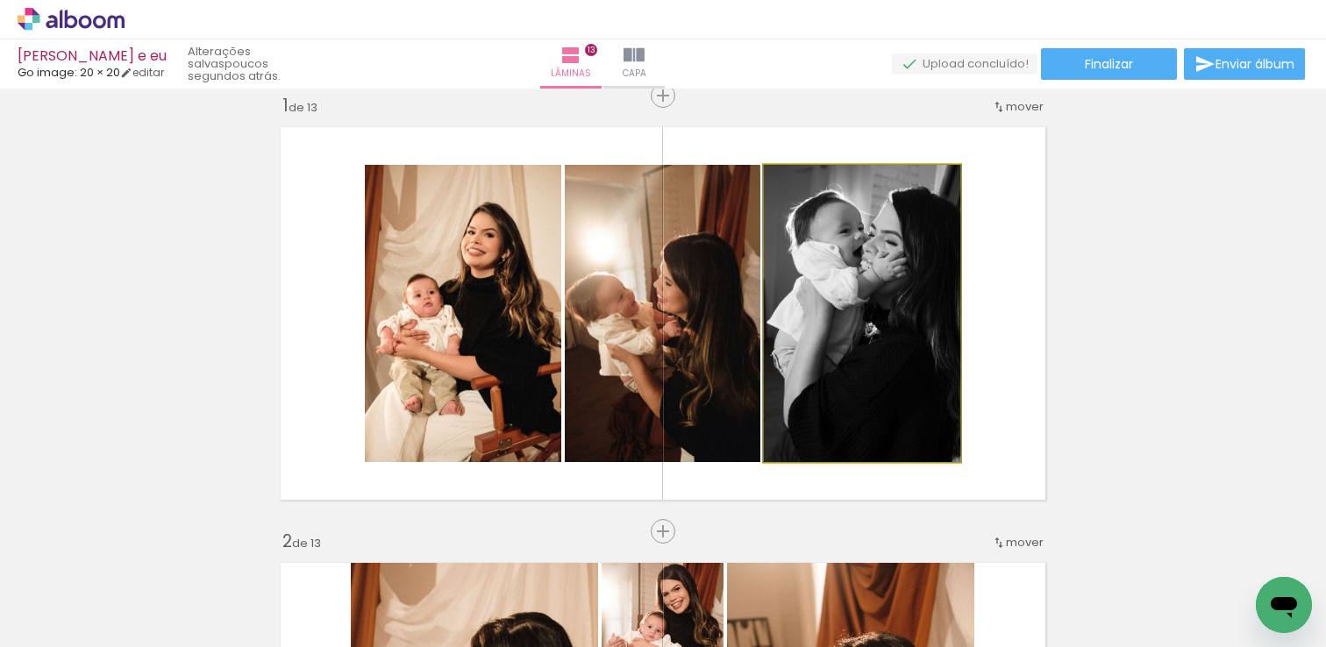
drag, startPoint x: 868, startPoint y: 278, endPoint x: 650, endPoint y: 288, distance: 217.8
click at [0, 0] on slot at bounding box center [0, 0] width 0 height 0
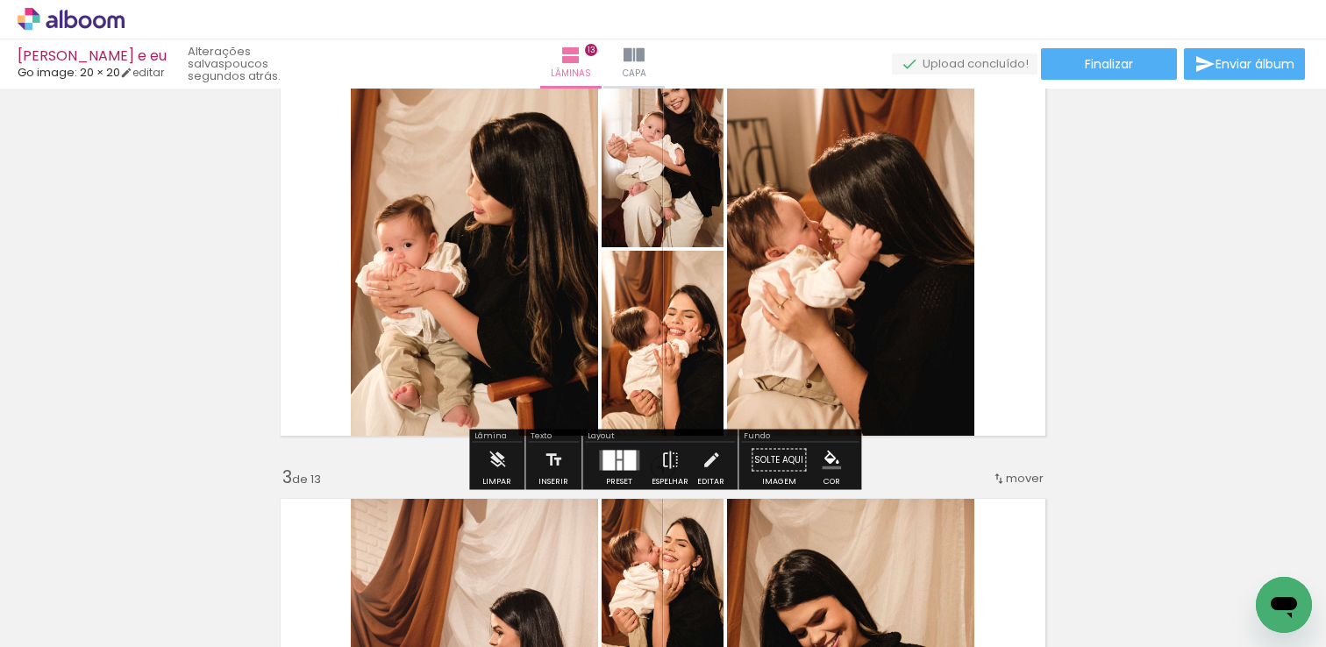
scroll to position [542, 0]
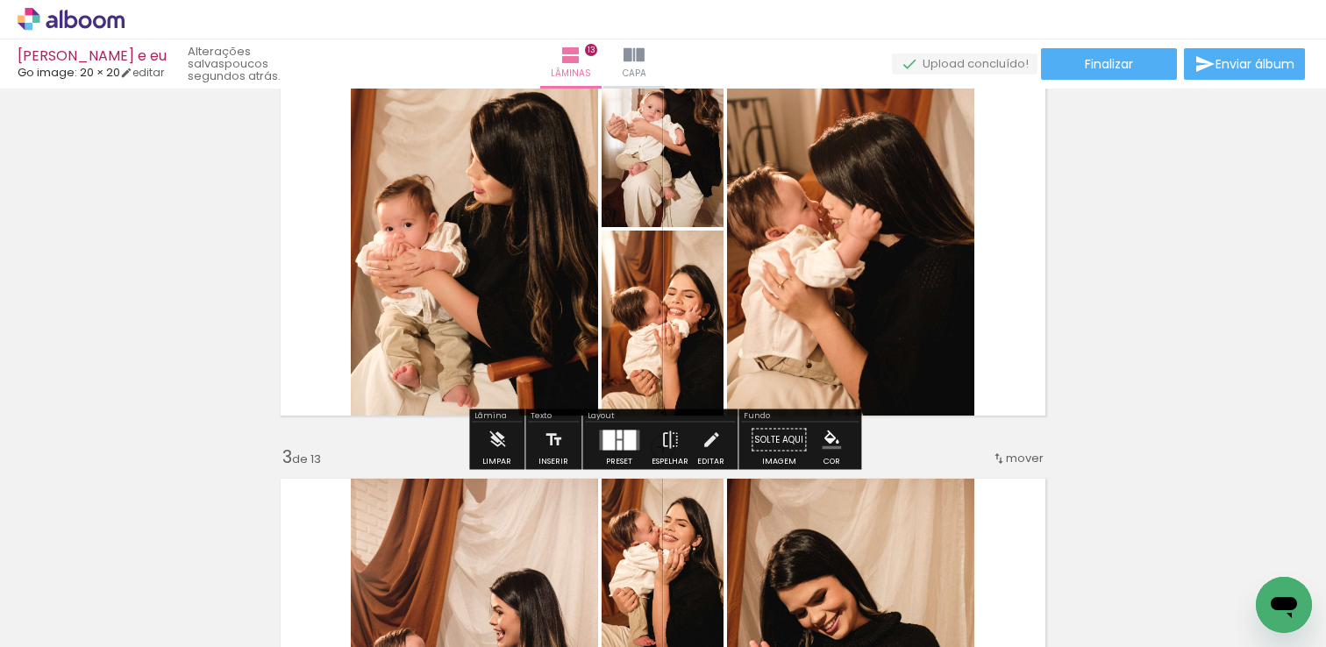
click at [609, 428] on div at bounding box center [619, 440] width 47 height 35
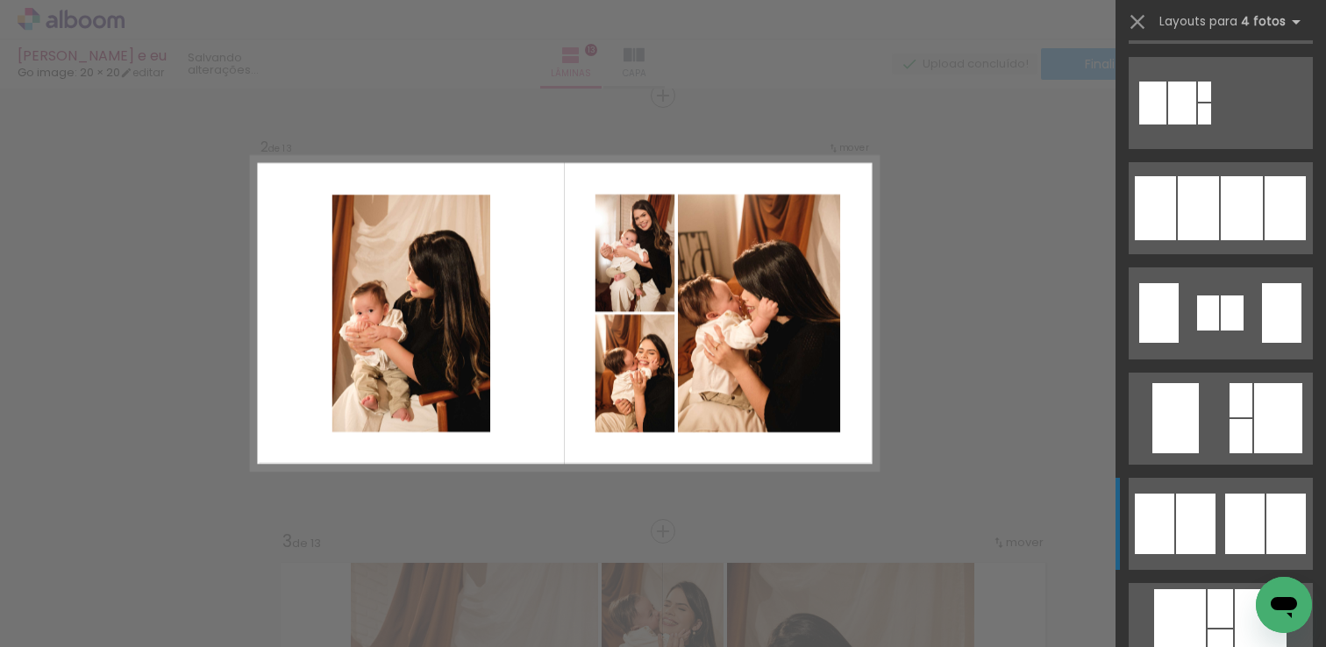
scroll to position [1292, 0]
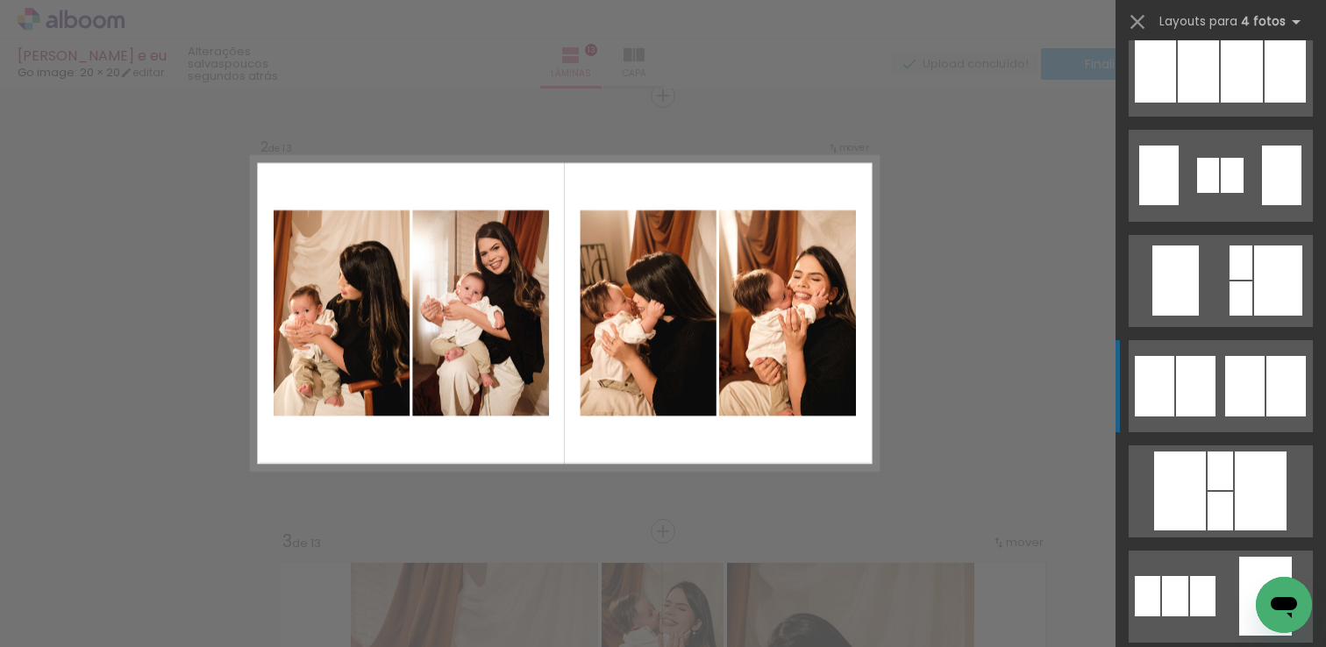
click at [1195, 399] on div at bounding box center [1195, 386] width 39 height 61
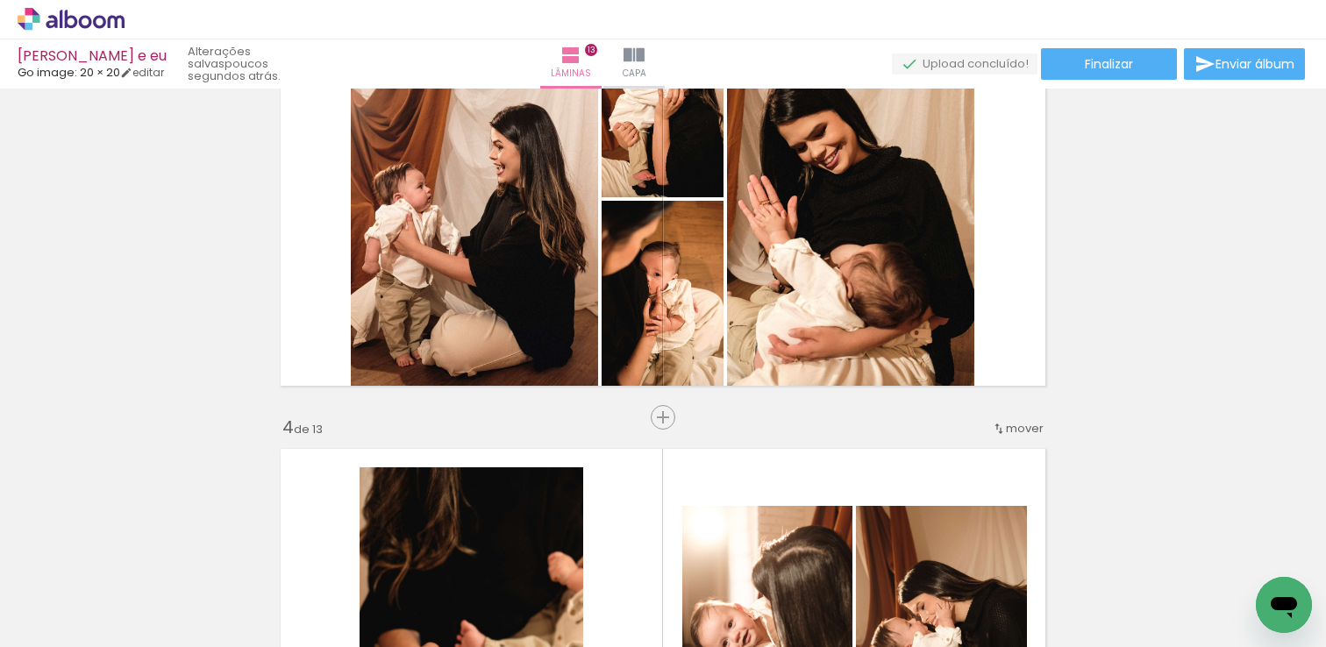
scroll to position [1014, 0]
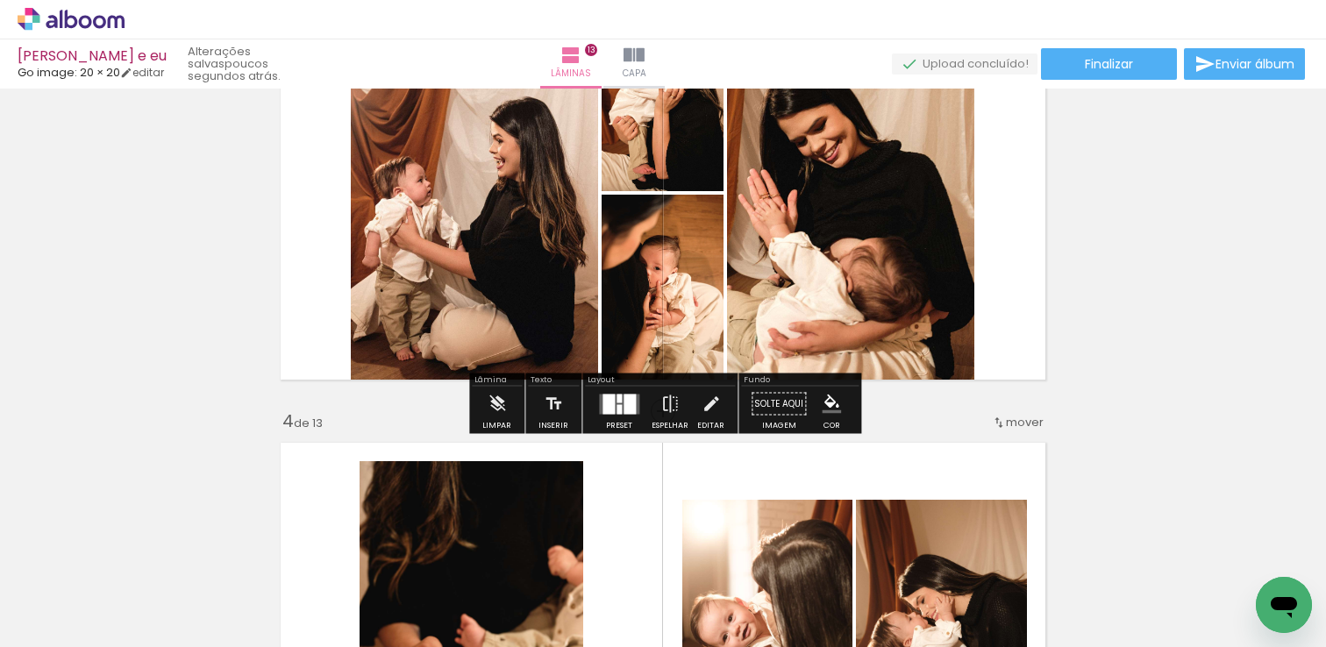
click at [618, 408] on quentale-layouter at bounding box center [619, 404] width 40 height 20
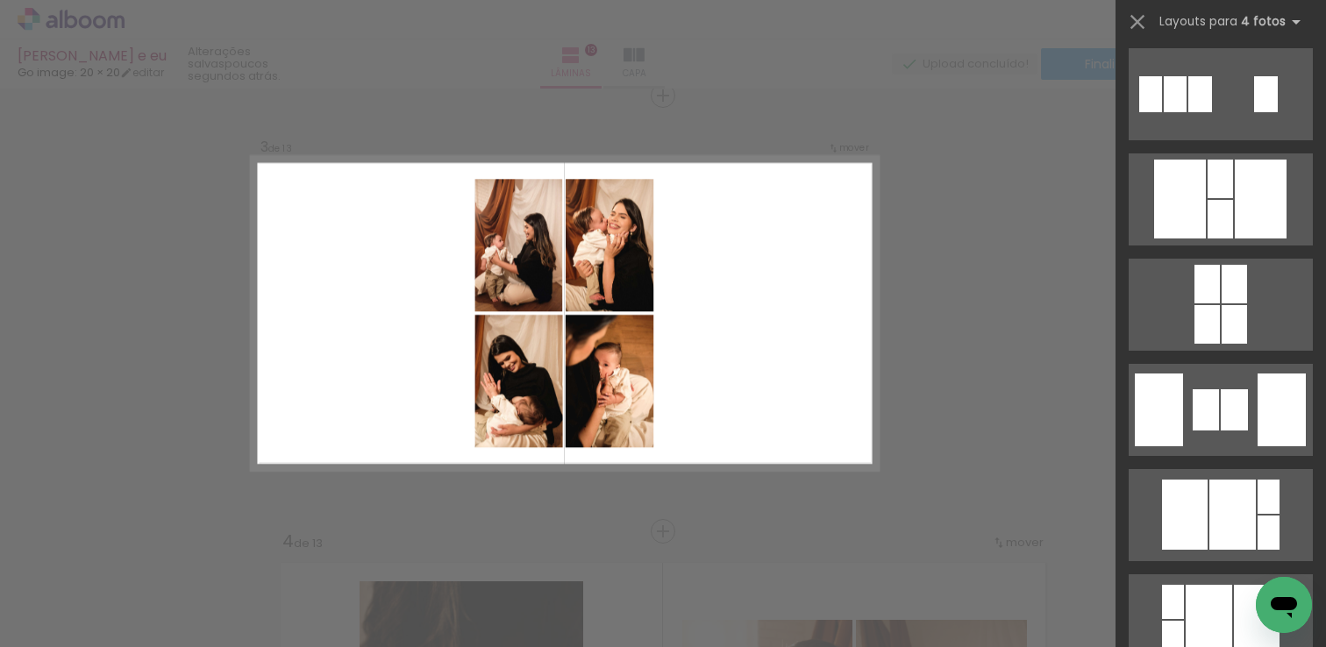
scroll to position [2749, 0]
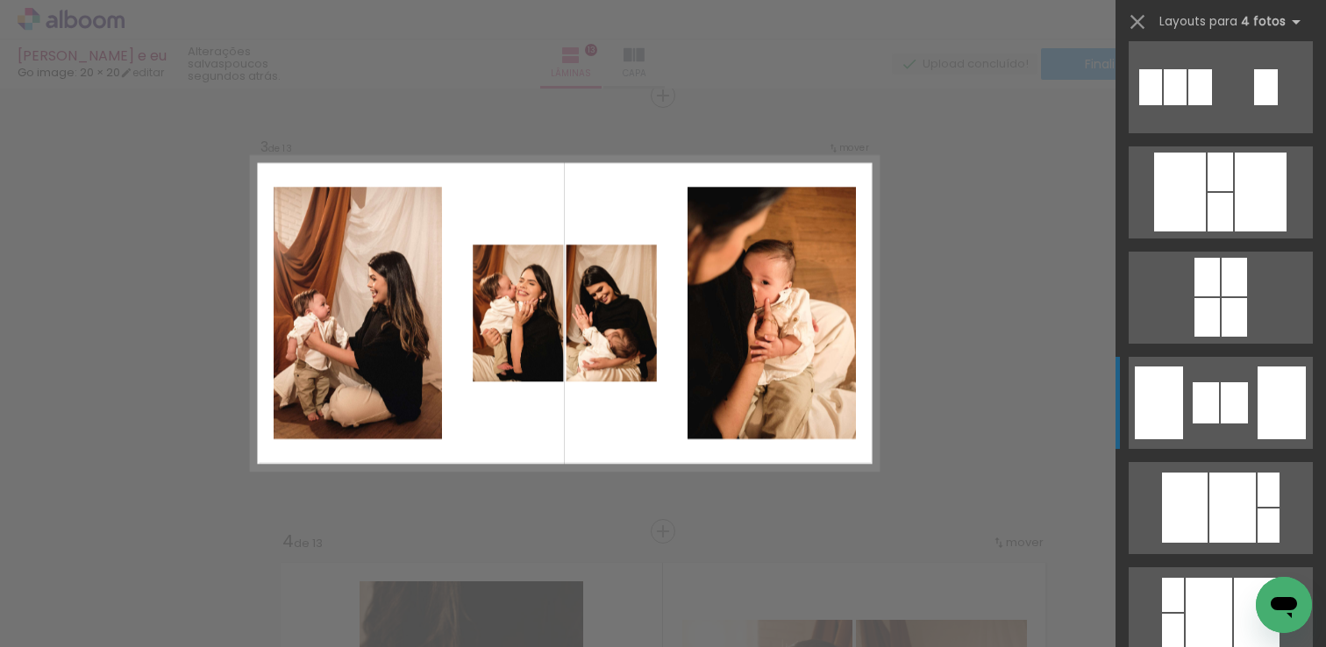
click at [1220, 390] on quentale-layouter at bounding box center [1221, 403] width 184 height 92
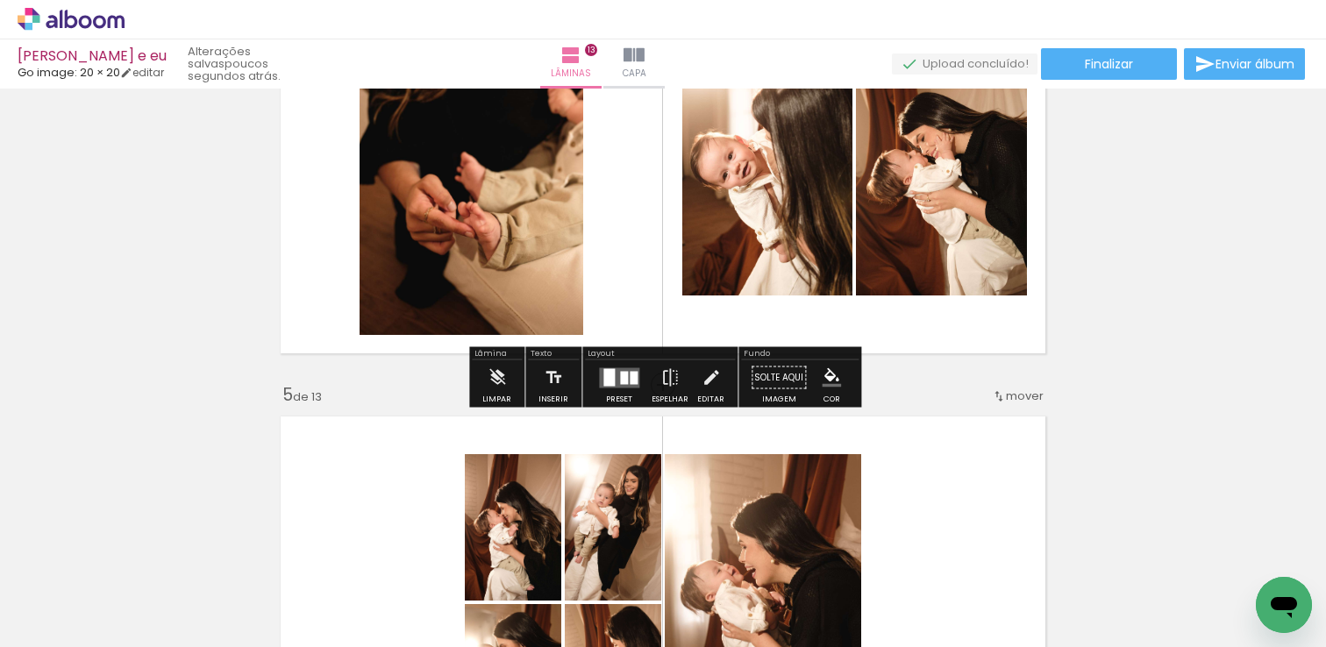
scroll to position [1477, 0]
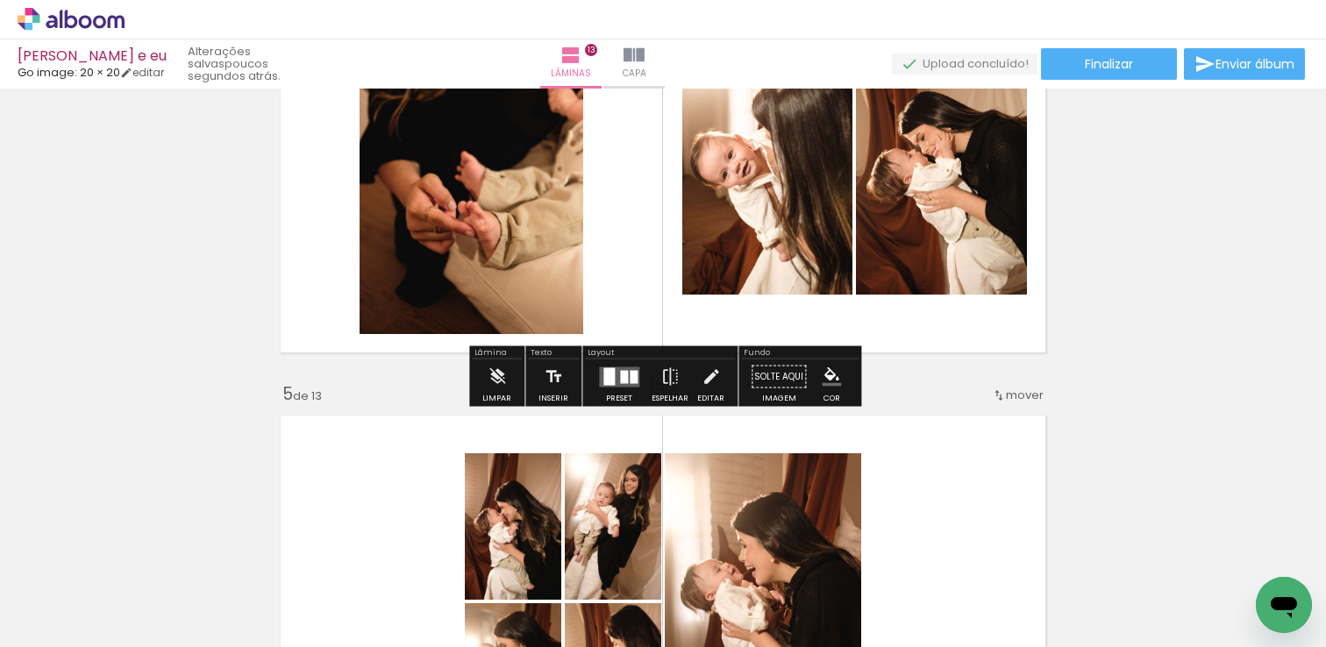
click at [630, 373] on div at bounding box center [634, 376] width 8 height 13
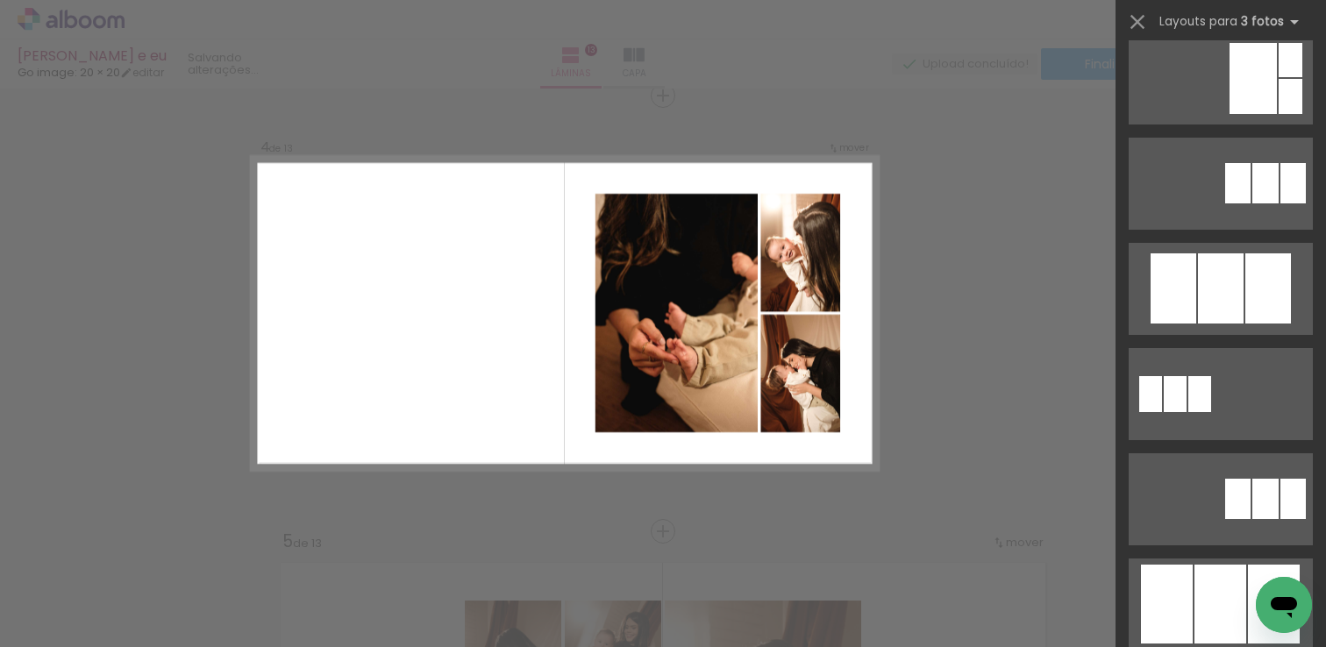
scroll to position [876, 0]
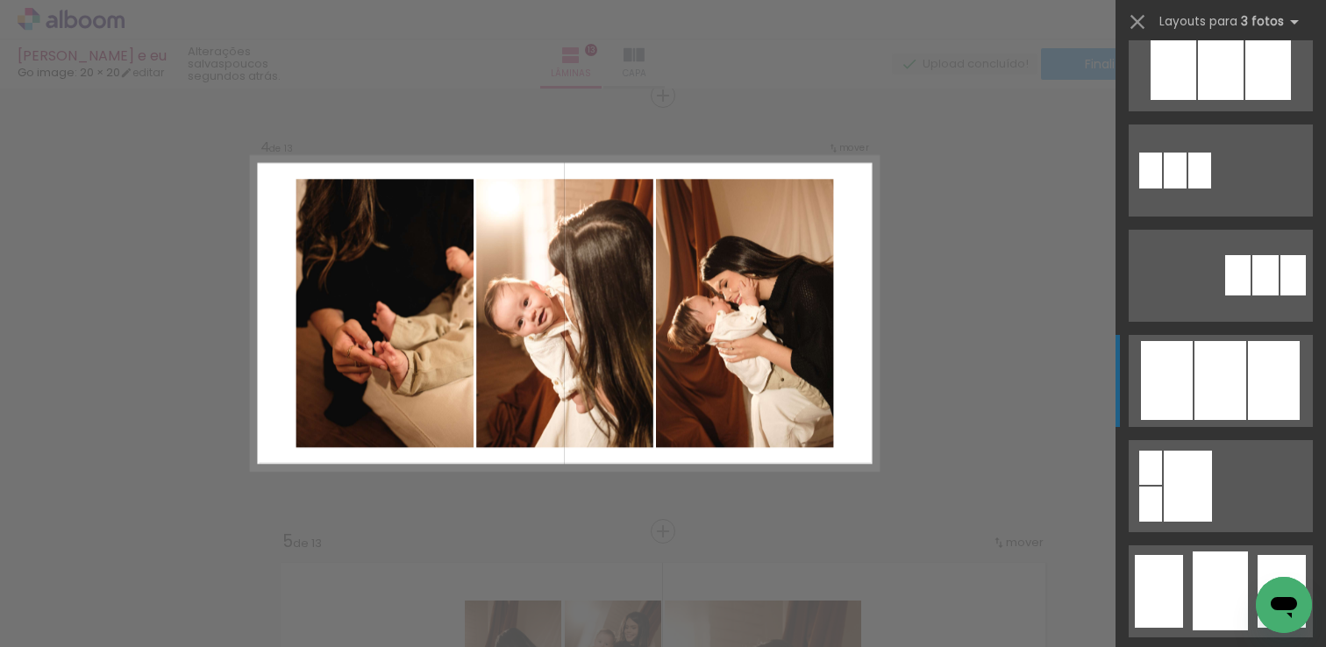
click at [1242, 385] on div at bounding box center [1221, 380] width 52 height 79
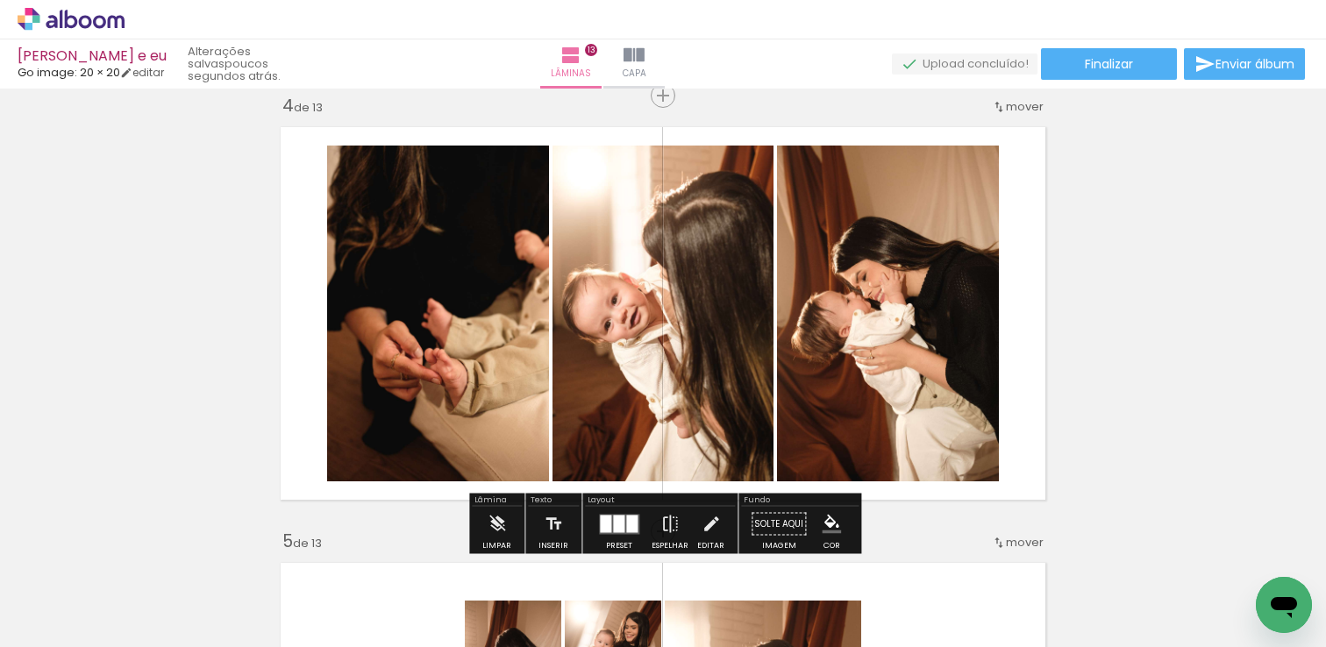
drag, startPoint x: 485, startPoint y: 386, endPoint x: 402, endPoint y: 386, distance: 83.3
click at [0, 0] on slot at bounding box center [0, 0] width 0 height 0
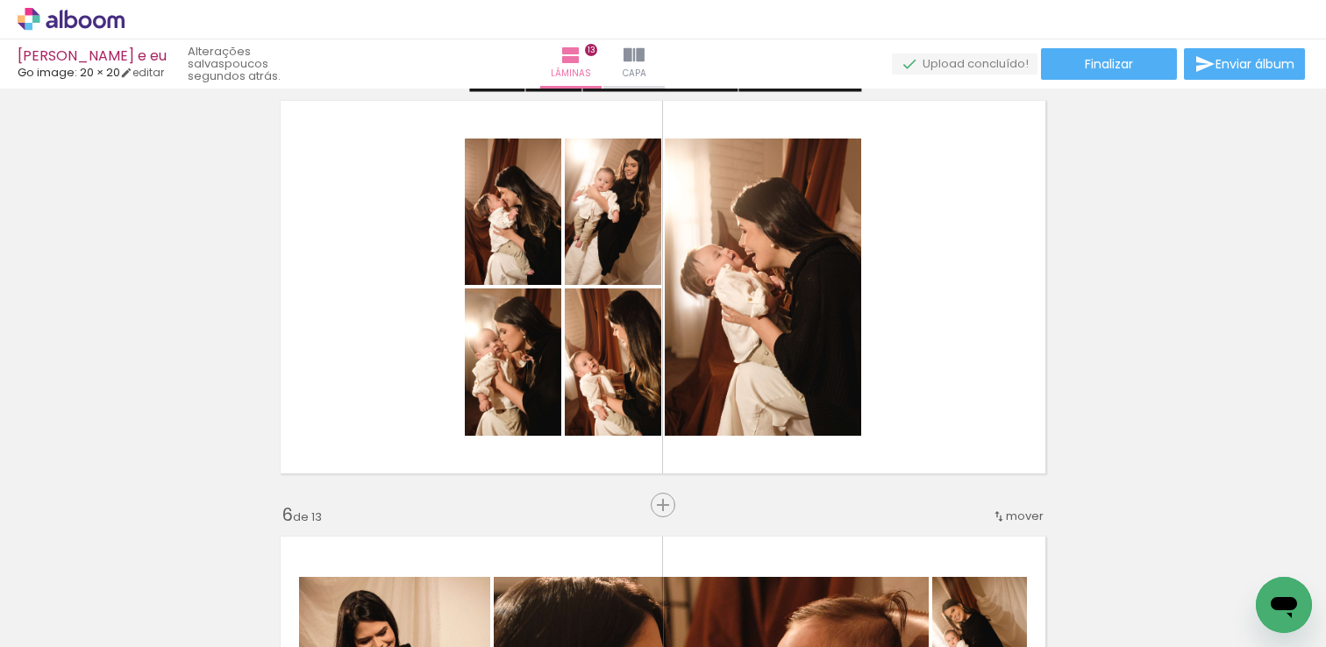
scroll to position [1801, 0]
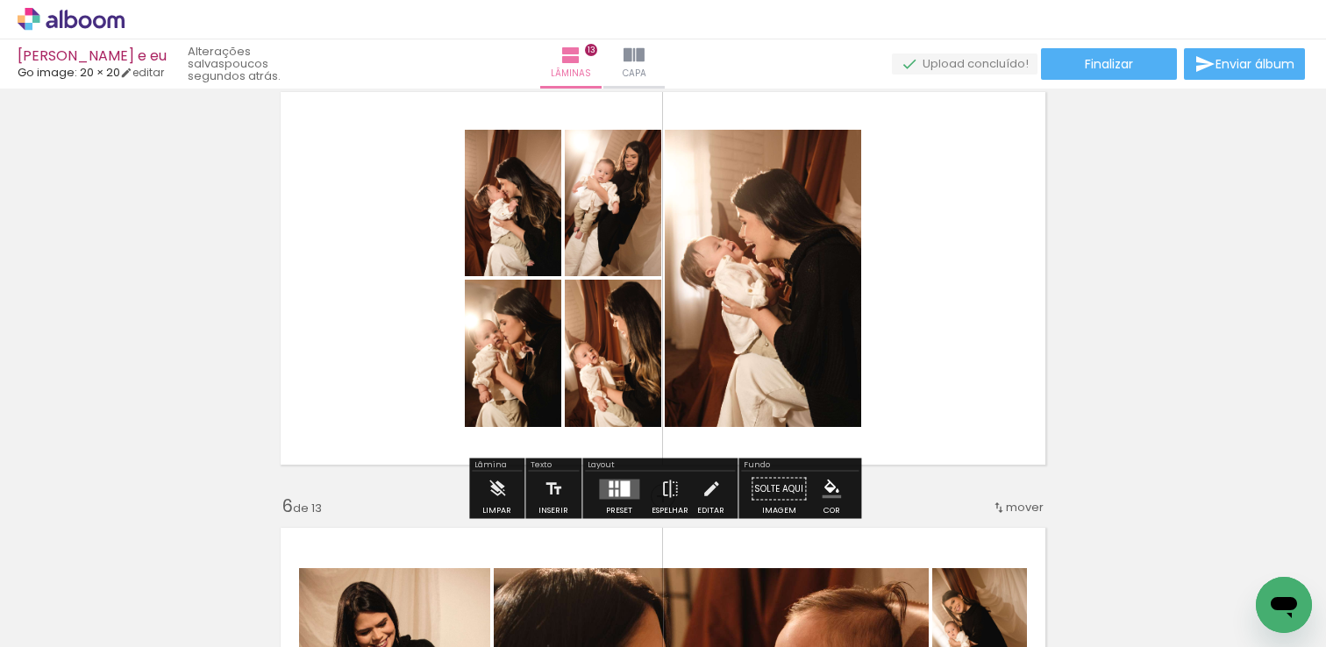
click at [609, 496] on quentale-layouter at bounding box center [619, 489] width 40 height 20
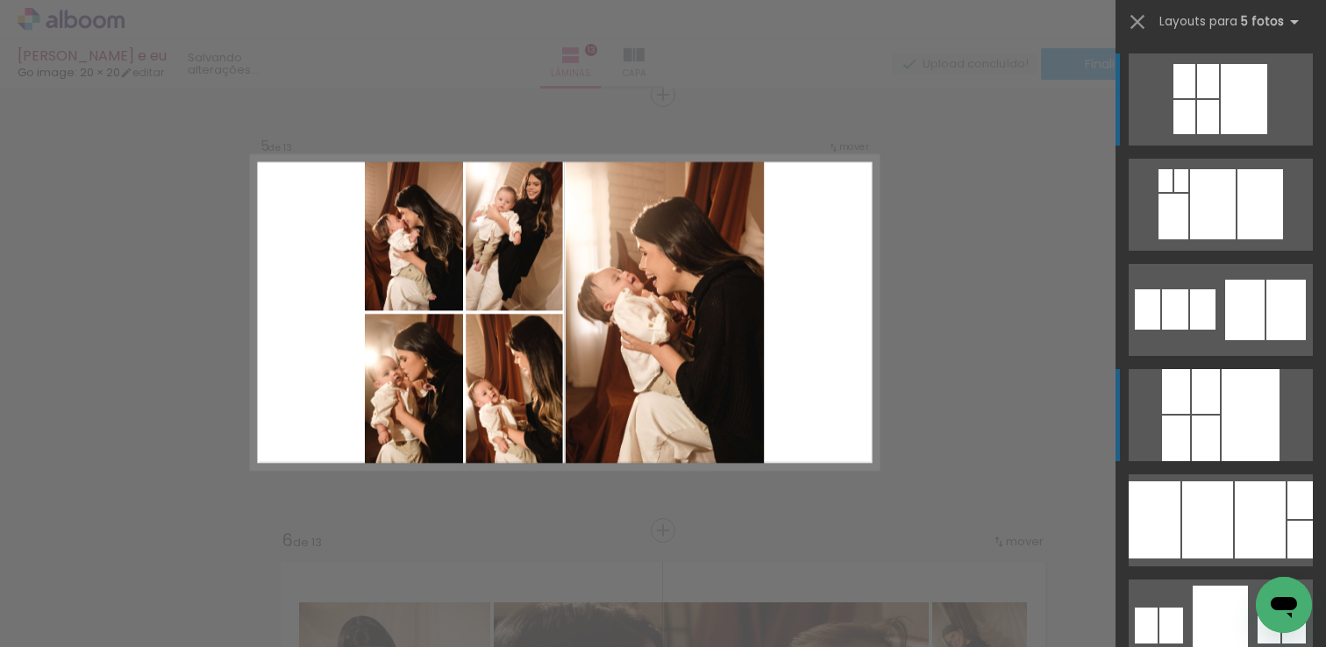
scroll to position [0, 0]
click at [1203, 434] on div at bounding box center [1206, 439] width 28 height 46
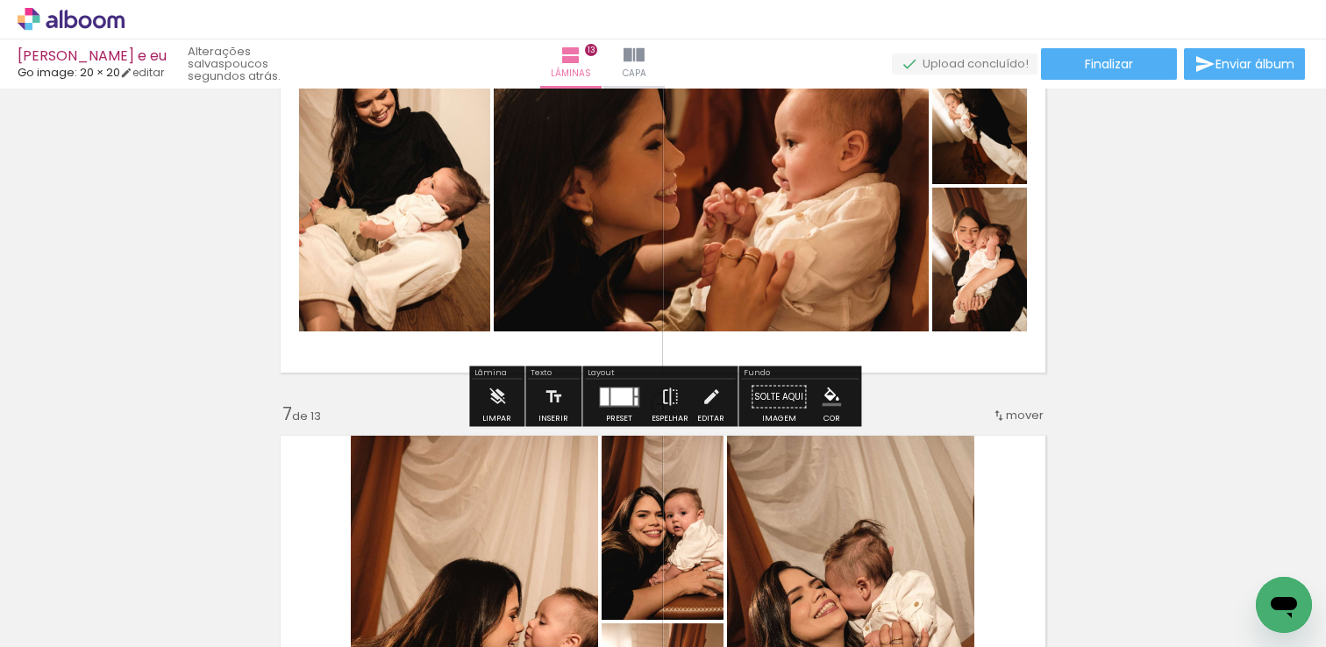
click at [611, 403] on div at bounding box center [622, 397] width 22 height 18
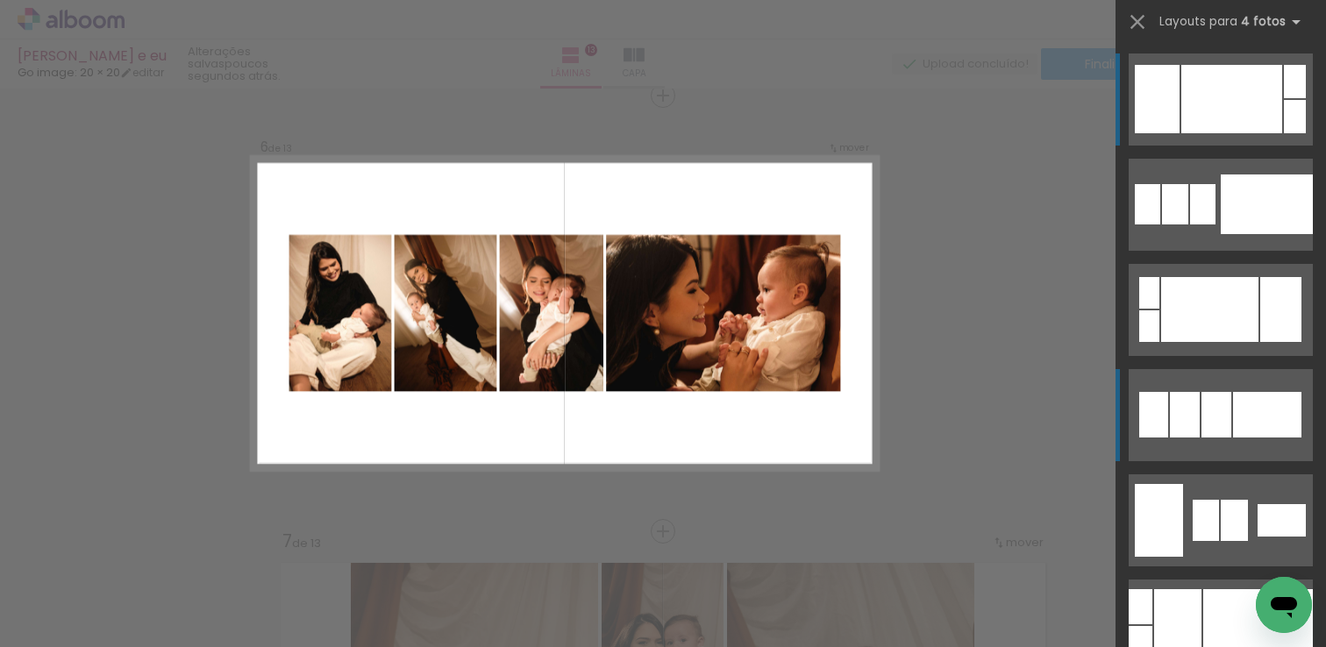
click at [1190, 403] on div at bounding box center [1185, 415] width 30 height 46
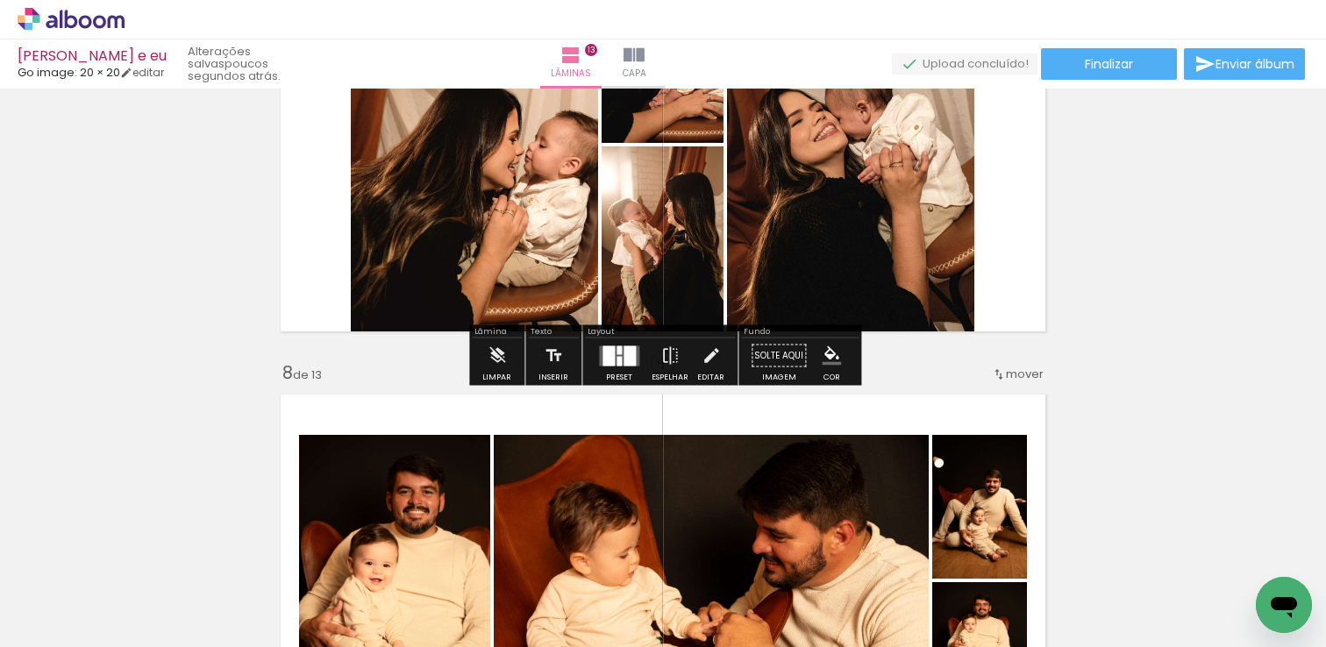
click at [615, 369] on div at bounding box center [619, 356] width 47 height 35
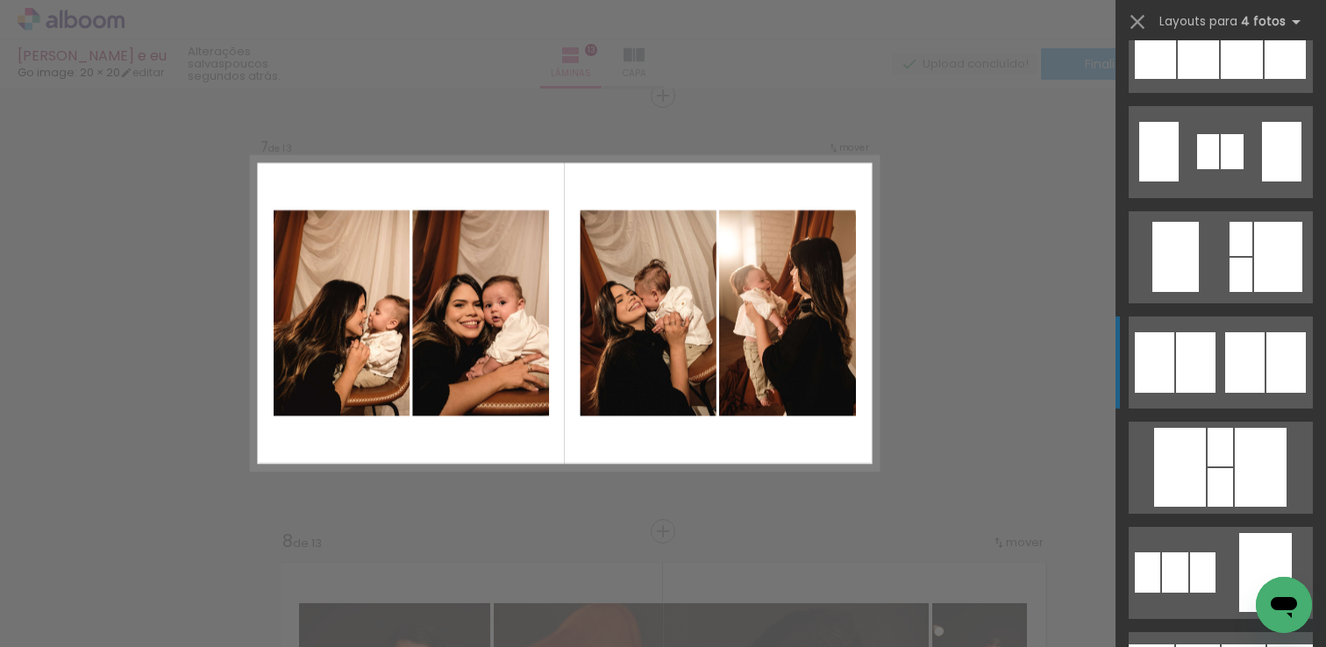
click at [1258, 346] on div at bounding box center [1244, 362] width 39 height 61
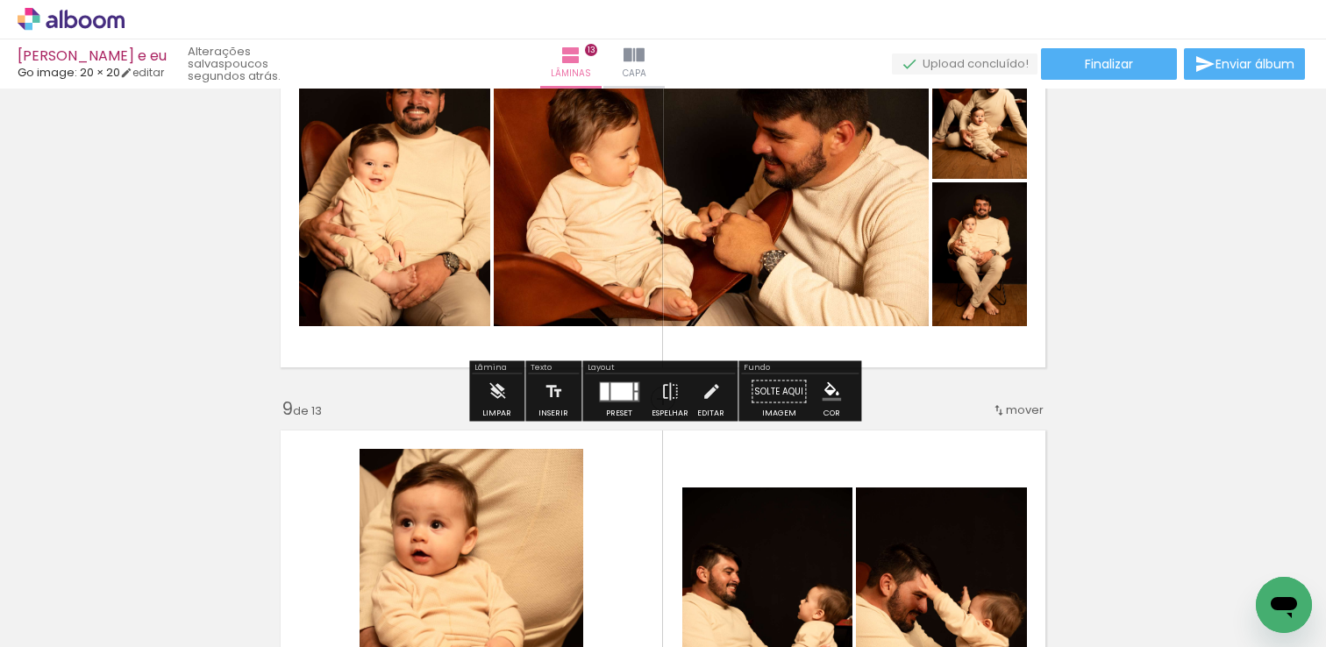
click at [626, 389] on div at bounding box center [622, 391] width 22 height 18
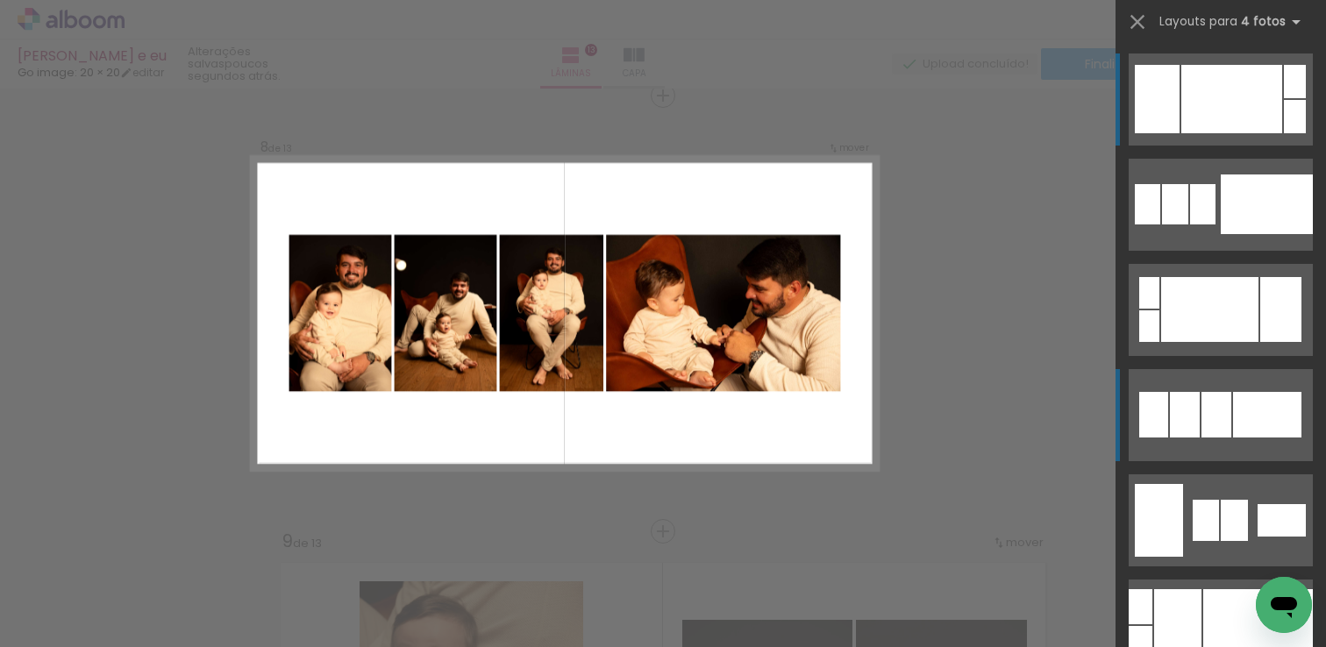
click at [1197, 413] on div at bounding box center [1185, 415] width 30 height 46
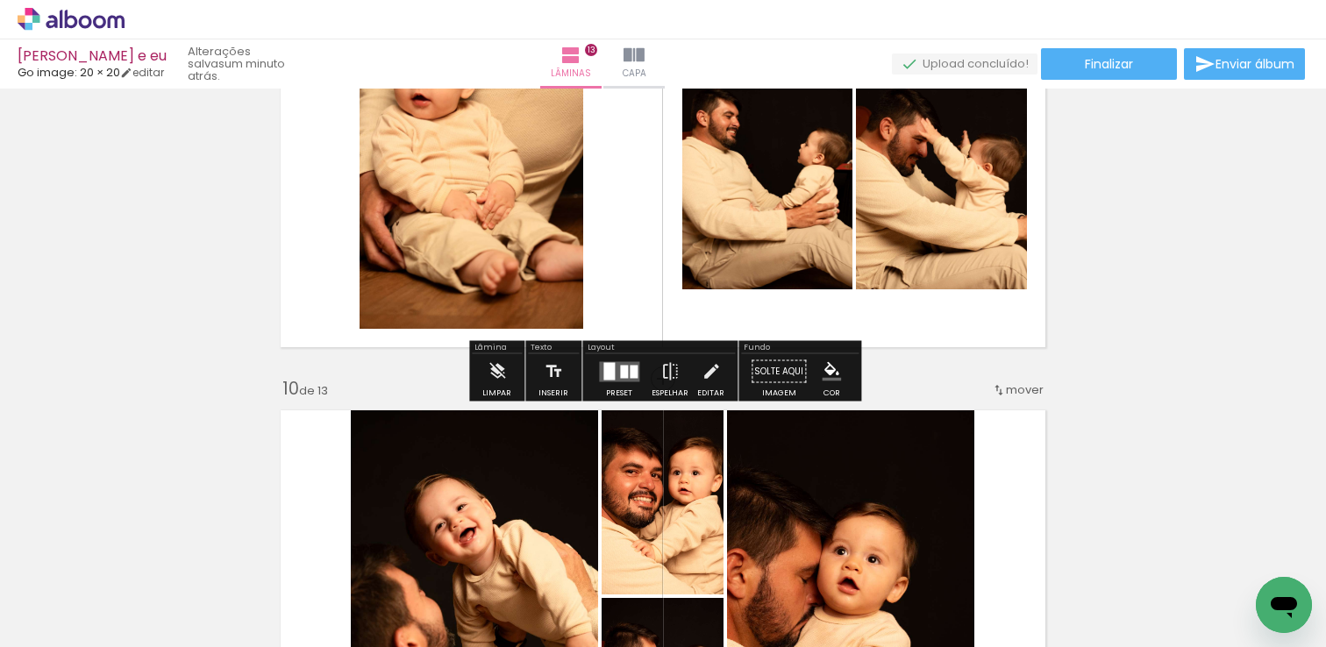
click at [613, 364] on quentale-layouter at bounding box center [619, 371] width 40 height 20
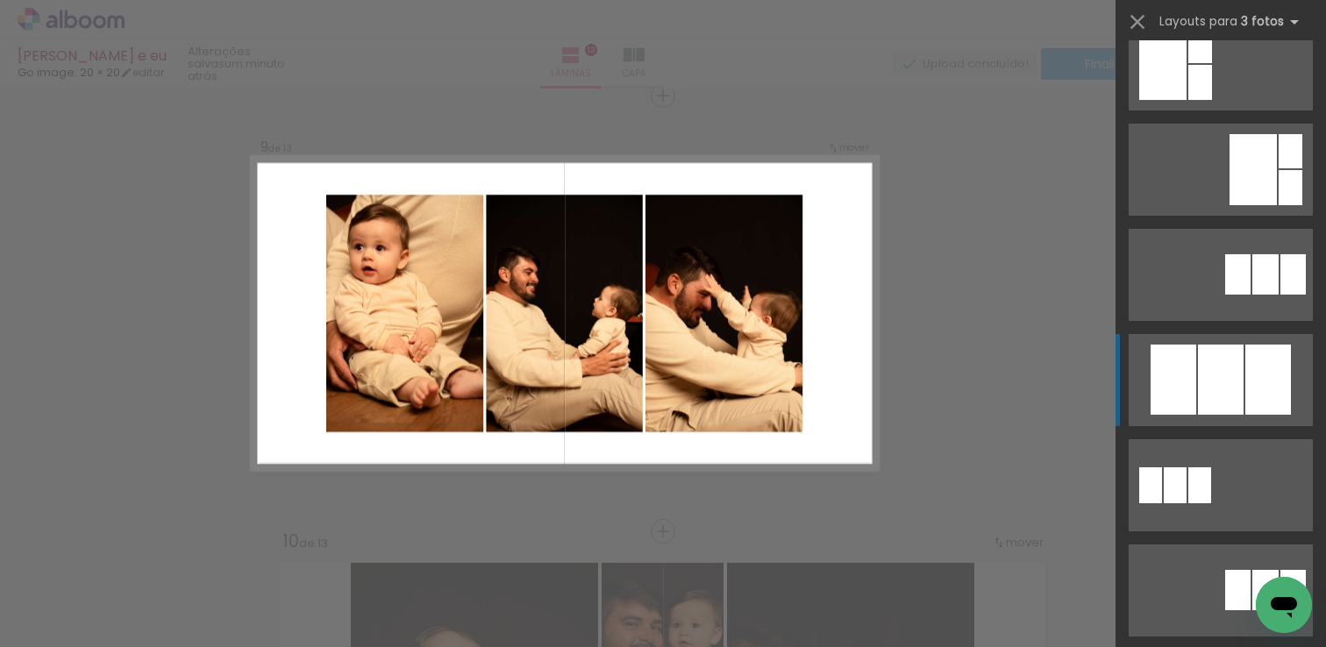
click at [1238, 377] on div at bounding box center [1221, 380] width 46 height 70
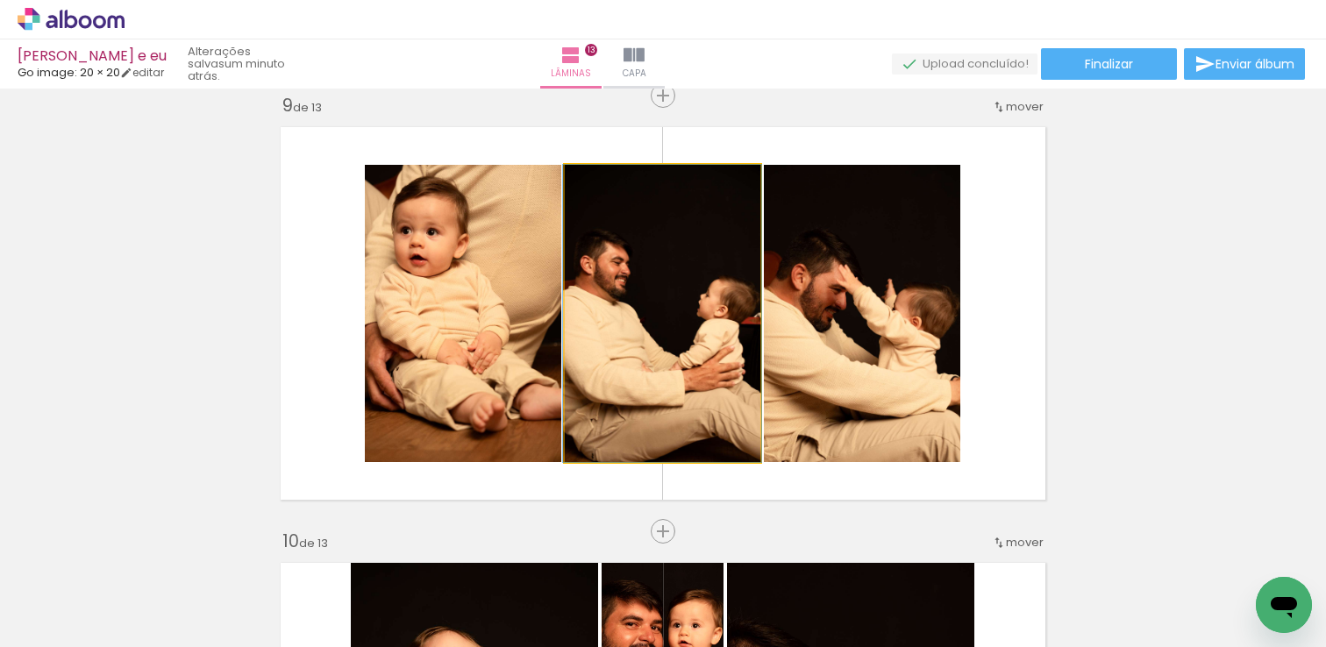
drag, startPoint x: 630, startPoint y: 324, endPoint x: 468, endPoint y: 329, distance: 161.5
click at [0, 0] on slot at bounding box center [0, 0] width 0 height 0
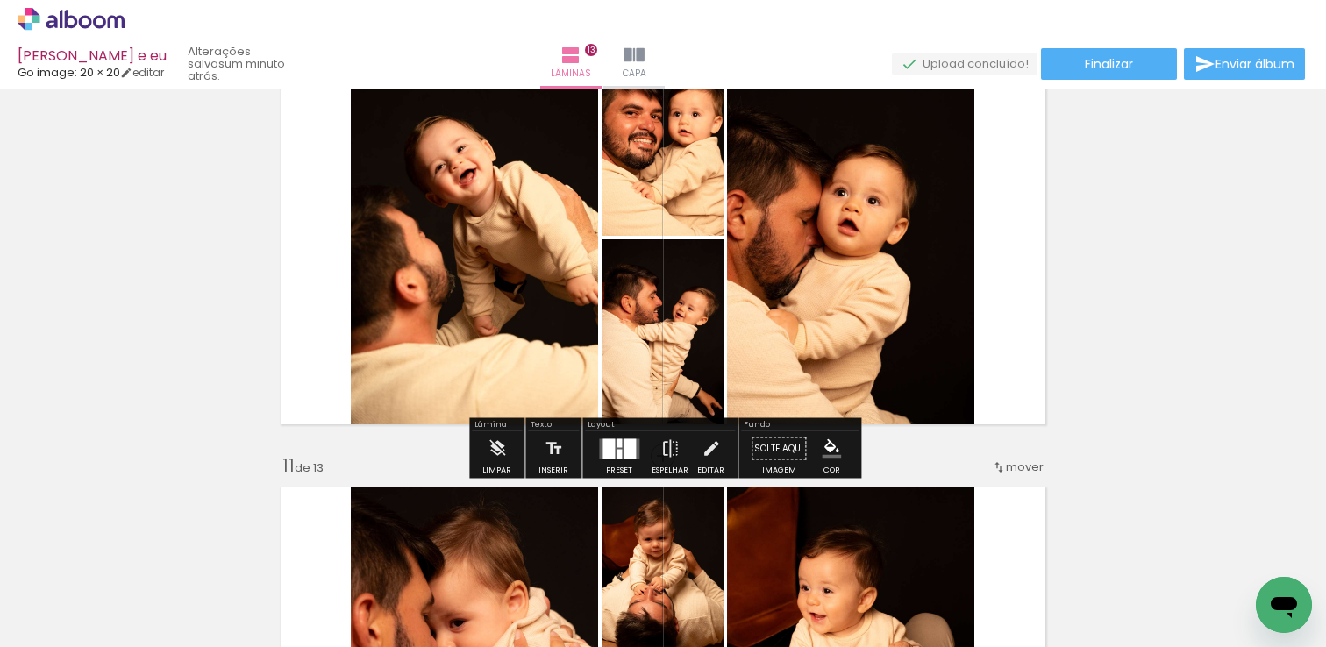
click at [625, 450] on div at bounding box center [630, 449] width 12 height 20
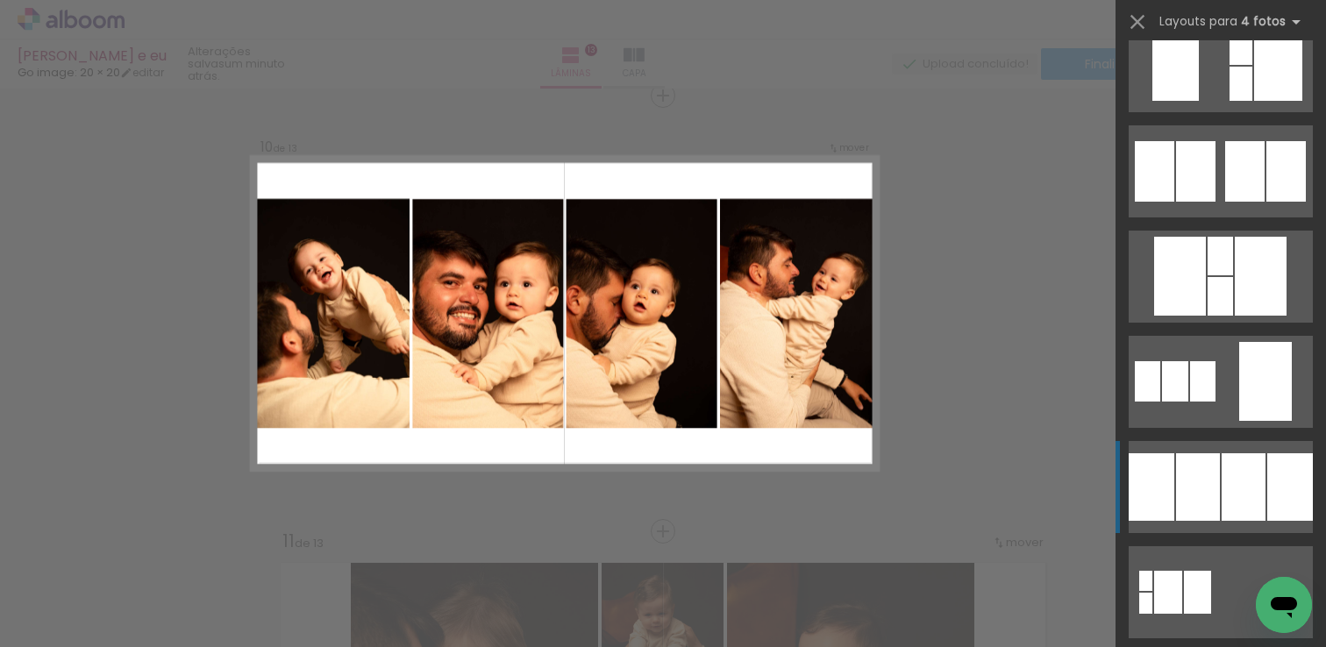
click at [1216, 487] on div at bounding box center [1198, 487] width 44 height 68
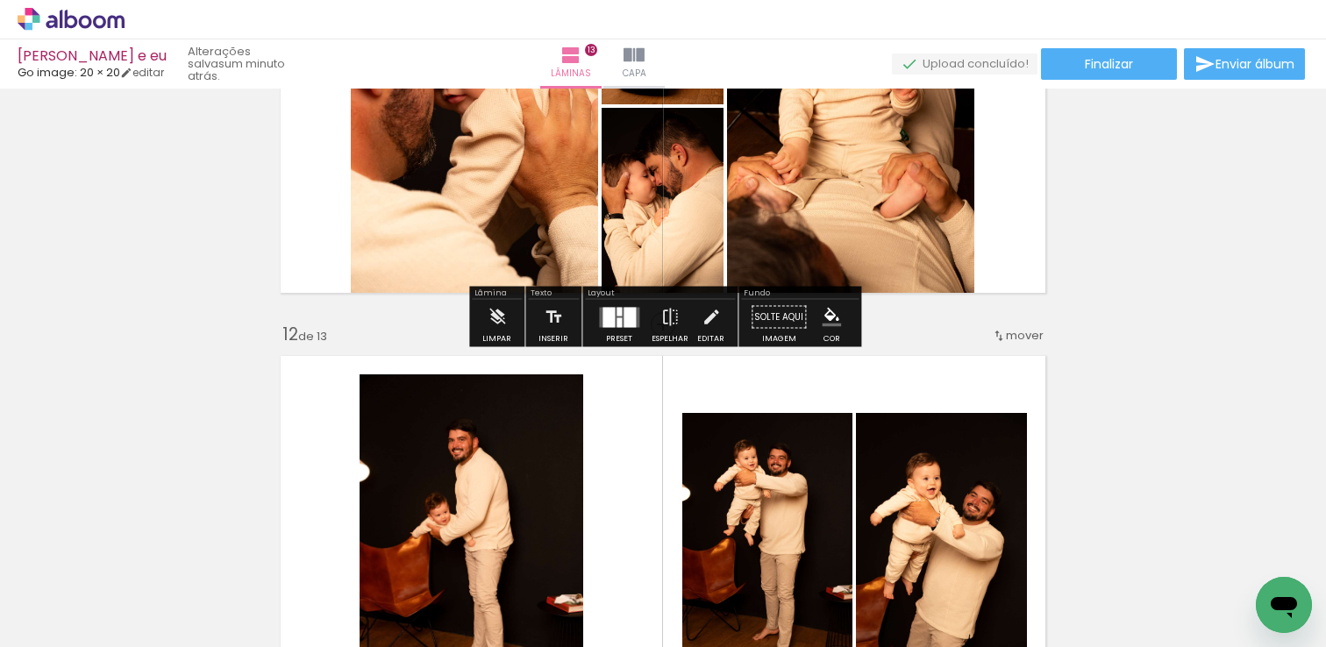
click at [617, 328] on div at bounding box center [619, 317] width 47 height 35
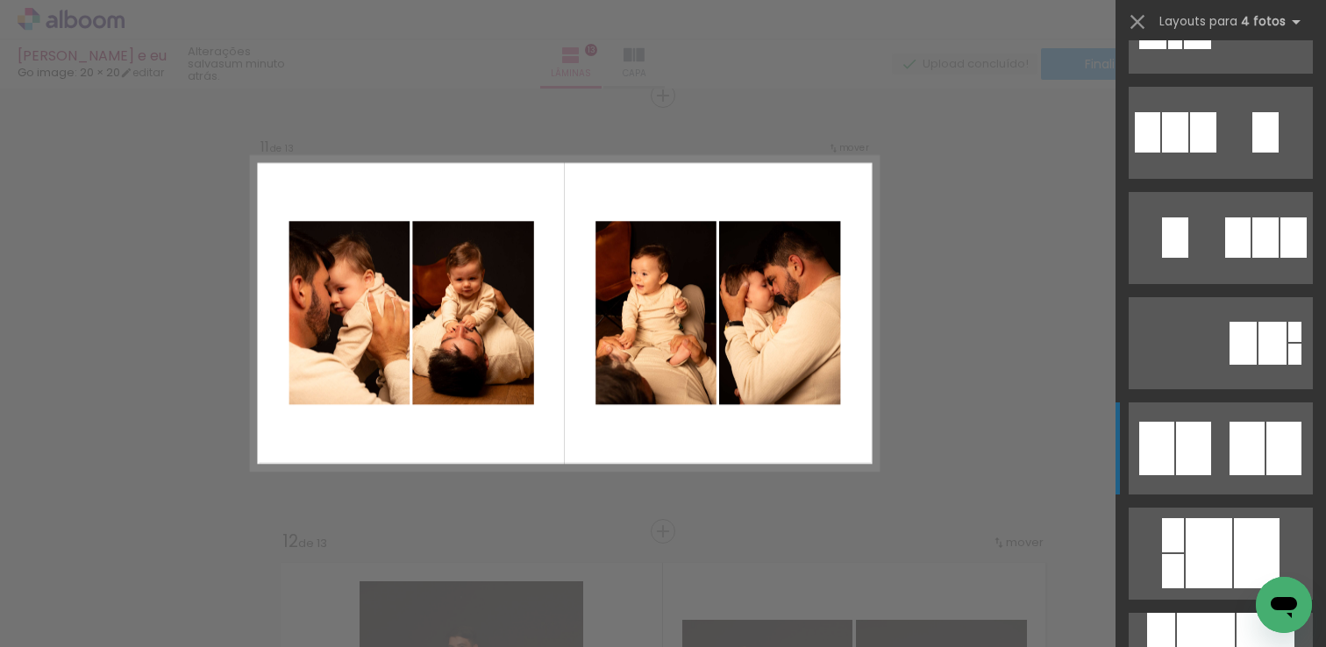
click at [1240, 429] on div at bounding box center [1247, 449] width 35 height 54
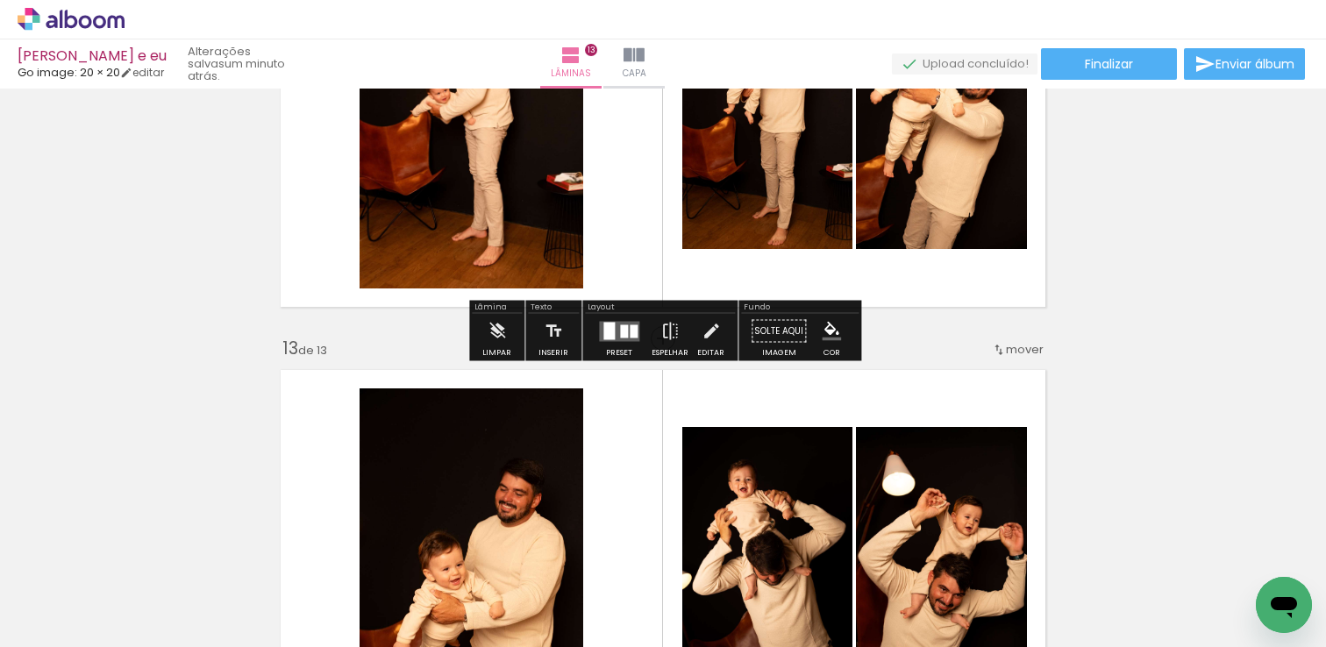
click at [615, 327] on quentale-layouter at bounding box center [619, 331] width 40 height 20
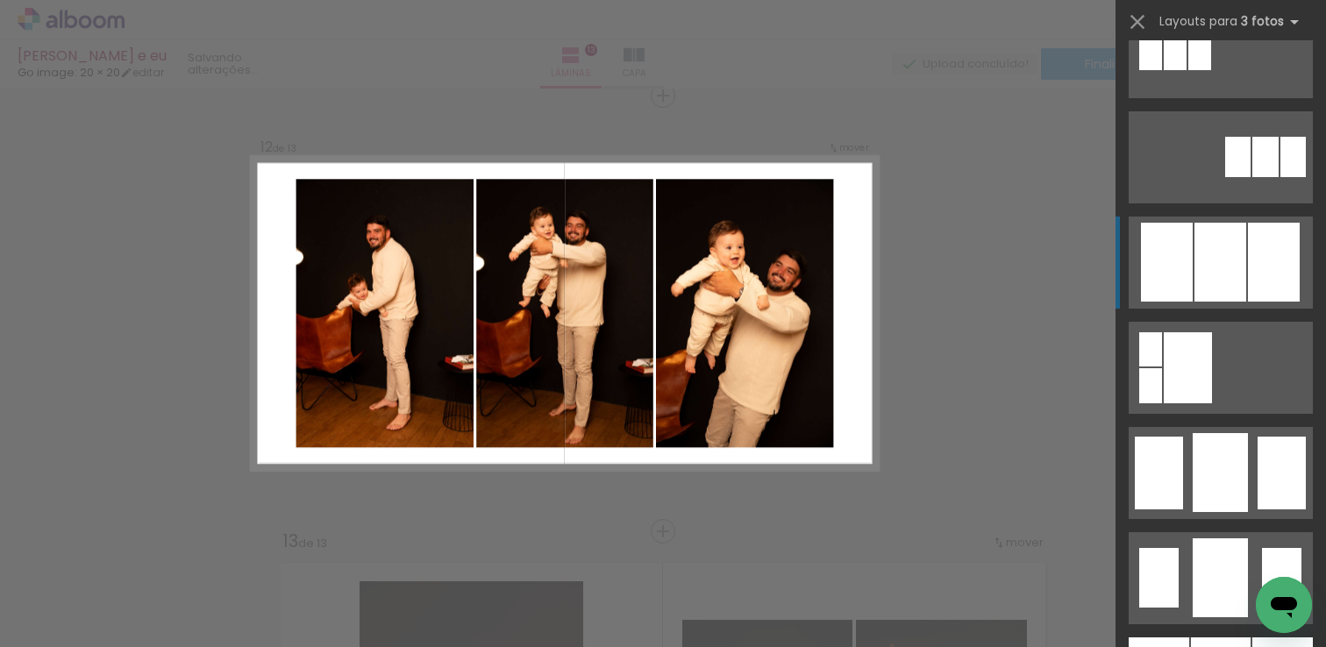
click at [1246, 272] on quentale-layouter at bounding box center [1221, 263] width 184 height 92
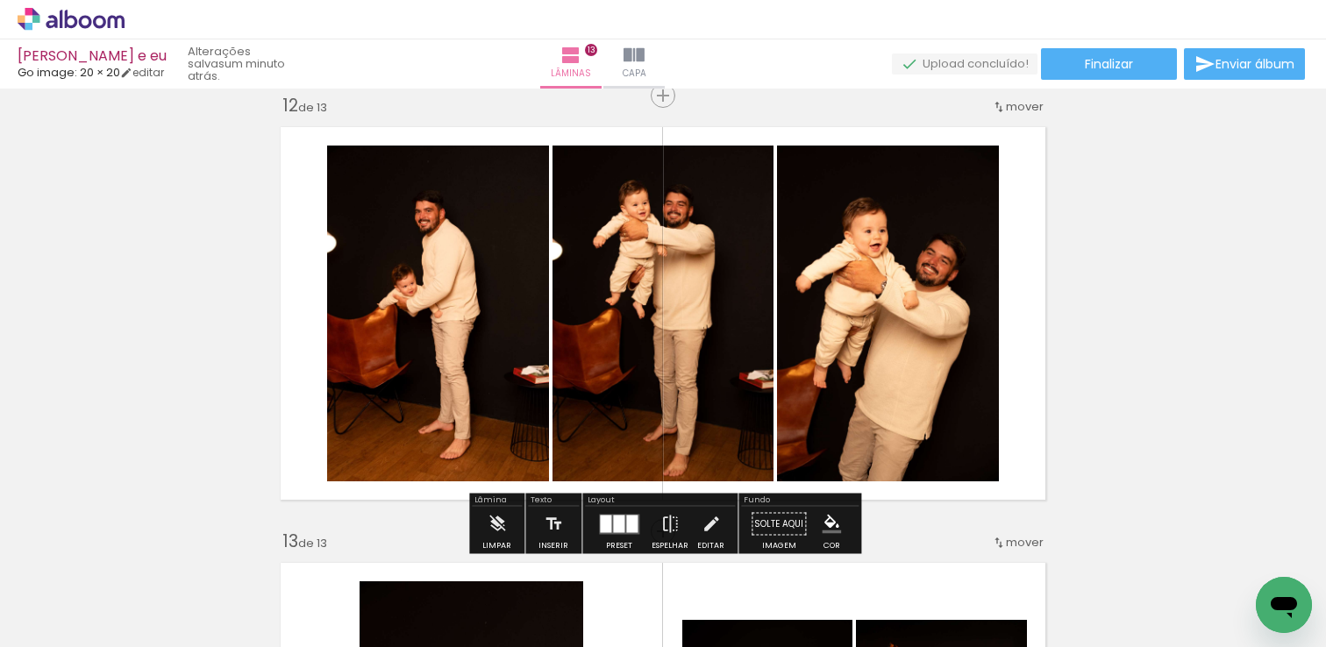
drag, startPoint x: 846, startPoint y: 329, endPoint x: 700, endPoint y: 332, distance: 145.7
click at [0, 0] on slot at bounding box center [0, 0] width 0 height 0
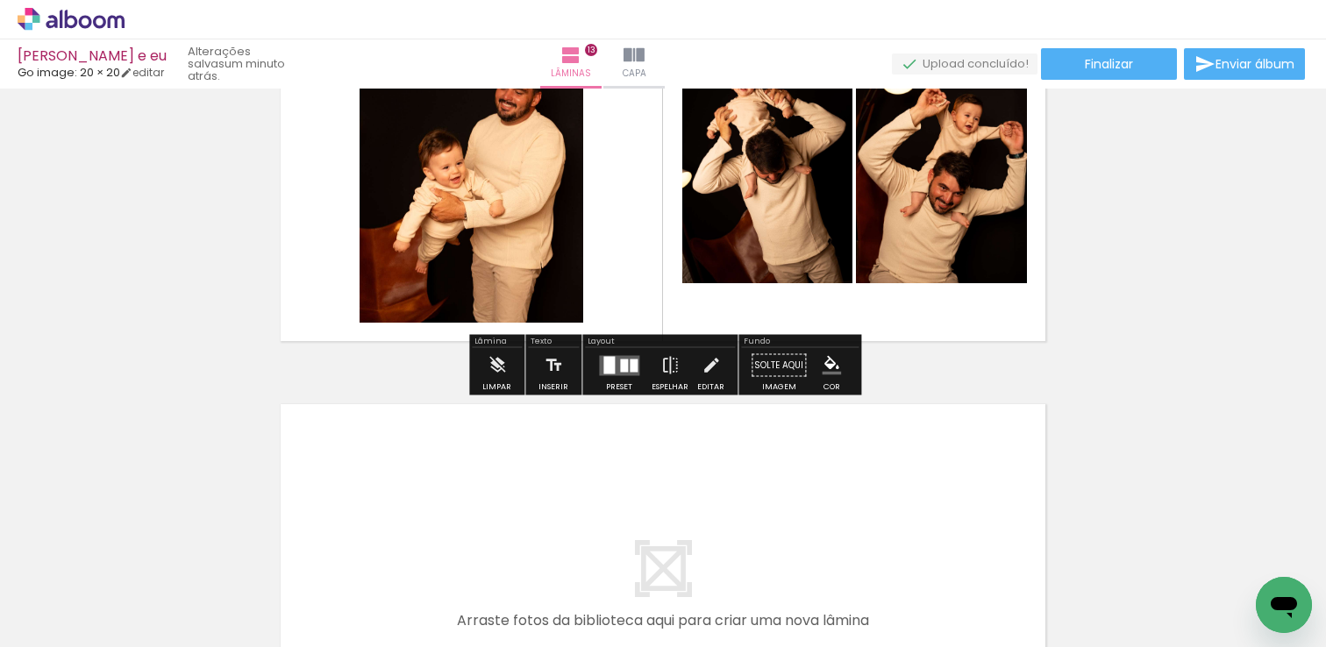
scroll to position [5423, 0]
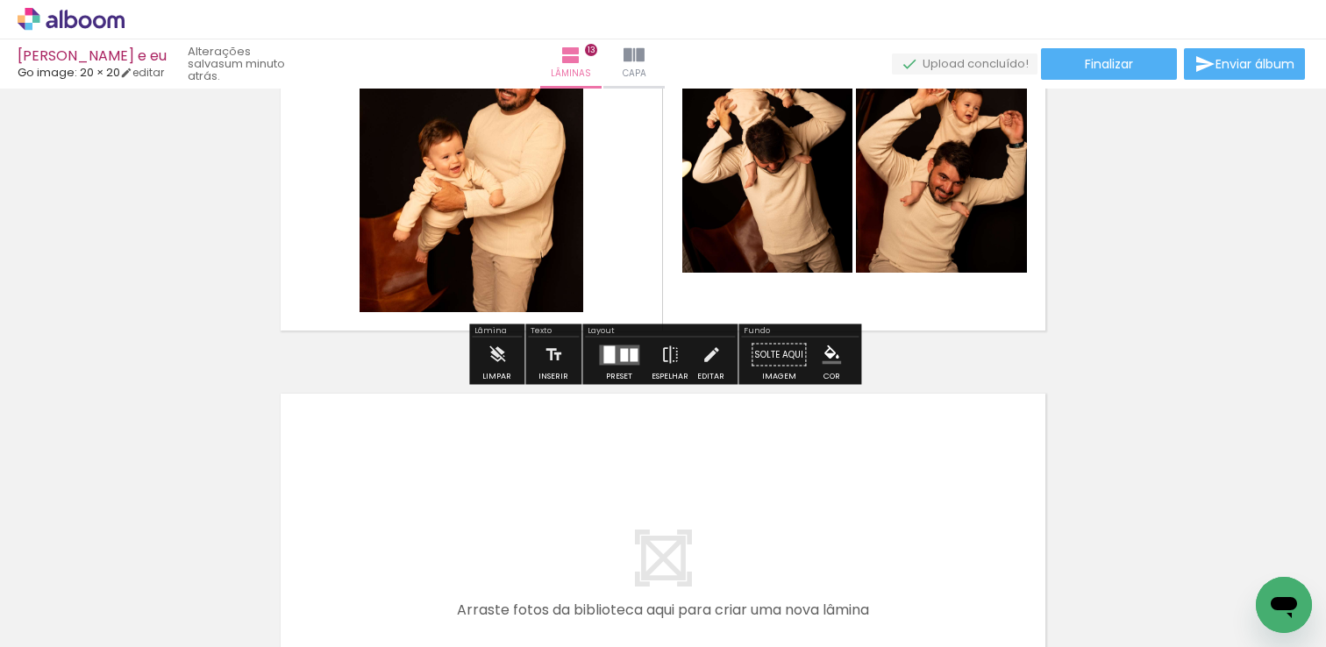
click at [631, 342] on div at bounding box center [619, 355] width 47 height 35
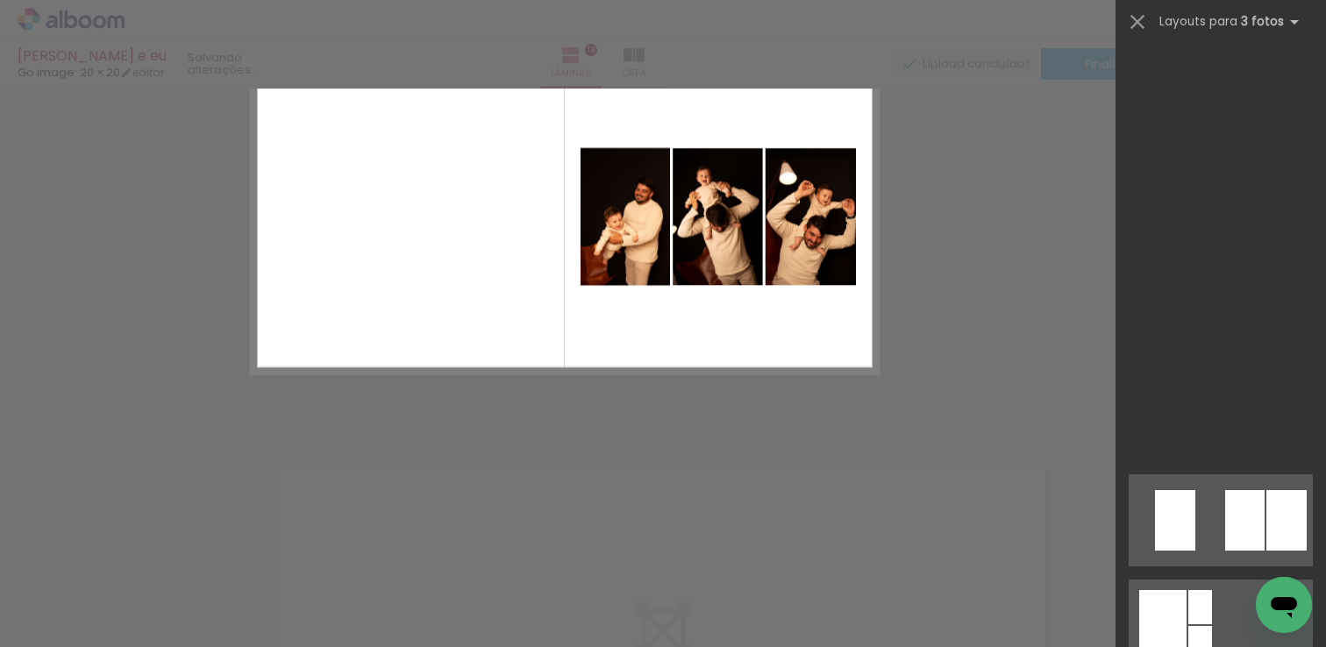
scroll to position [2114, 0]
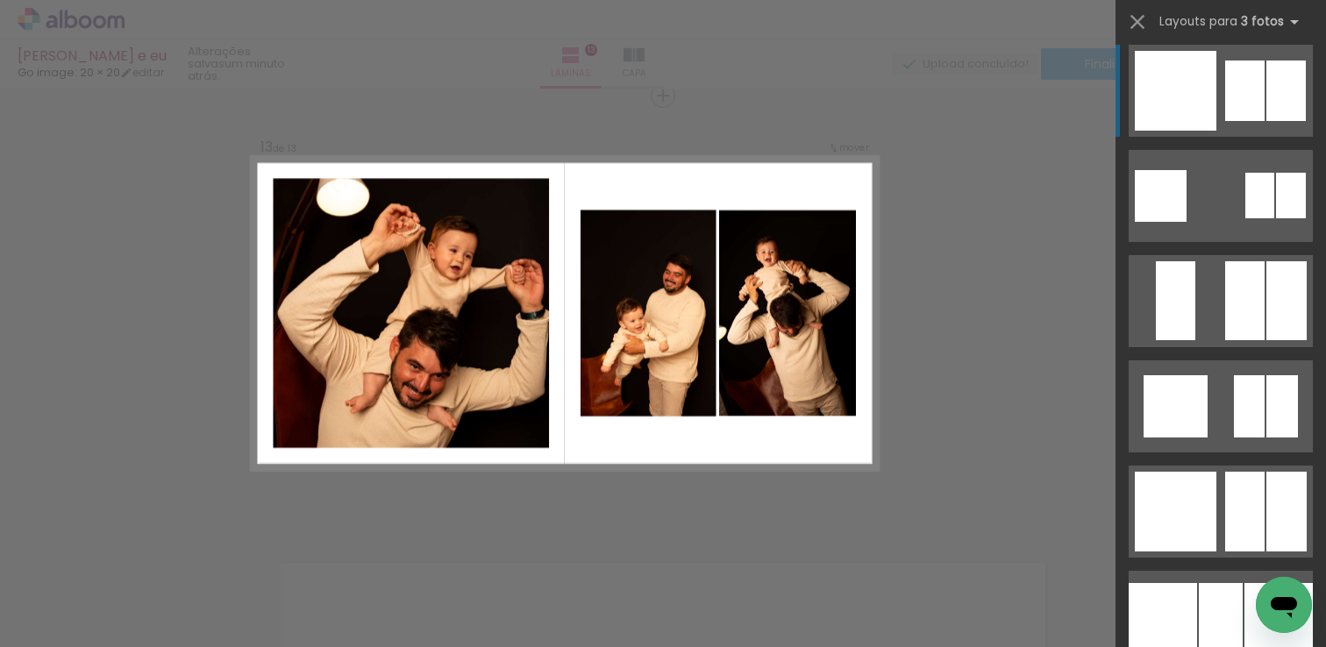
click at [1235, 108] on div at bounding box center [1244, 91] width 39 height 61
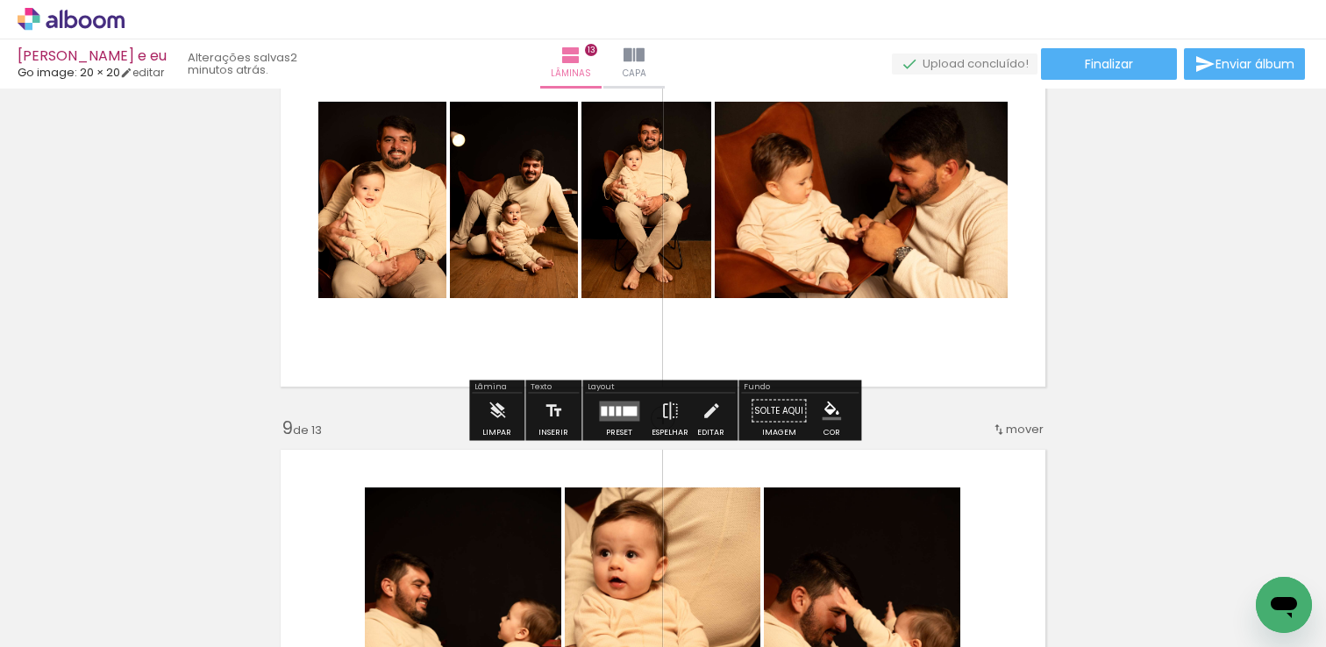
scroll to position [3421, 0]
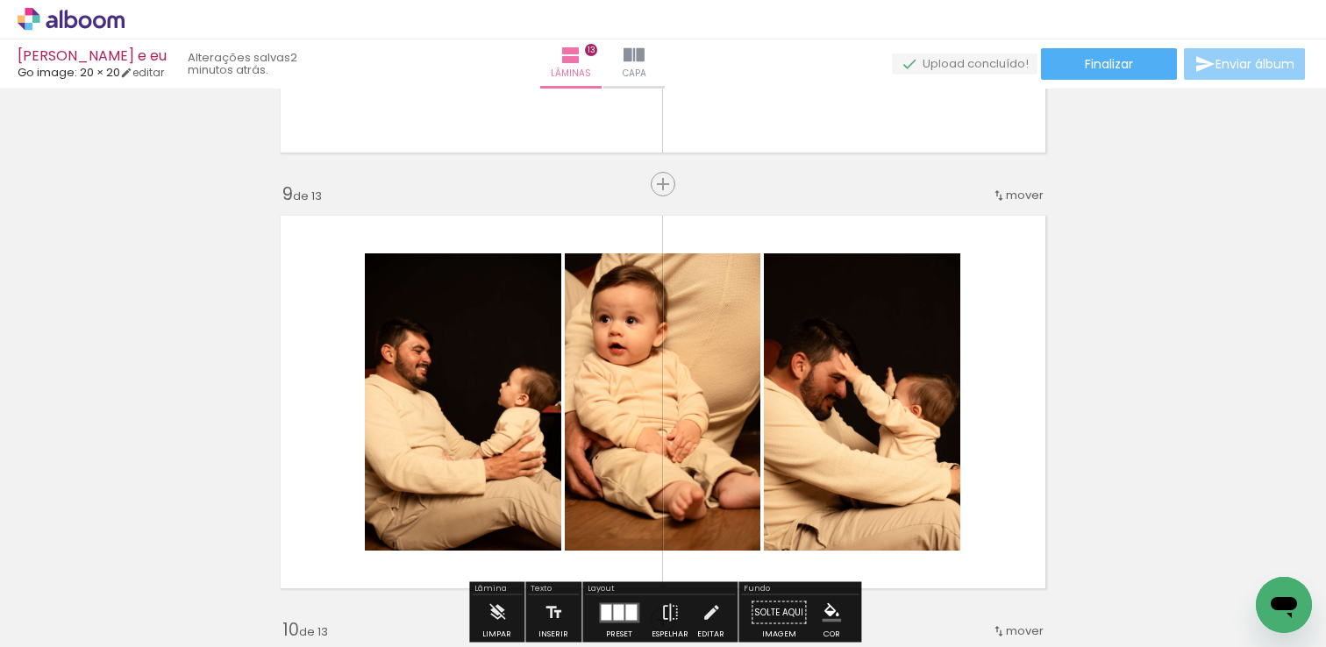
click at [1220, 63] on span "Enviar álbum" at bounding box center [1255, 64] width 79 height 12
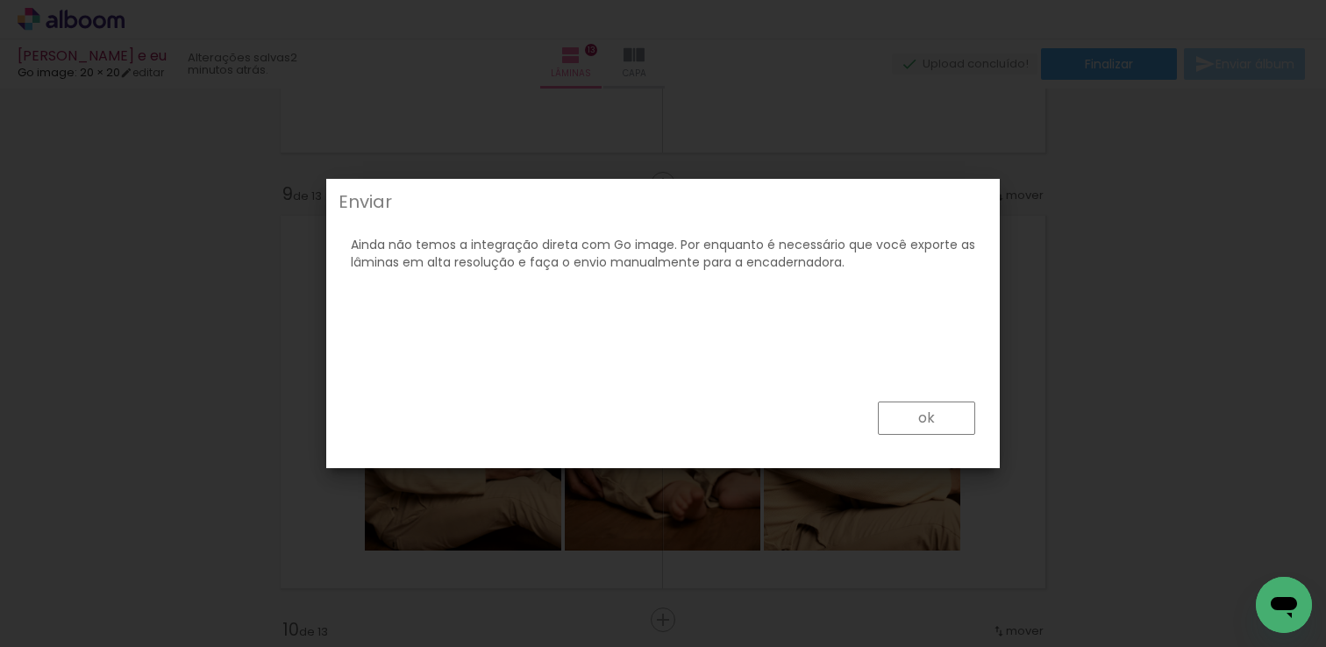
click at [936, 413] on paper-button "ok" at bounding box center [926, 418] width 97 height 33
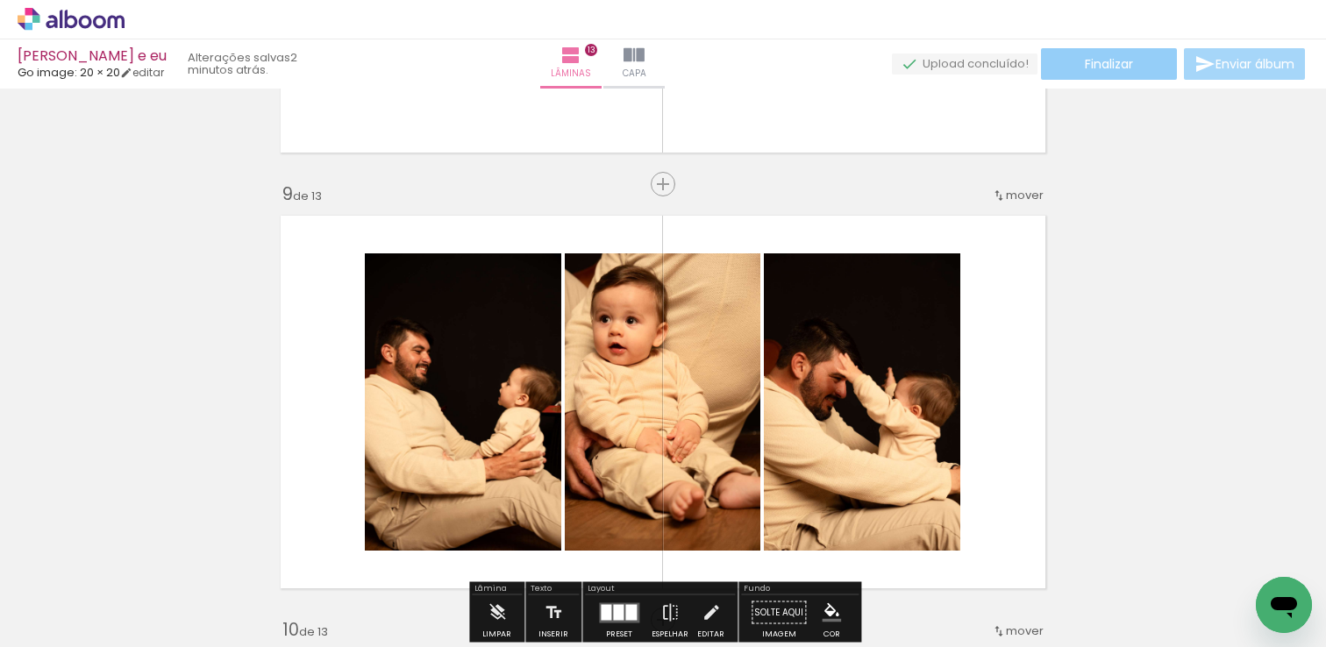
click at [1100, 61] on span "Finalizar" at bounding box center [1109, 64] width 48 height 12
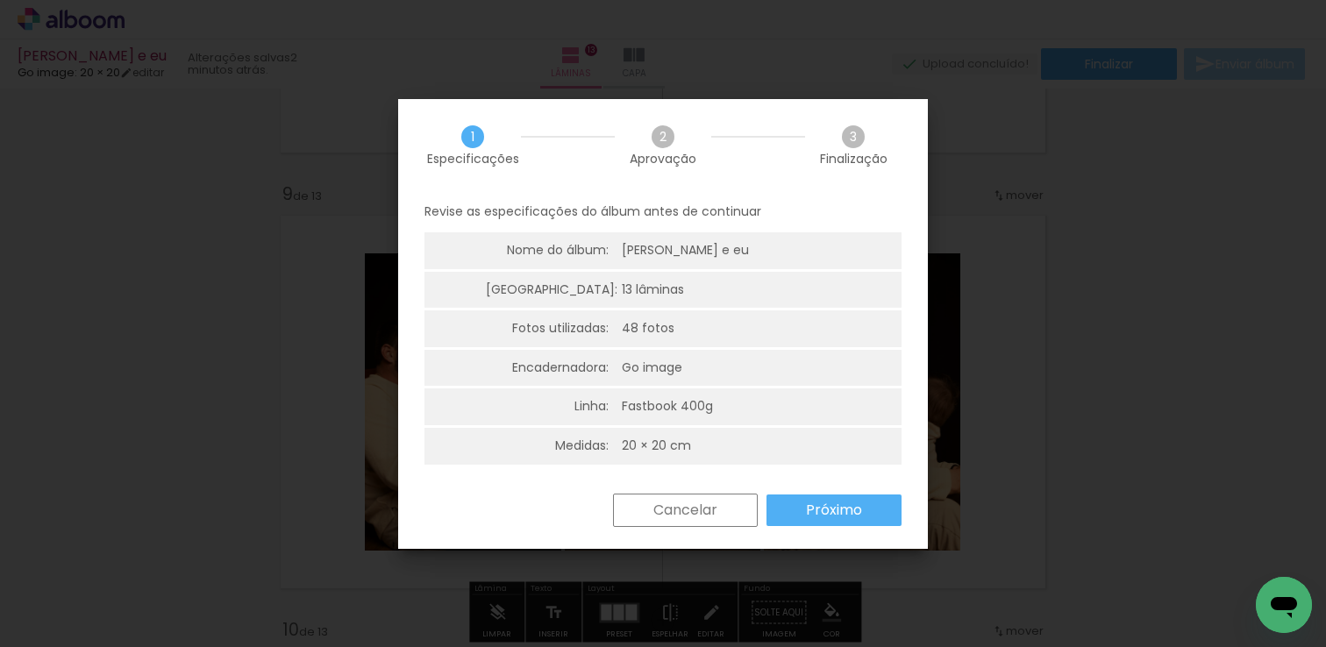
click at [0, 0] on slot "Próximo" at bounding box center [0, 0] width 0 height 0
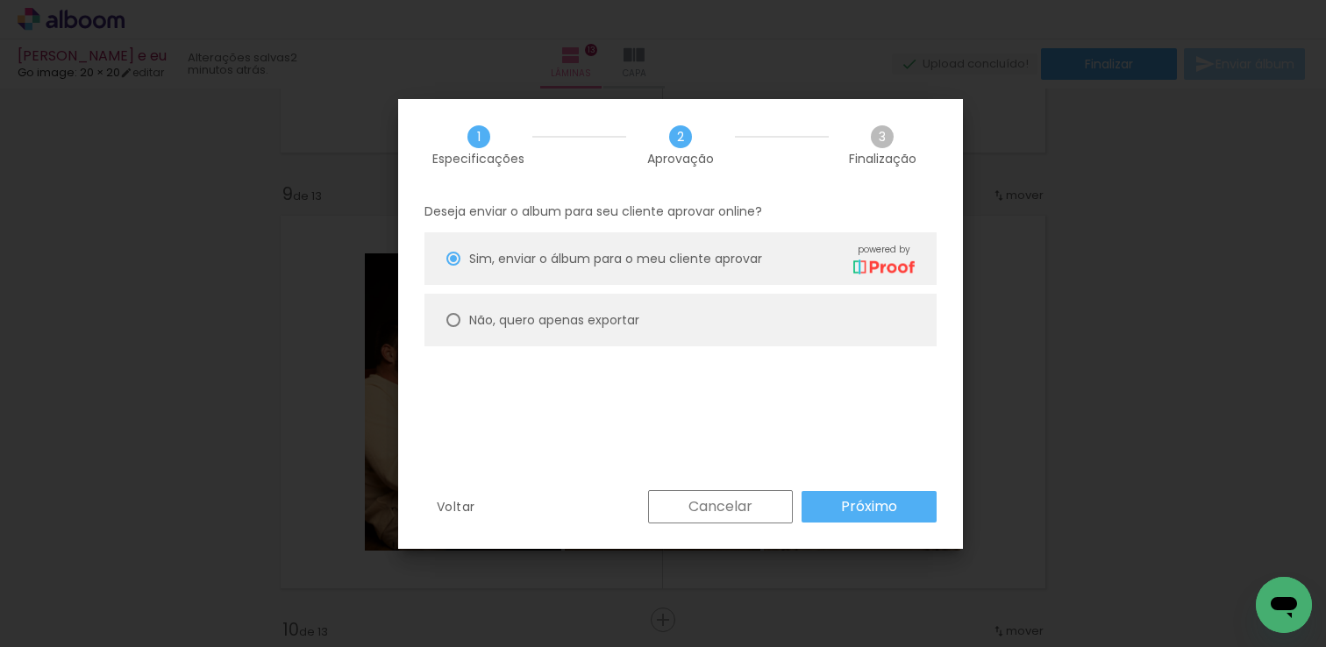
click at [710, 328] on paper-radio-button "Não, quero apenas exportar" at bounding box center [681, 320] width 512 height 53
type paper-radio-button "on"
click at [843, 520] on paper-button "Próximo" at bounding box center [869, 507] width 135 height 32
type input "Alta, 300 DPI"
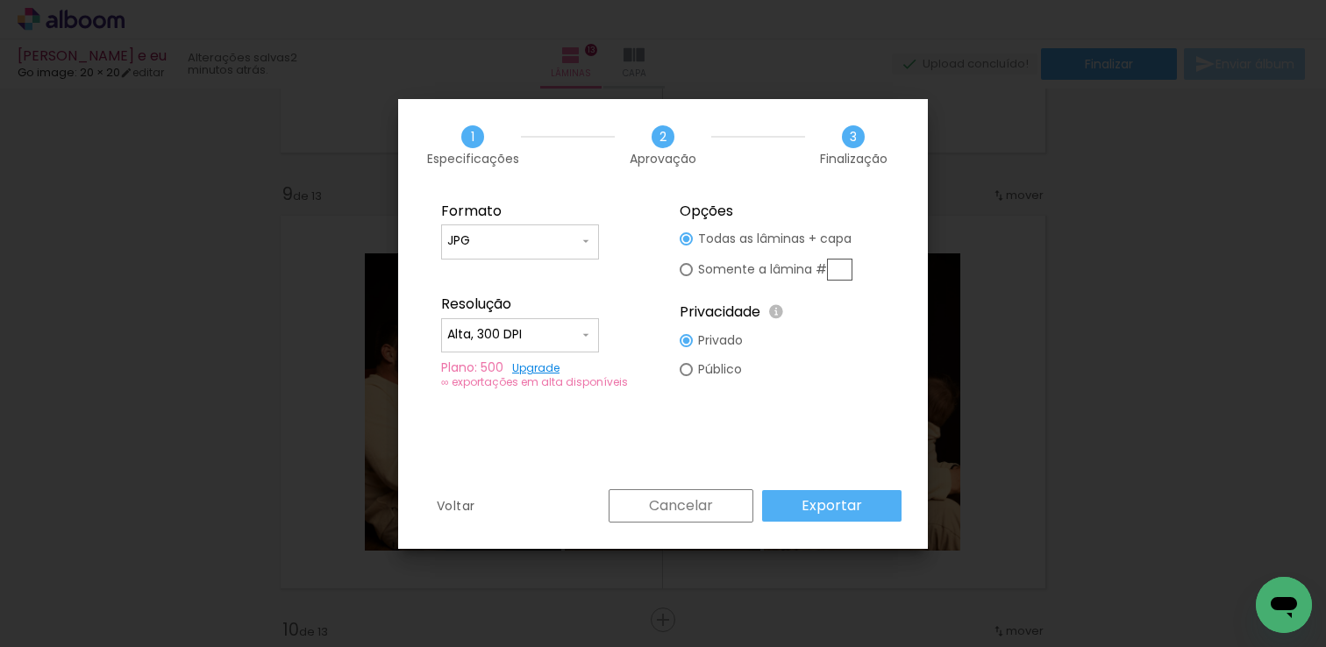
click at [0, 0] on slot "Exportar" at bounding box center [0, 0] width 0 height 0
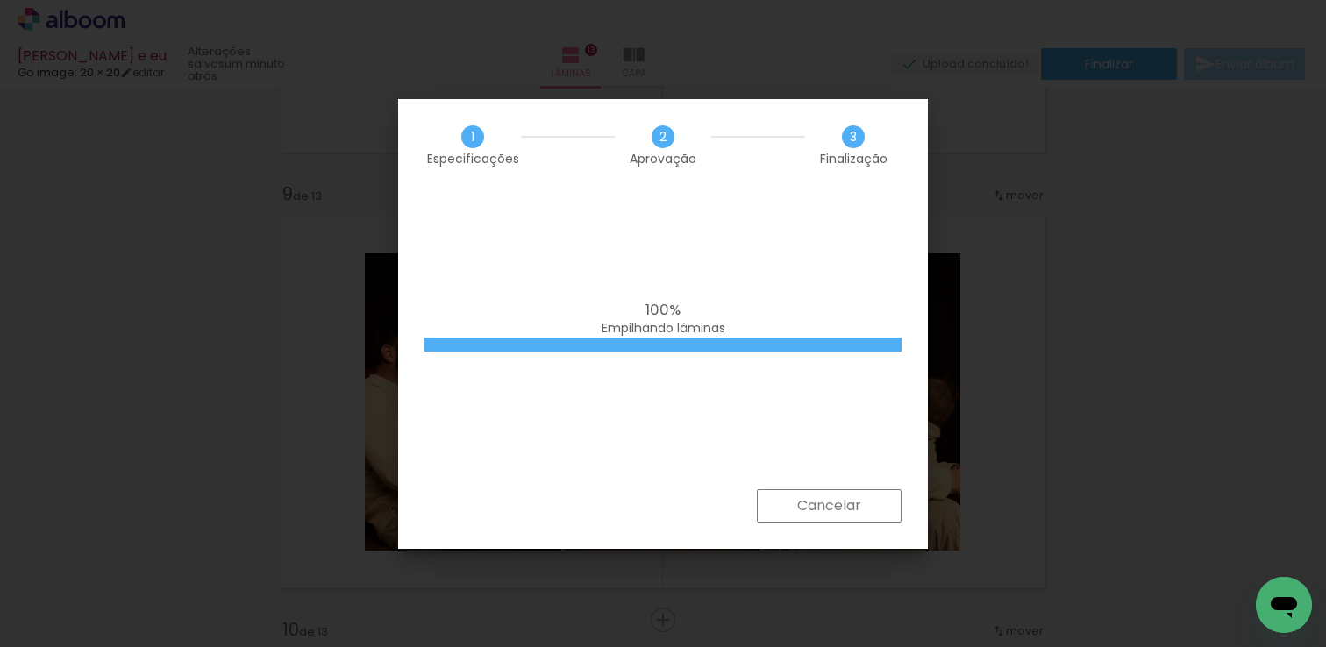
scroll to position [2114, 0]
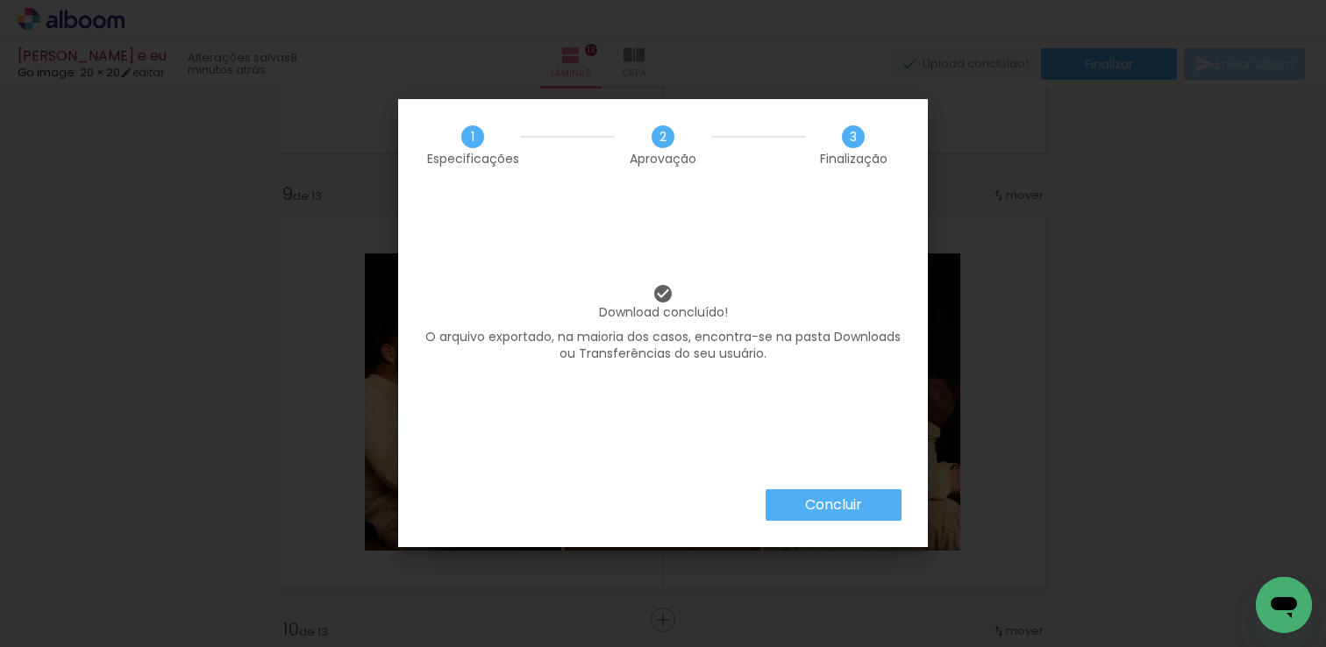
scroll to position [2114, 0]
click at [0, 0] on slot "Concluir" at bounding box center [0, 0] width 0 height 0
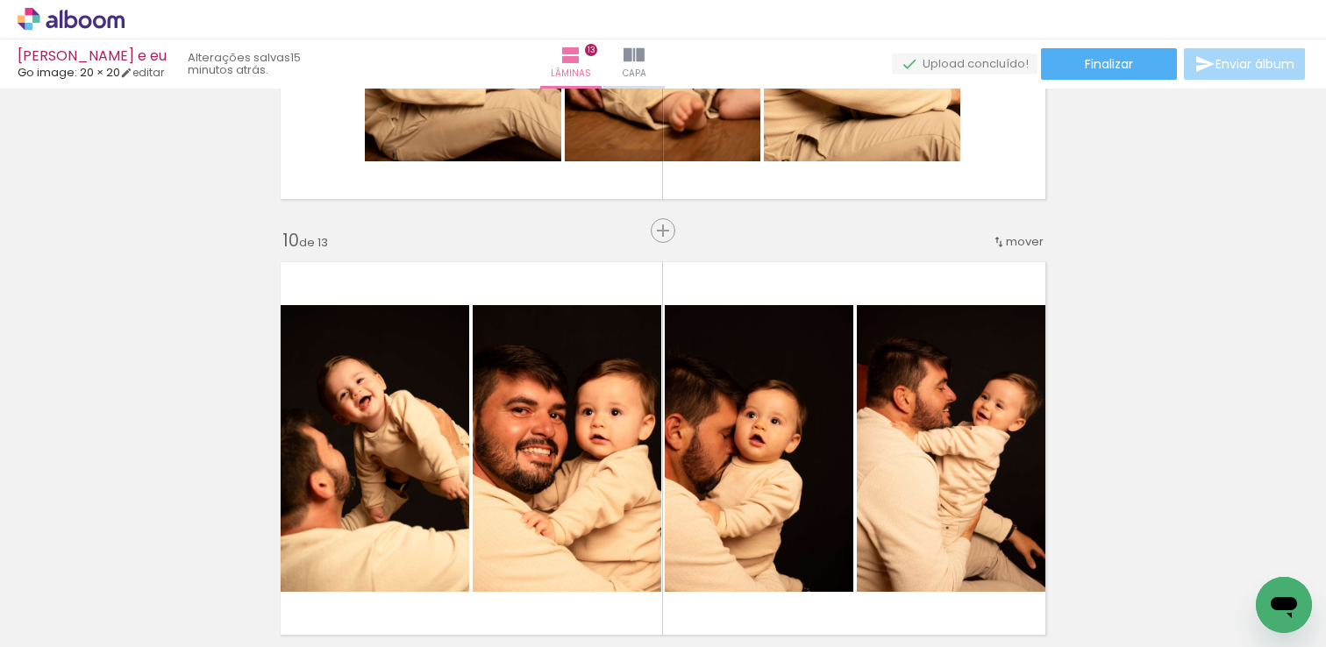
scroll to position [3674, 0]
